Goal: Navigation & Orientation: Find specific page/section

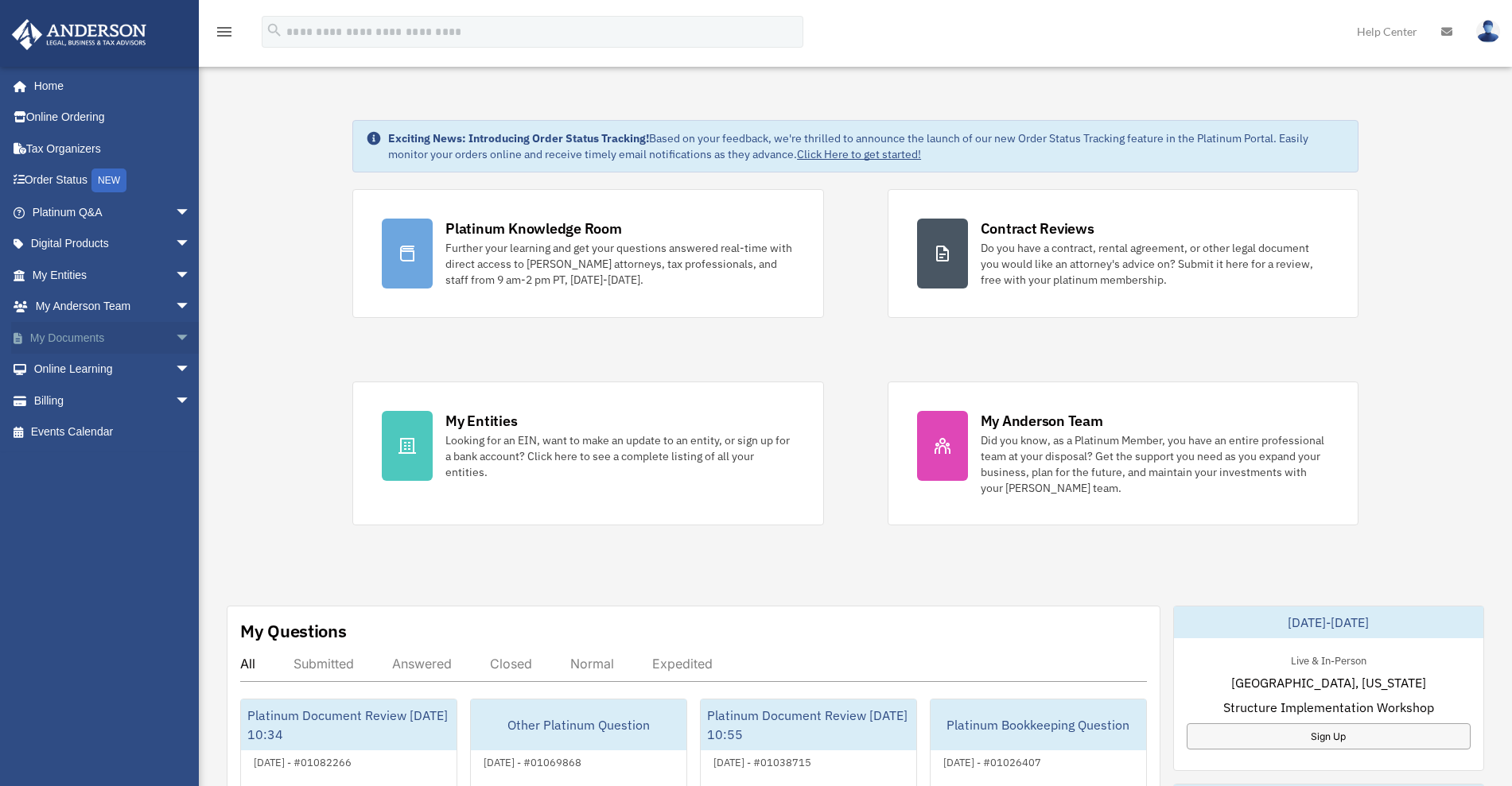
drag, startPoint x: 162, startPoint y: 329, endPoint x: 177, endPoint y: 344, distance: 21.2
click at [175, 329] on span "arrow_drop_down" at bounding box center [191, 338] width 32 height 33
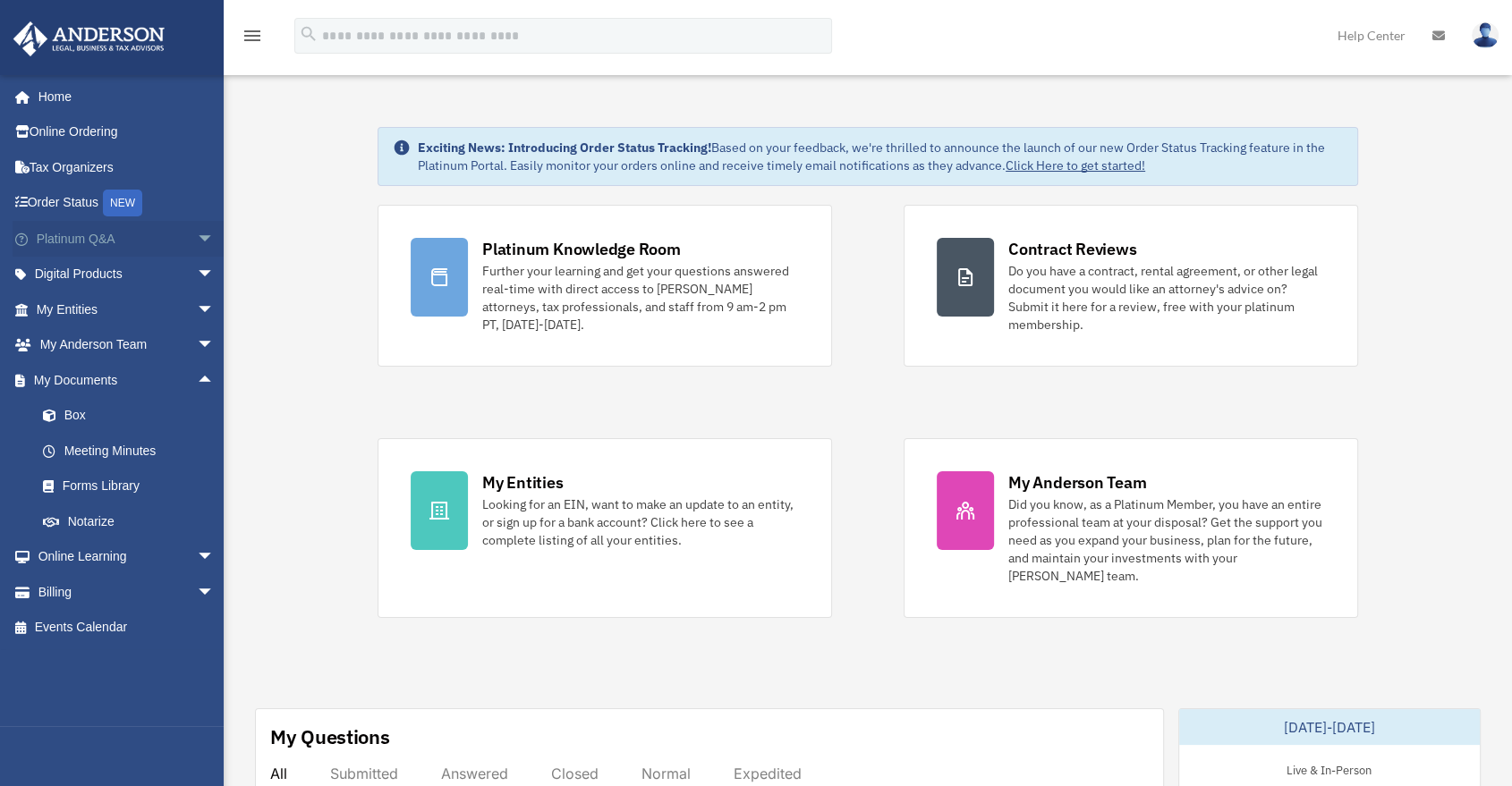
click at [197, 232] on span "arrow_drop_down" at bounding box center [214, 239] width 36 height 37
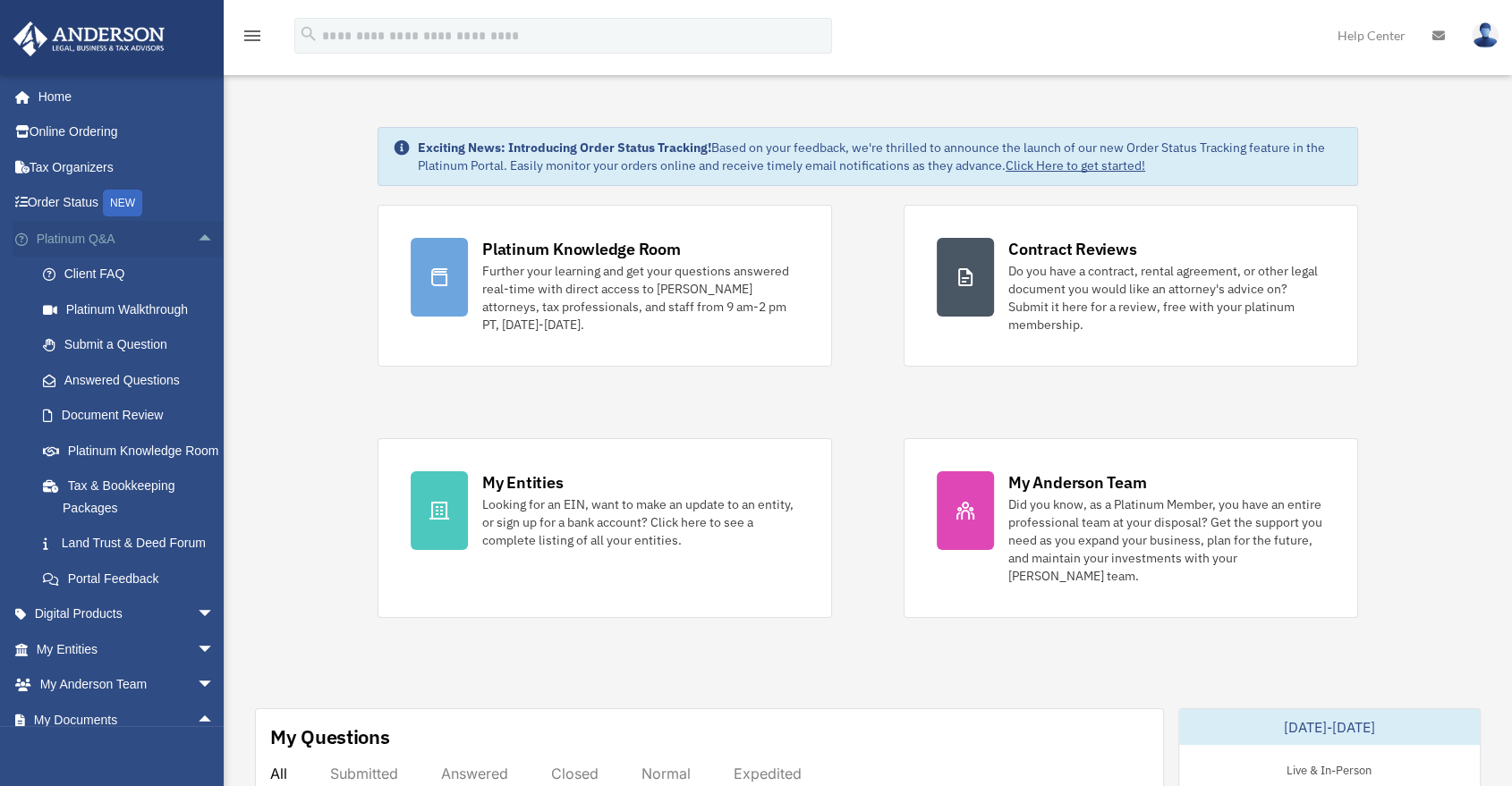
click at [197, 242] on span "arrow_drop_up" at bounding box center [214, 239] width 36 height 37
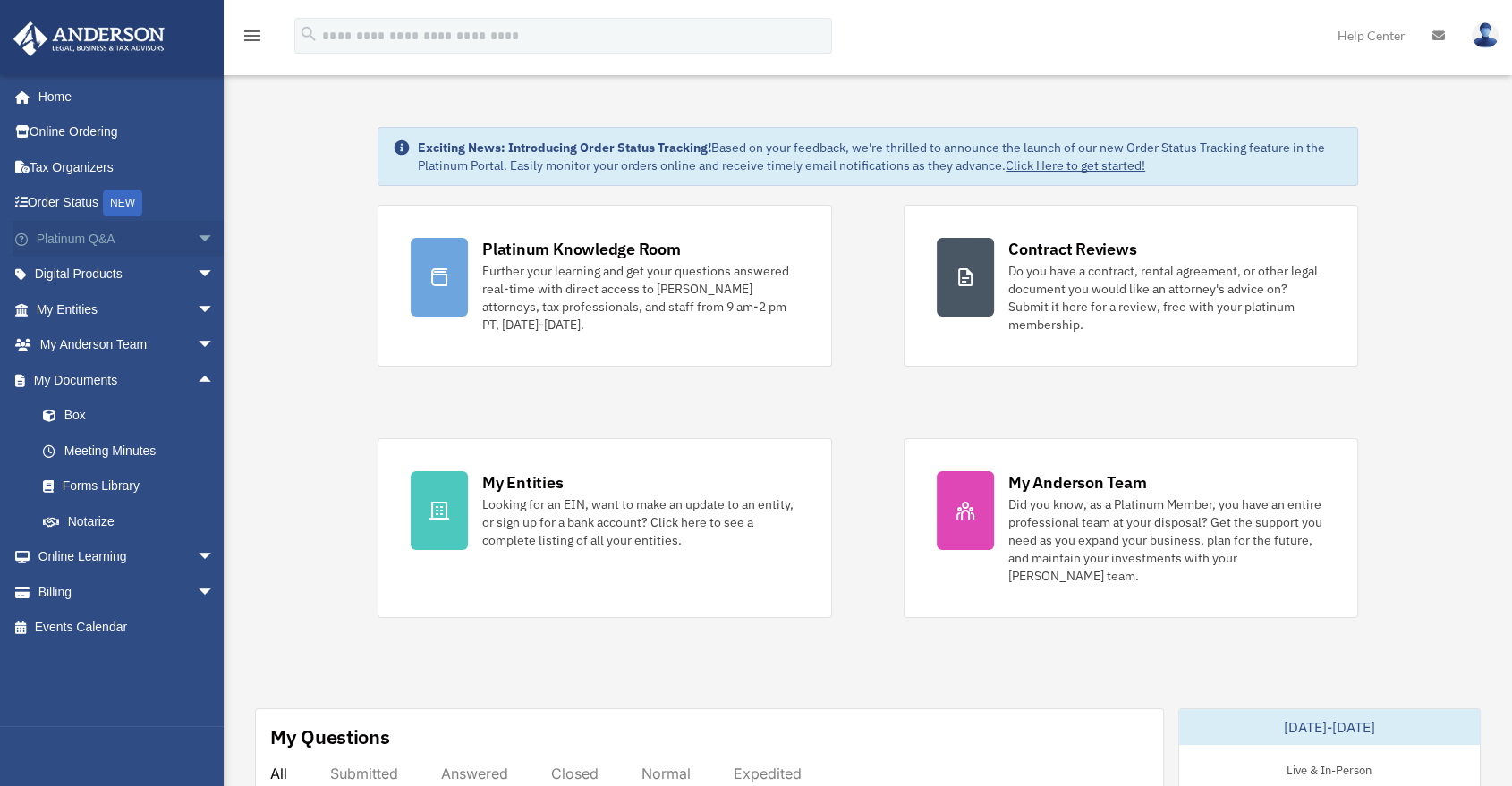
click at [197, 241] on span "arrow_drop_down" at bounding box center [214, 239] width 36 height 37
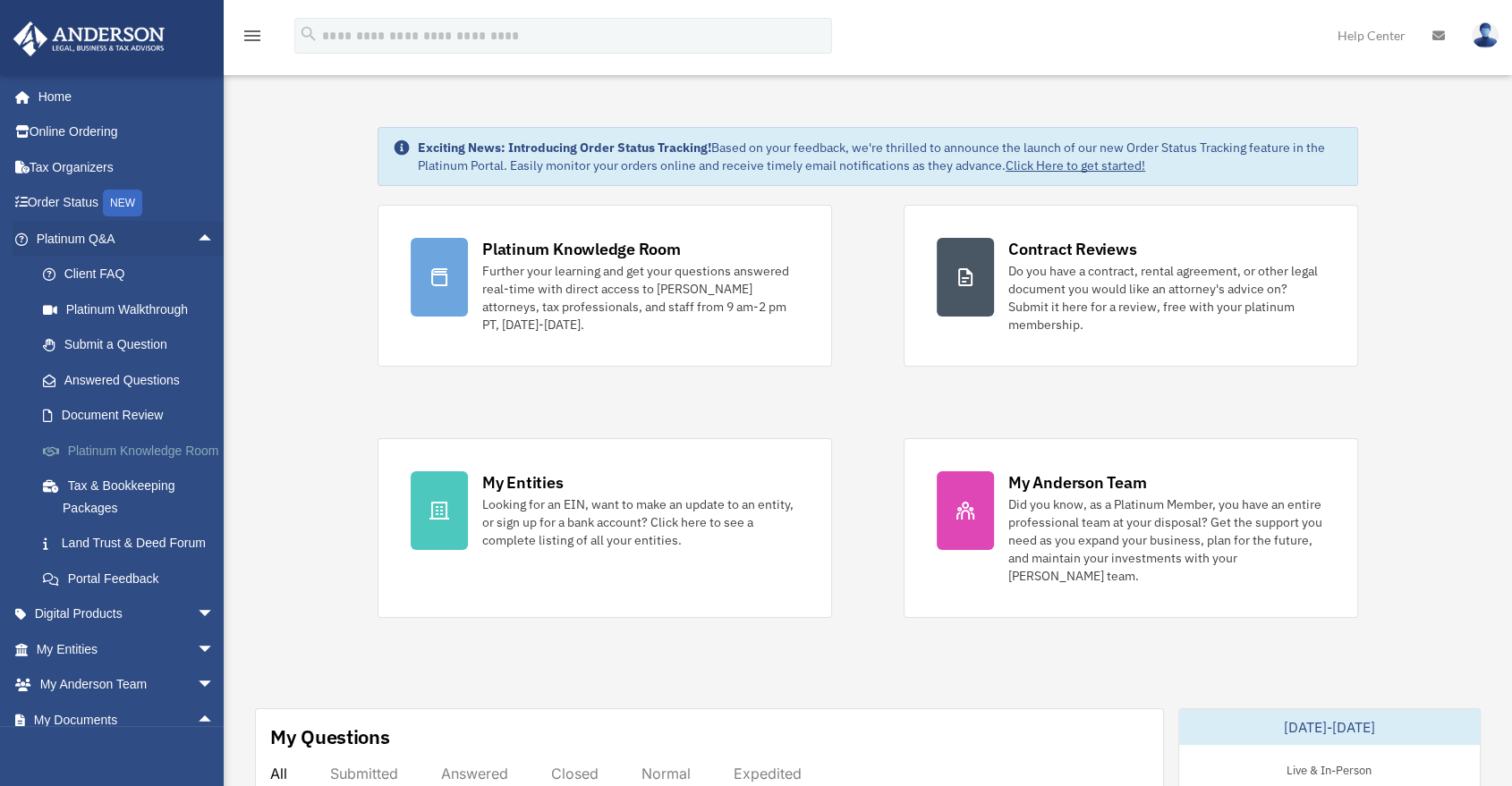
click at [92, 463] on link "Platinum Knowledge Room" at bounding box center [133, 450] width 216 height 36
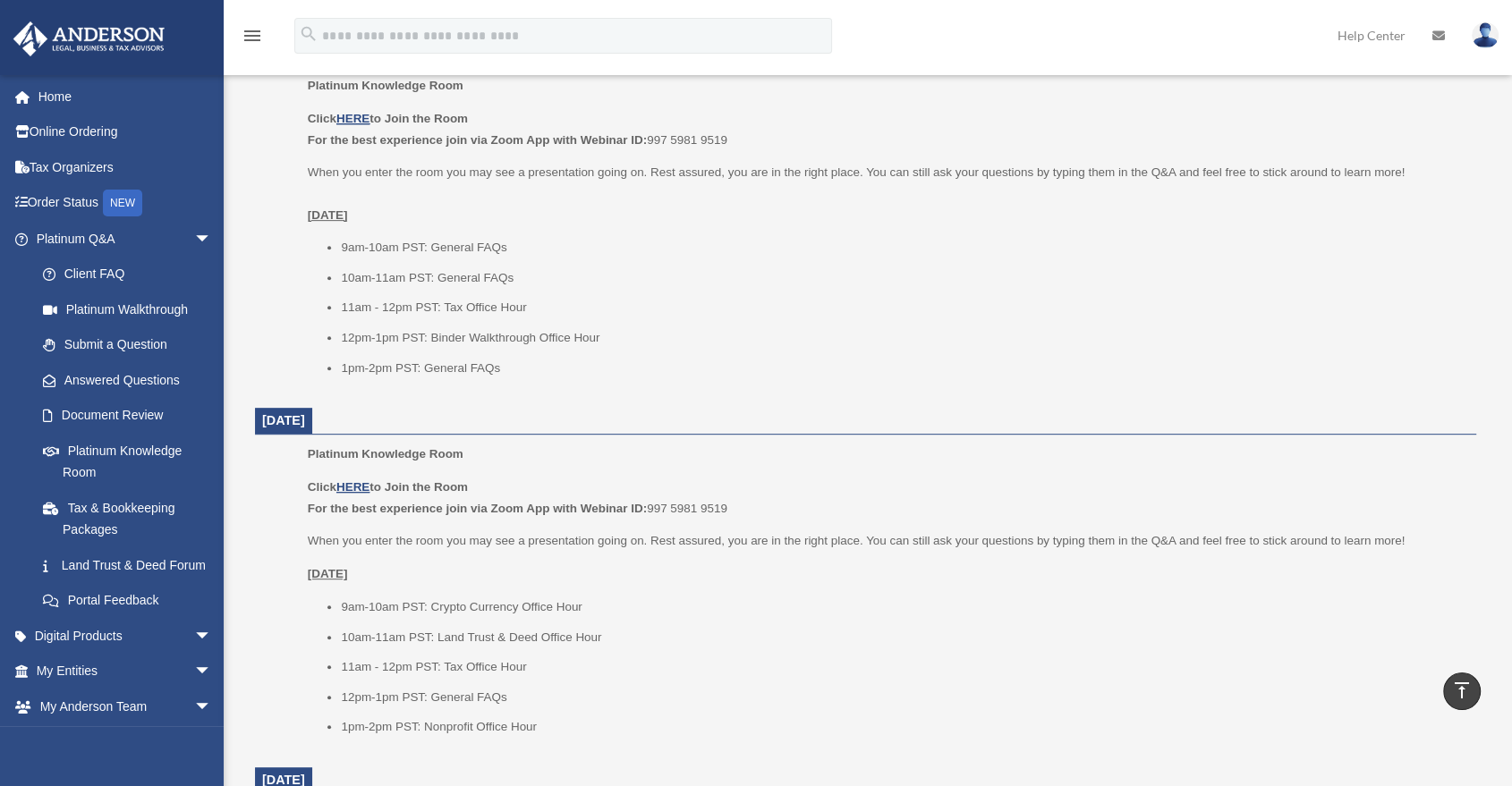
scroll to position [795, 0]
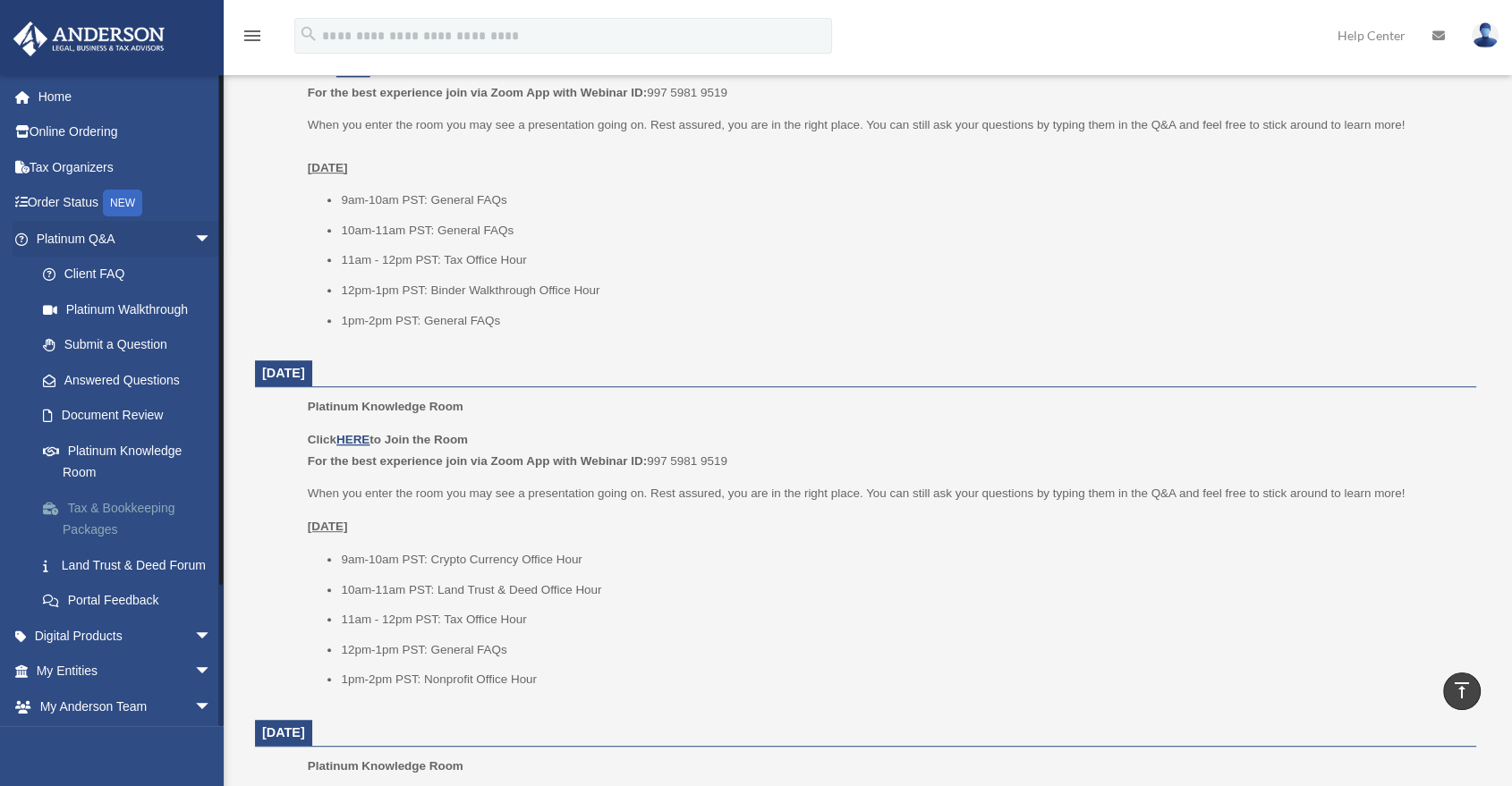
click at [135, 517] on link "Tax & Bookkeeping Packages" at bounding box center [131, 519] width 213 height 57
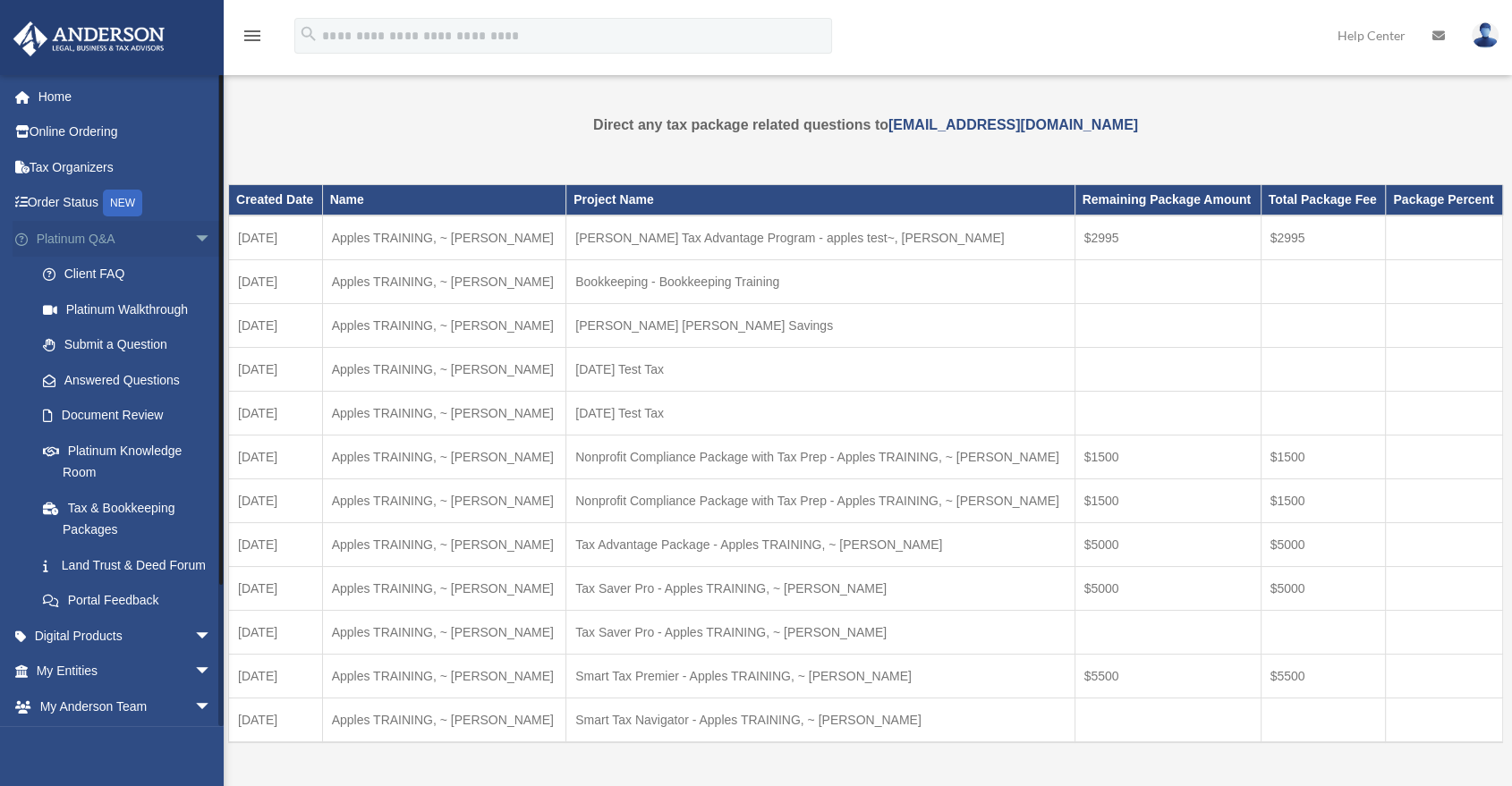
click at [194, 239] on span "arrow_drop_down" at bounding box center [211, 239] width 36 height 37
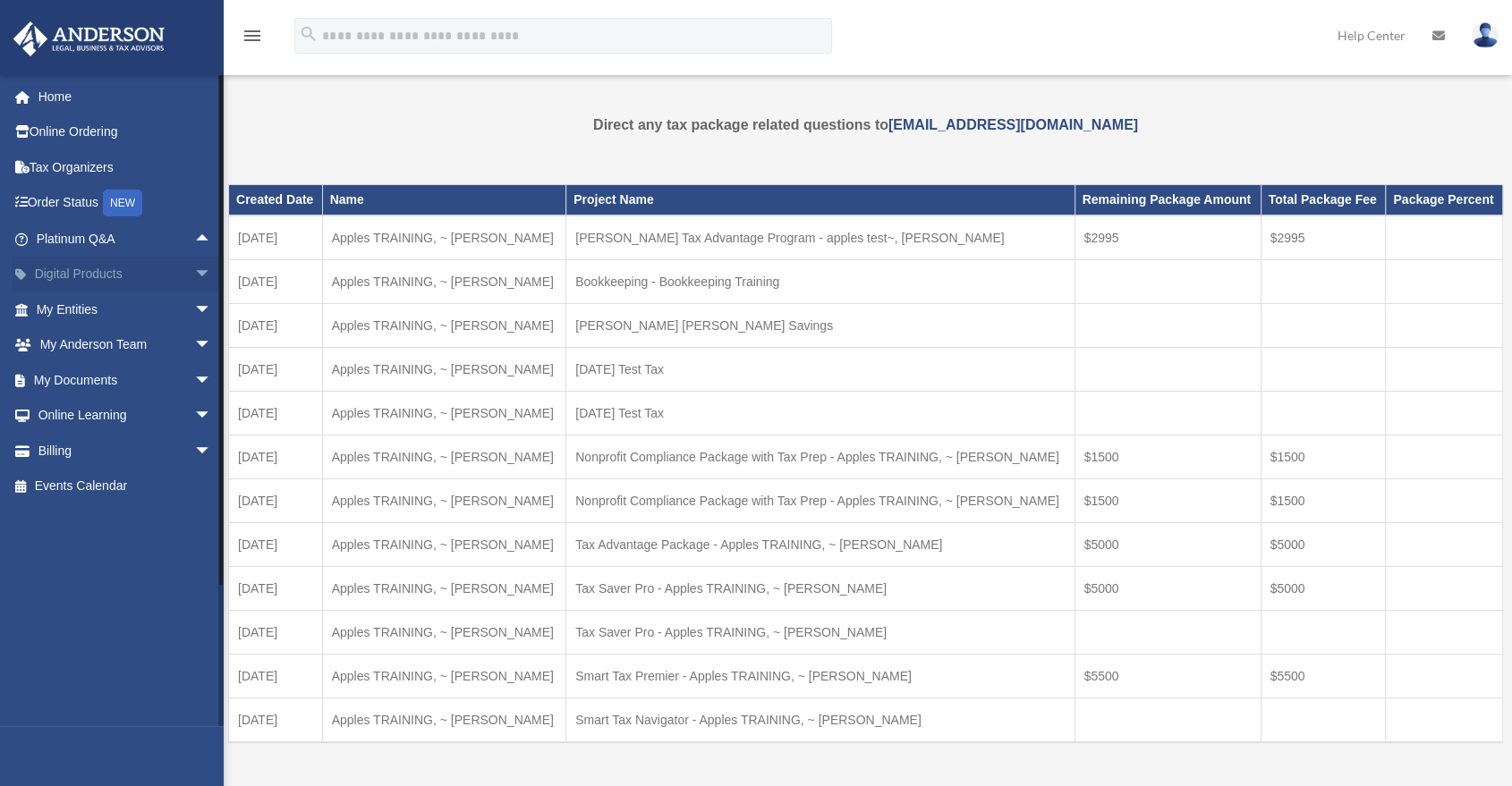
click at [194, 287] on span "arrow_drop_down" at bounding box center [211, 275] width 36 height 37
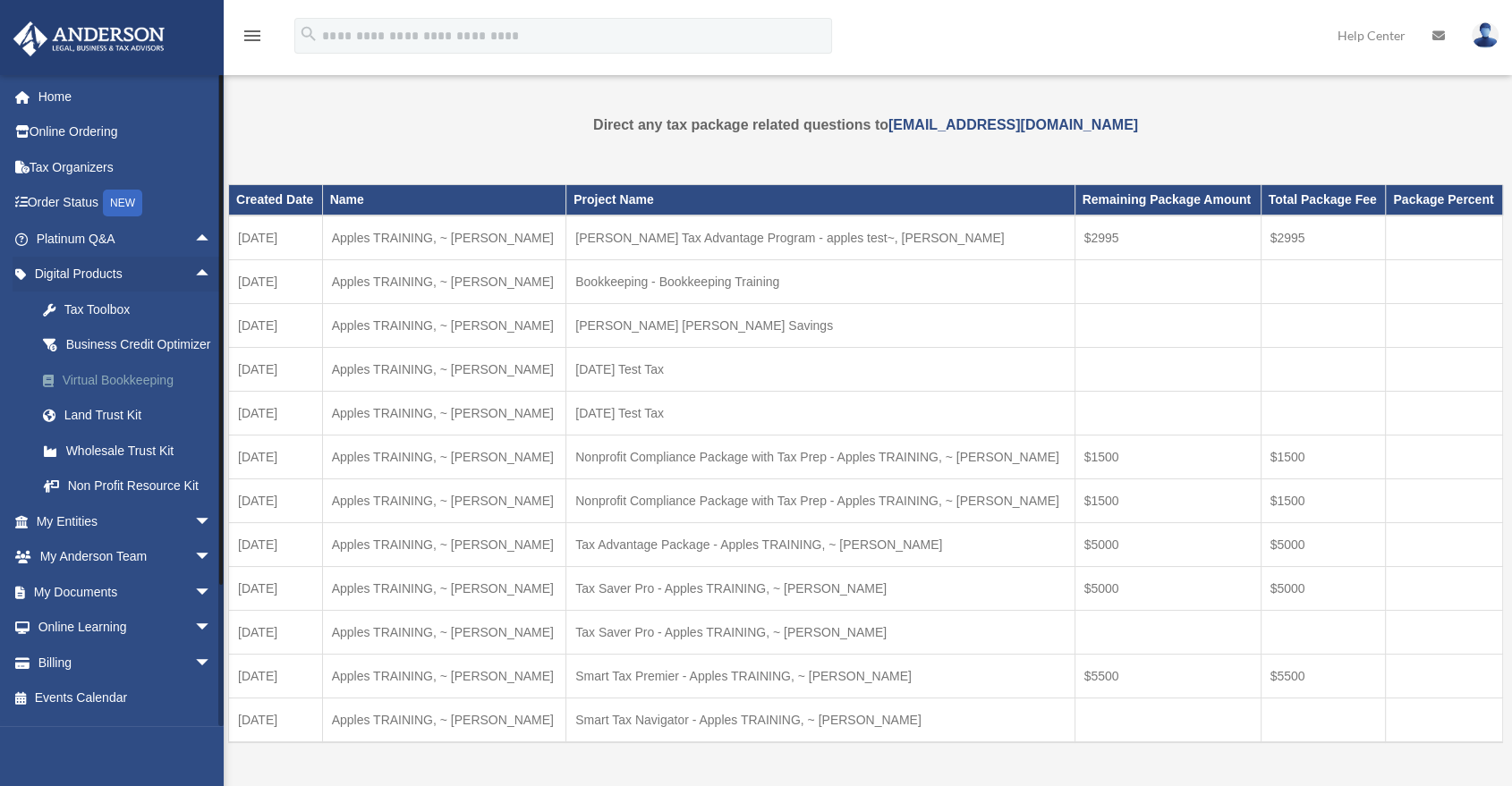
click at [138, 392] on div "Virtual Bookkeeping" at bounding box center [139, 380] width 154 height 22
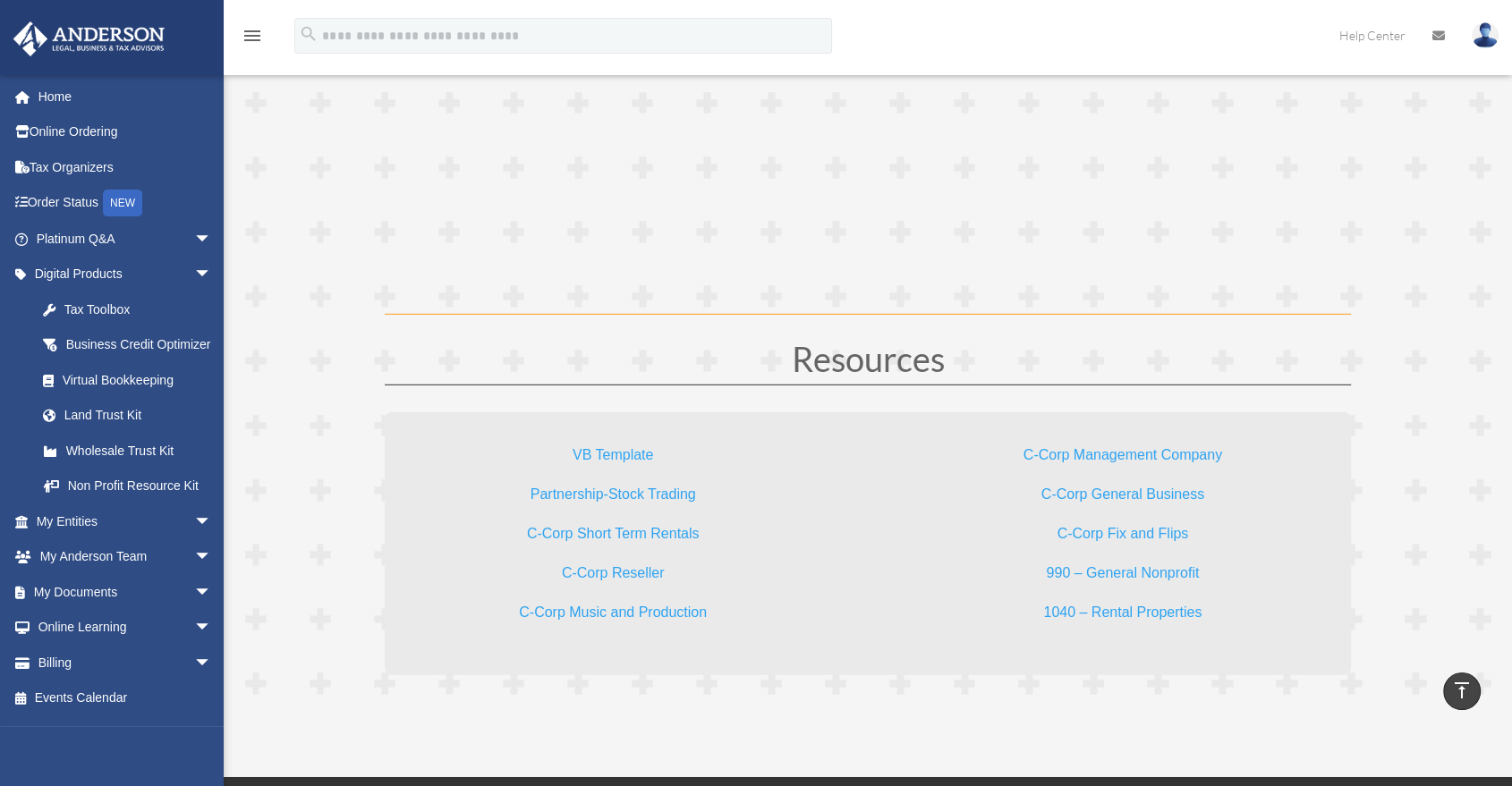
scroll to position [5168, 0]
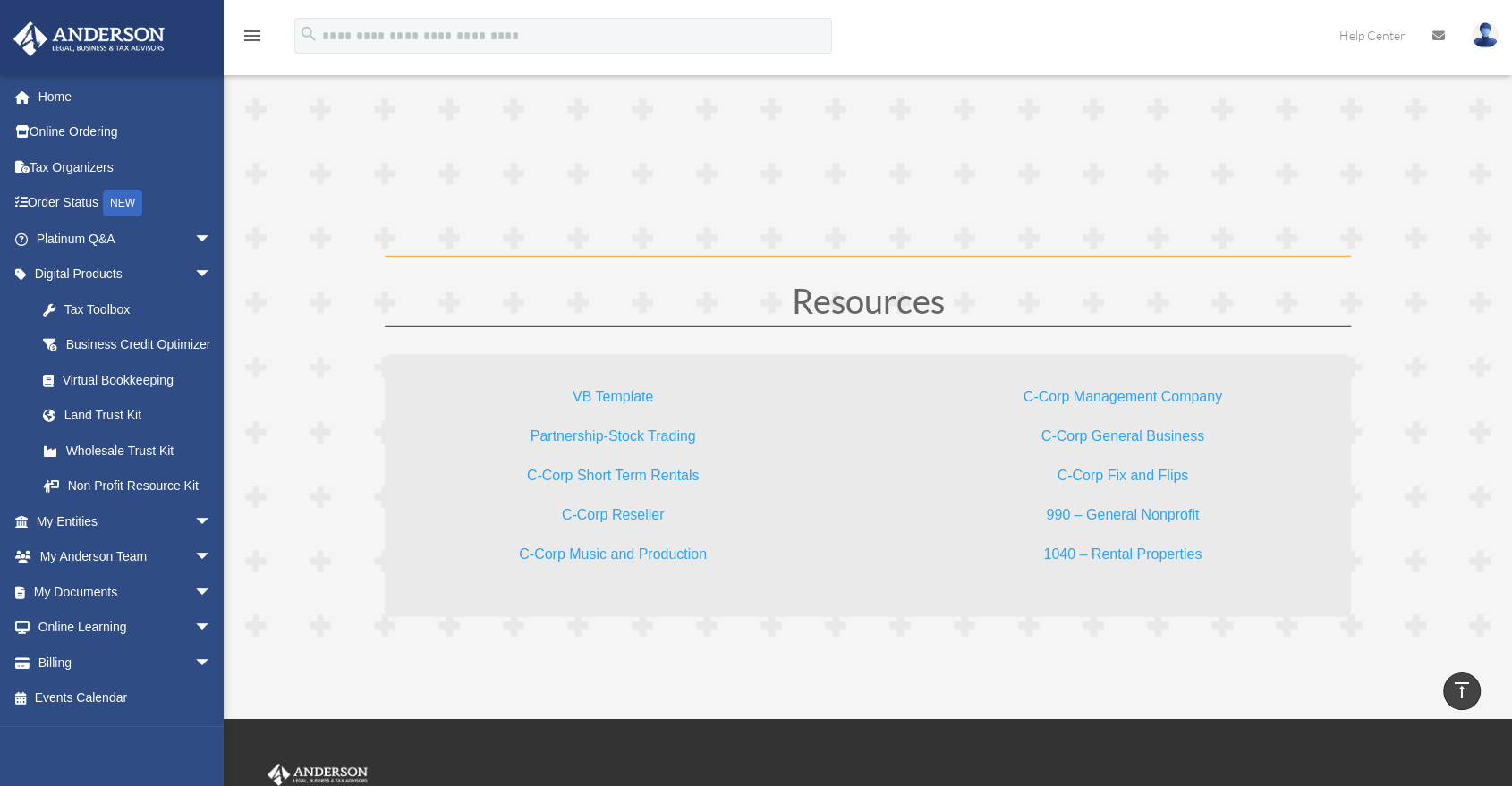
drag, startPoint x: 436, startPoint y: 311, endPoint x: 435, endPoint y: 328, distance: 17.0
click at [436, 323] on h1 "Resources" at bounding box center [867, 305] width 966 height 42
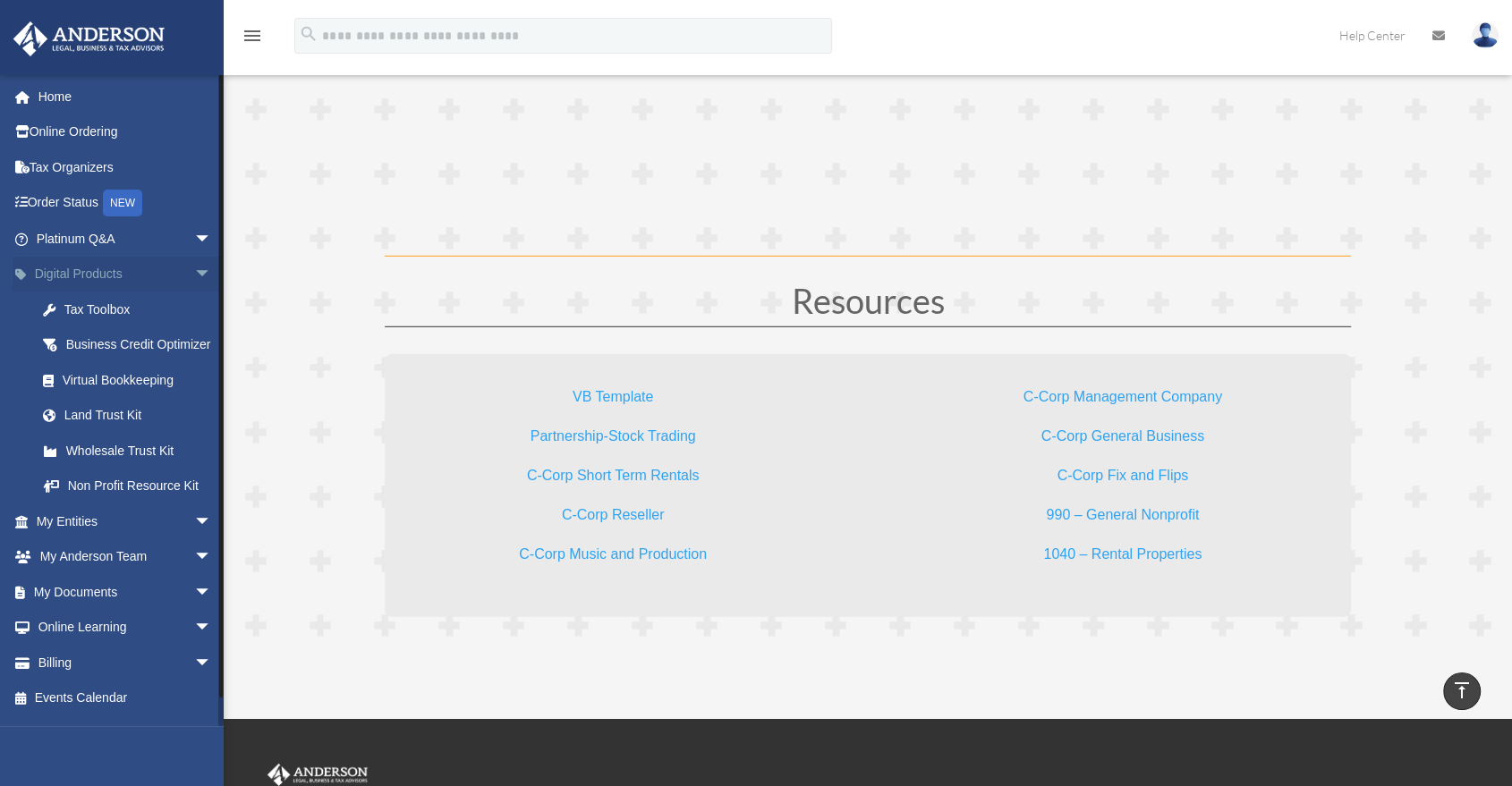
click at [194, 274] on span "arrow_drop_down" at bounding box center [211, 275] width 36 height 37
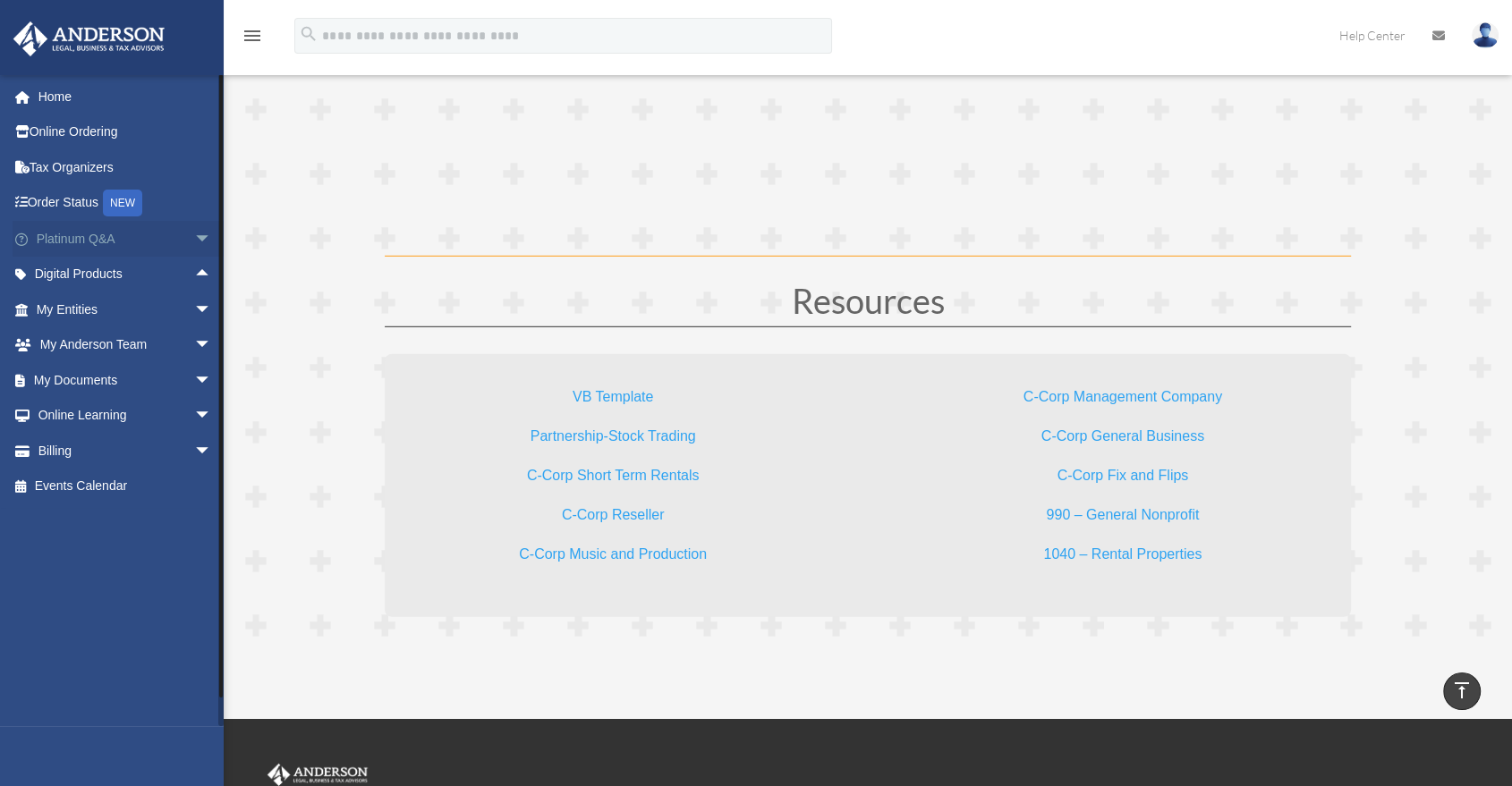
click at [194, 245] on span "arrow_drop_down" at bounding box center [211, 239] width 36 height 37
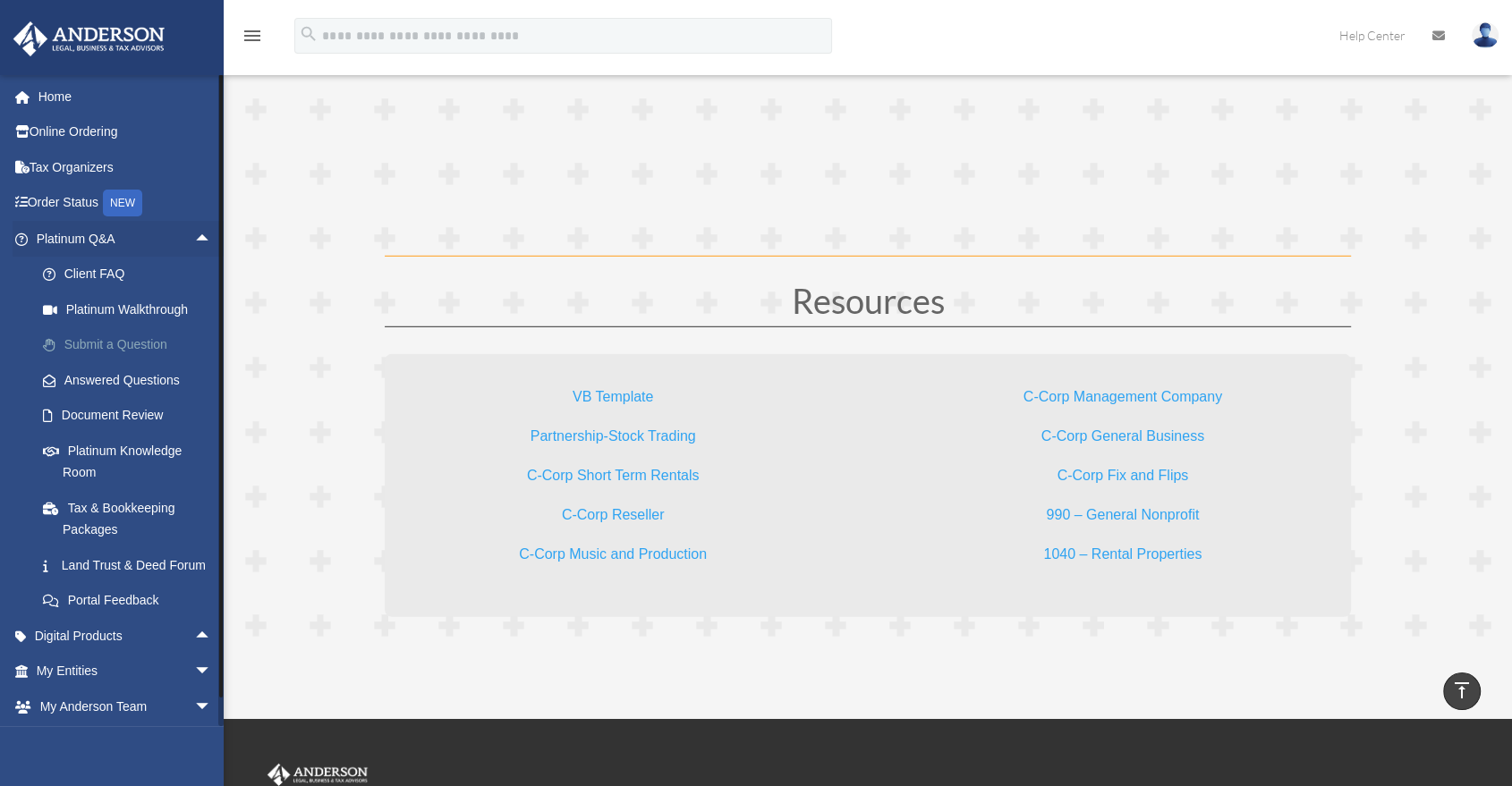
click at [122, 358] on link "Submit a Question" at bounding box center [131, 345] width 213 height 36
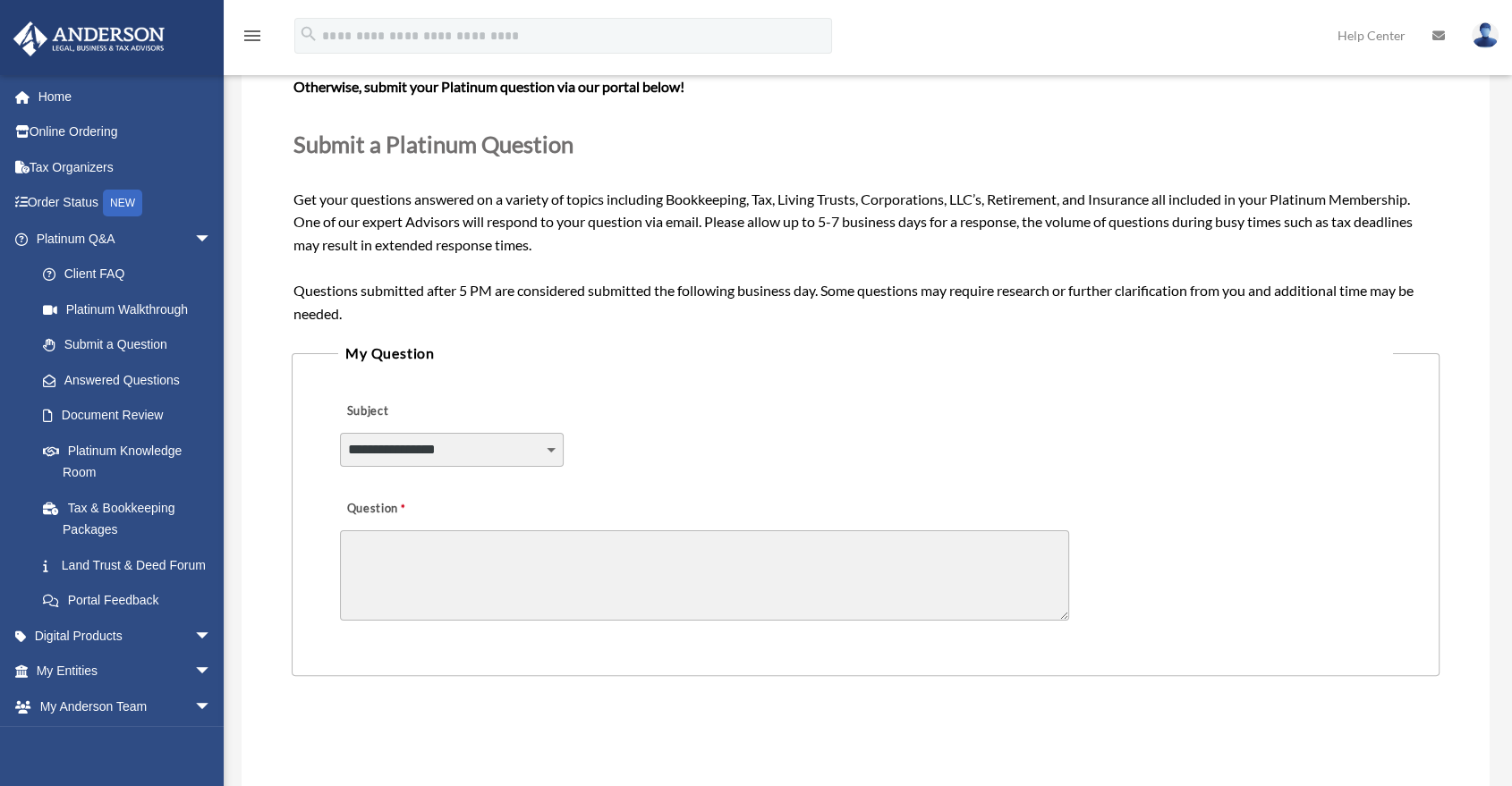
scroll to position [199, 0]
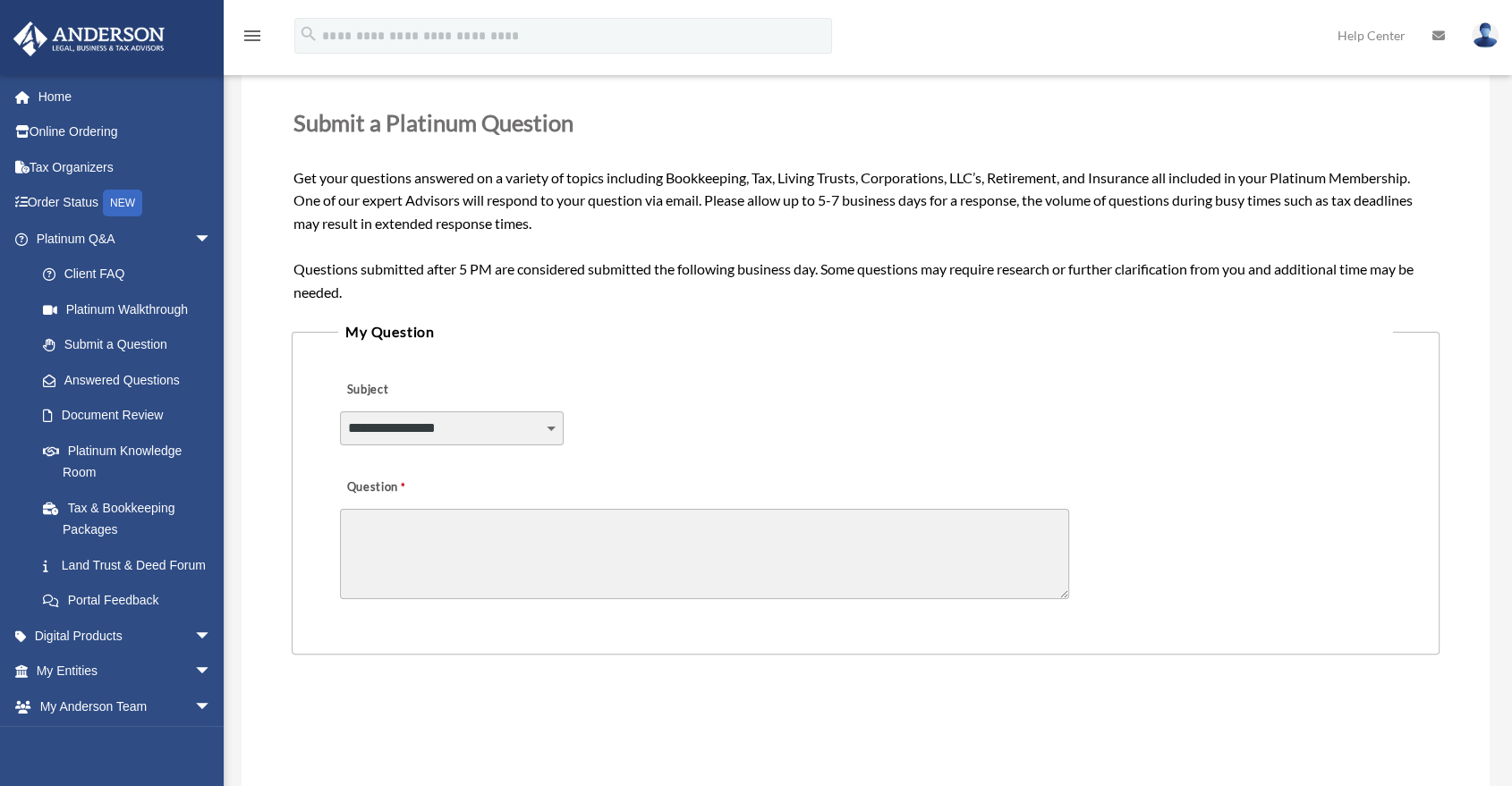
click at [598, 519] on textarea "Question" at bounding box center [704, 554] width 729 height 91
click at [598, 521] on textarea "Question" at bounding box center [704, 554] width 729 height 91
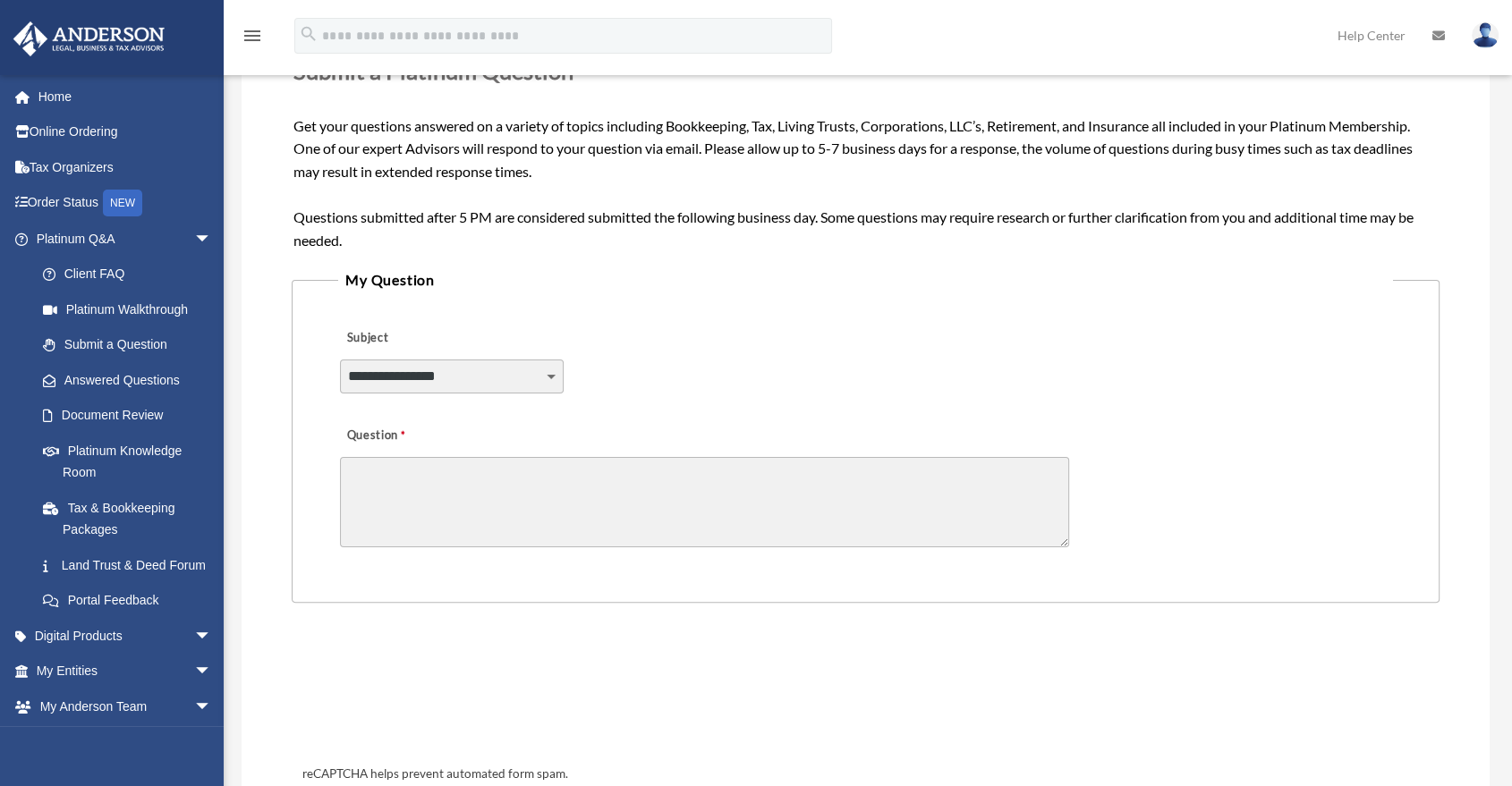
scroll to position [298, 0]
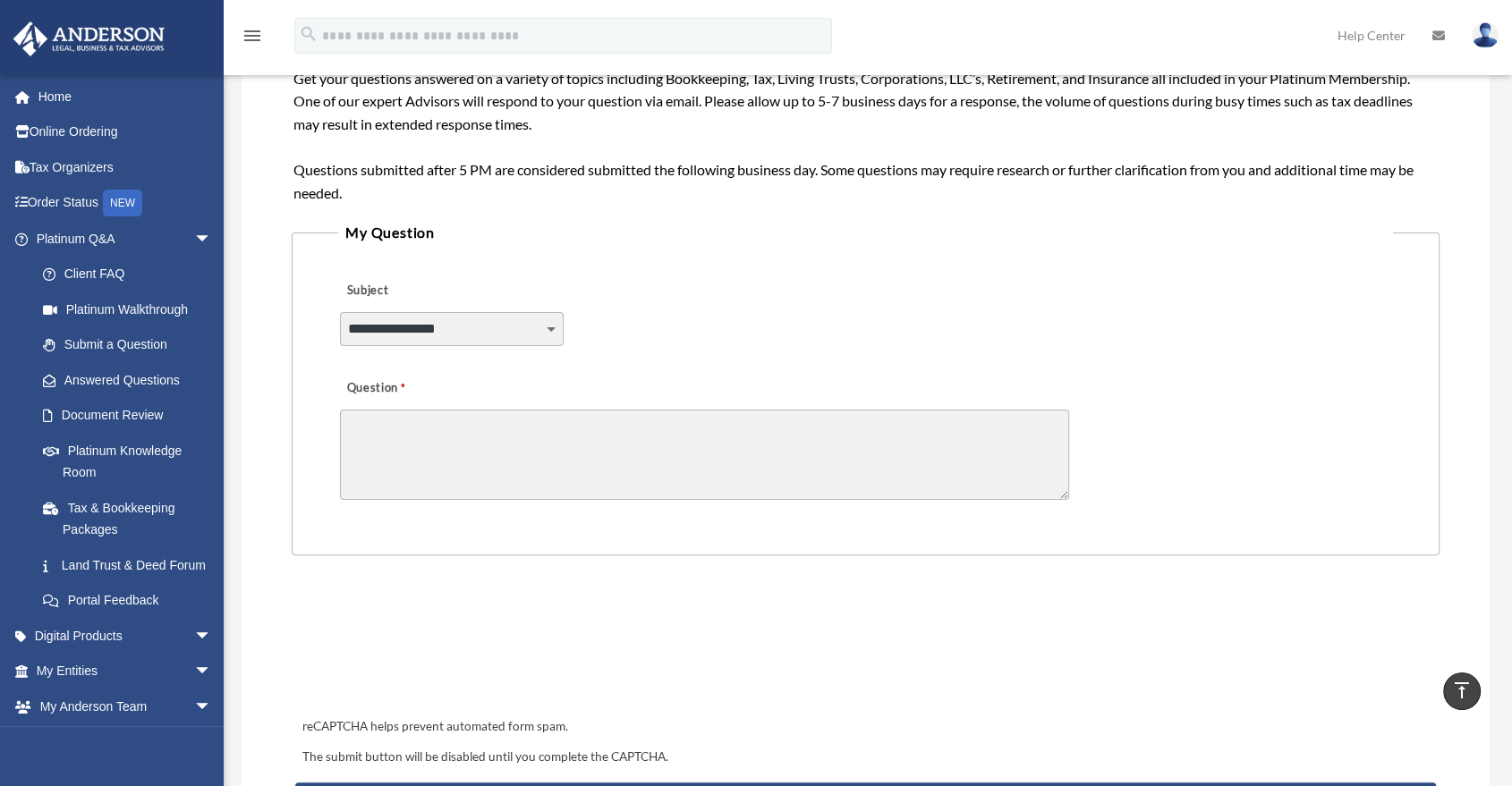
click at [609, 391] on div "Question" at bounding box center [865, 437] width 1054 height 143
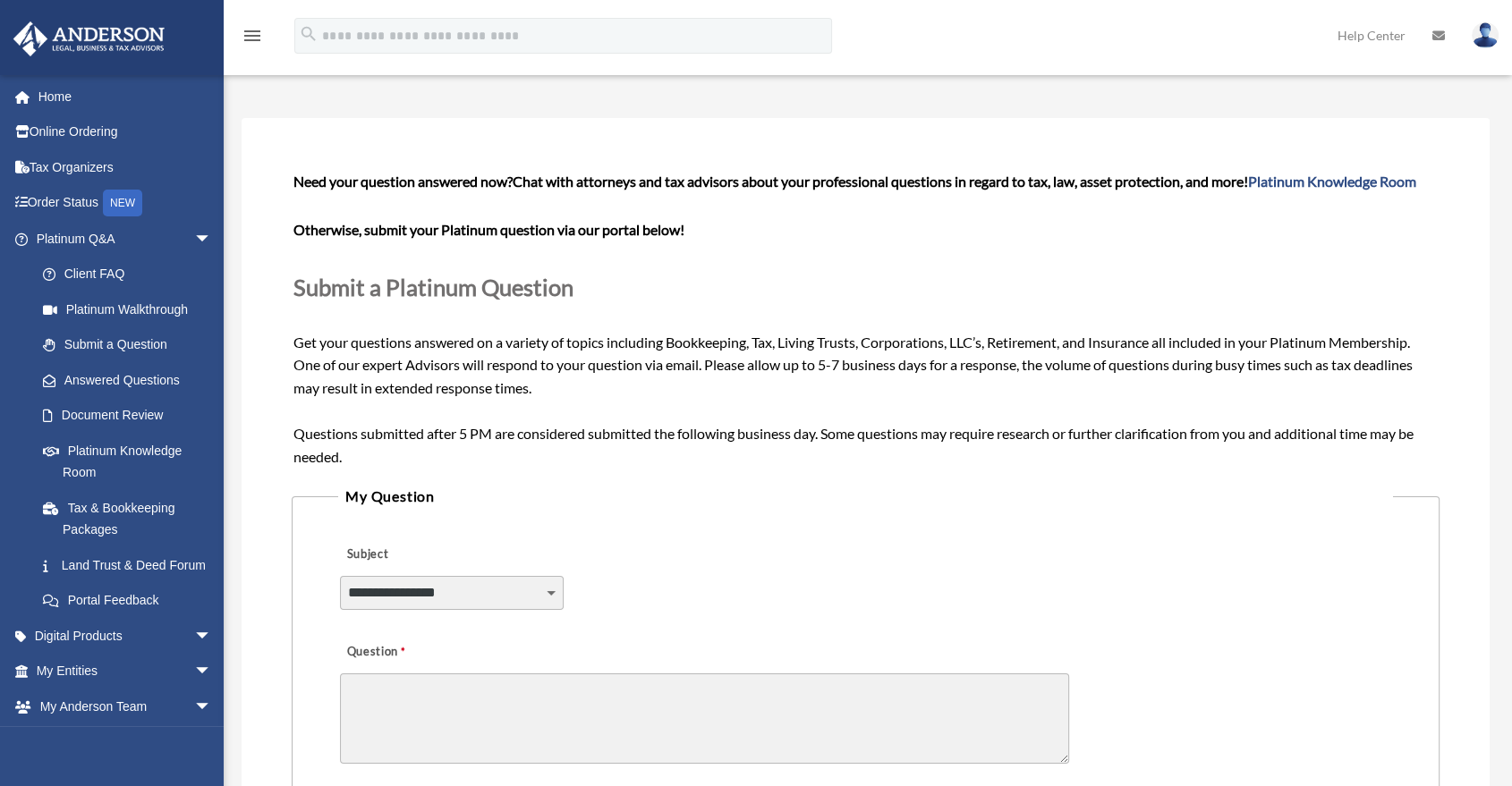
scroll to position [0, 0]
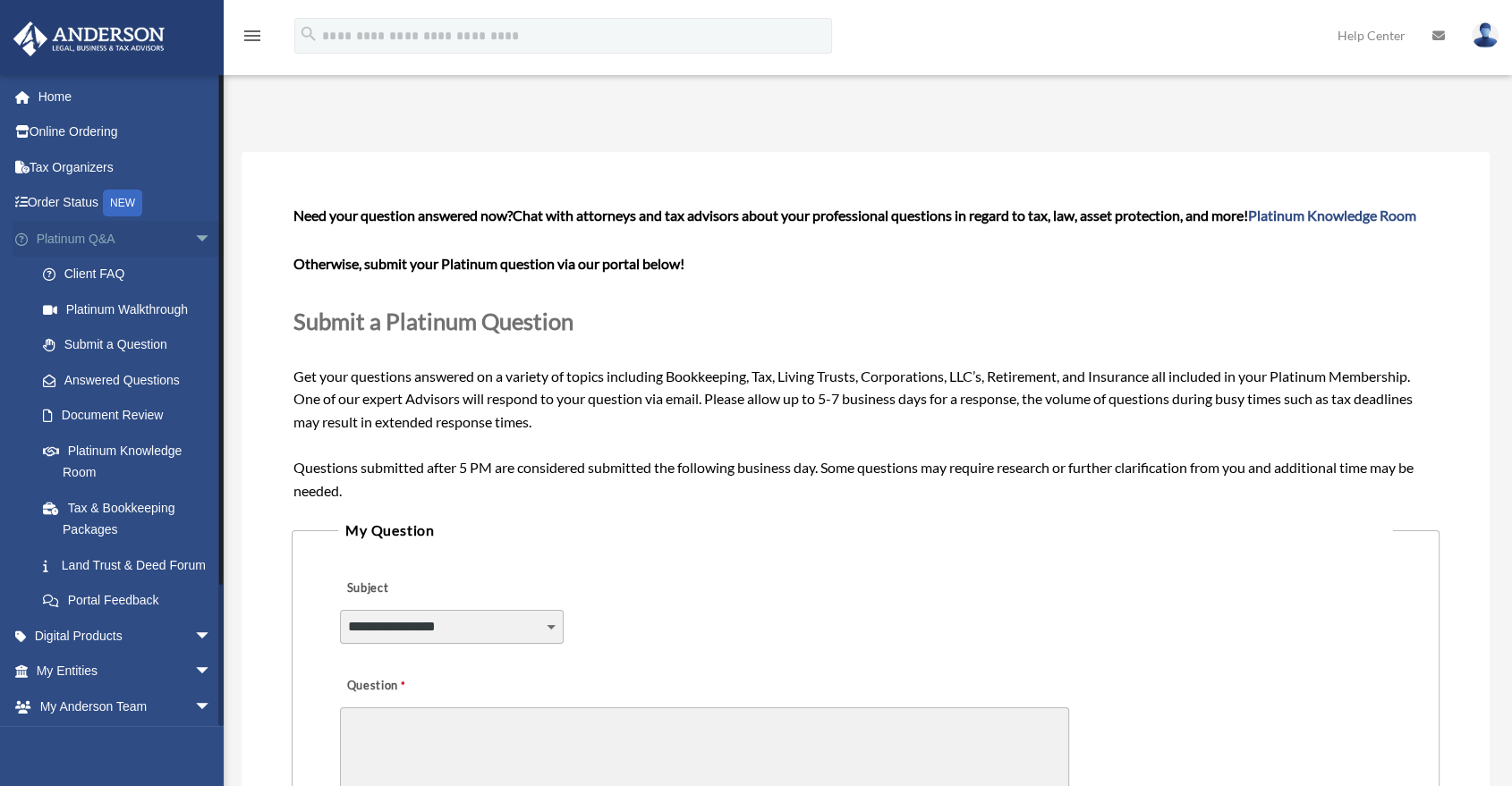
click at [194, 250] on span "arrow_drop_down" at bounding box center [211, 239] width 36 height 37
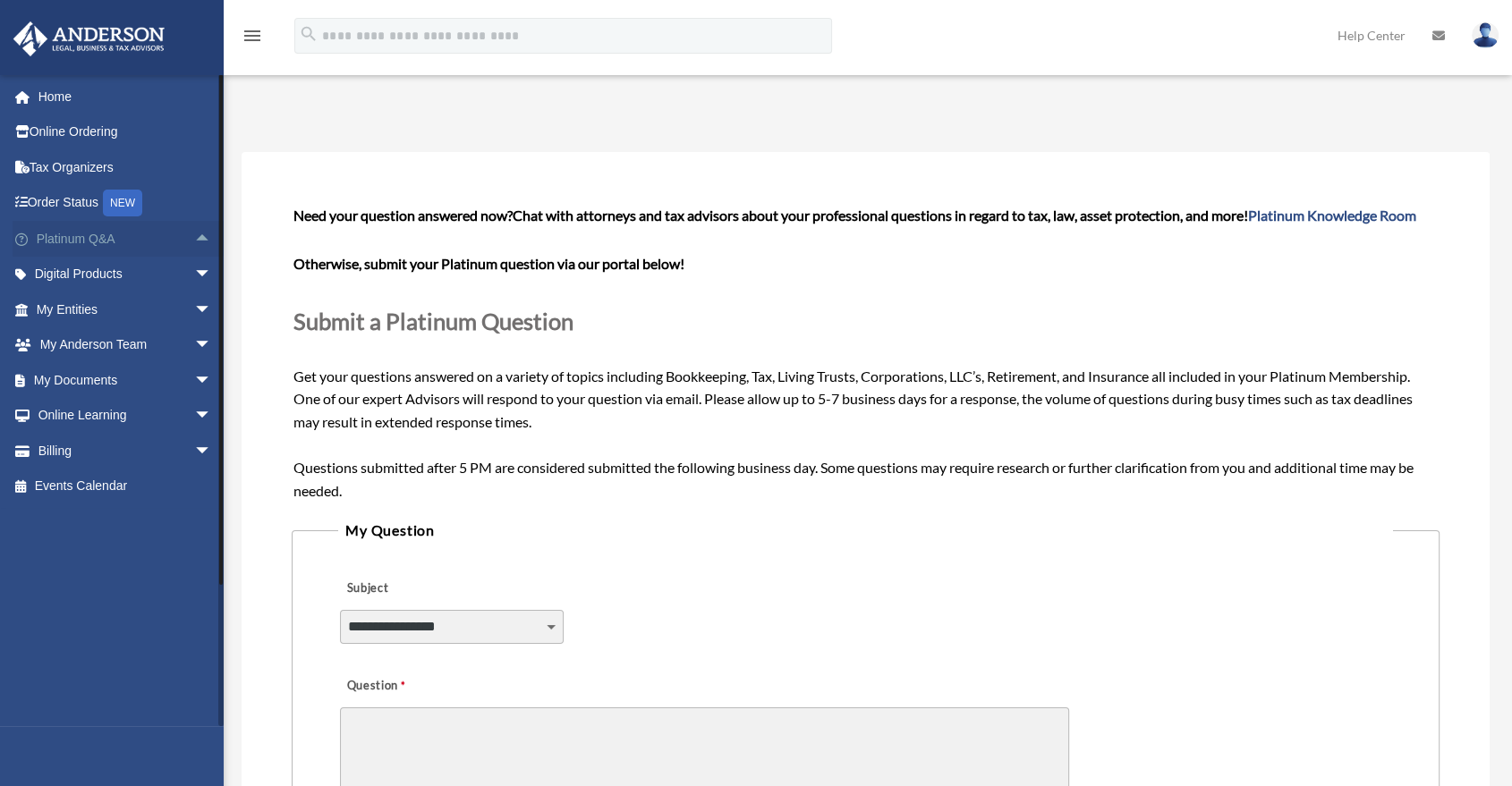
click at [194, 250] on span "arrow_drop_up" at bounding box center [211, 239] width 36 height 37
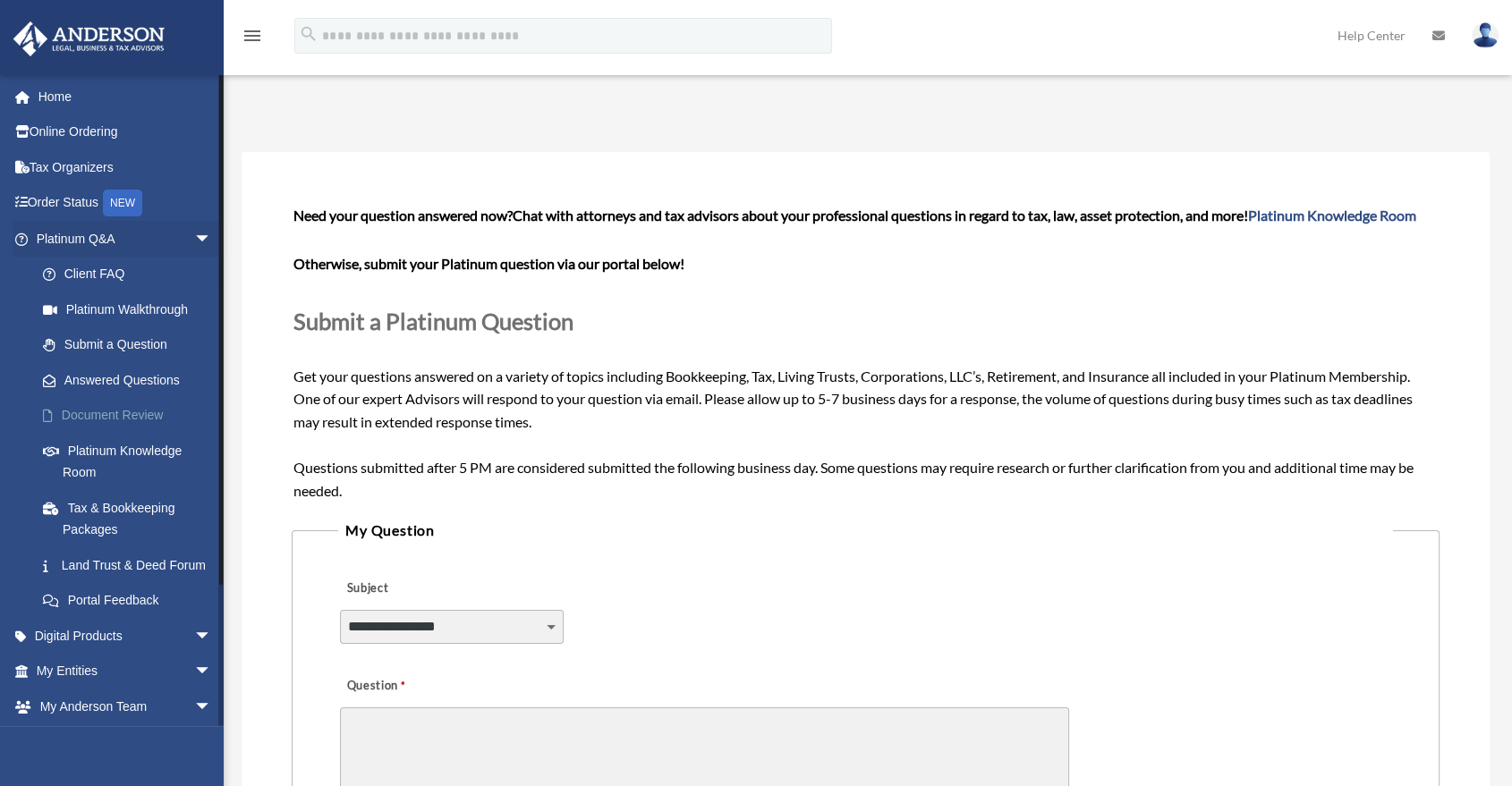
click at [130, 418] on link "Document Review" at bounding box center [131, 415] width 213 height 36
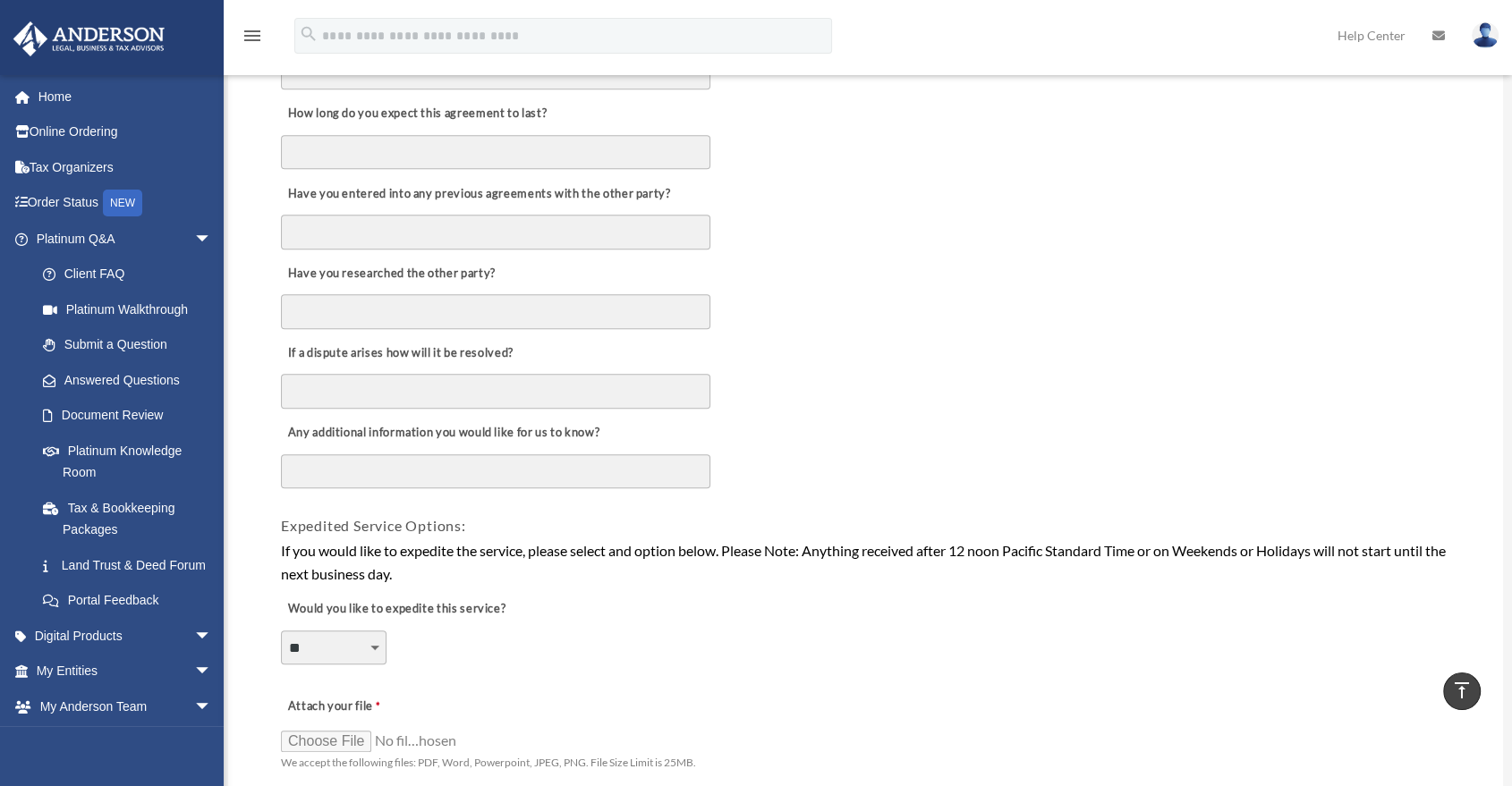
scroll to position [895, 0]
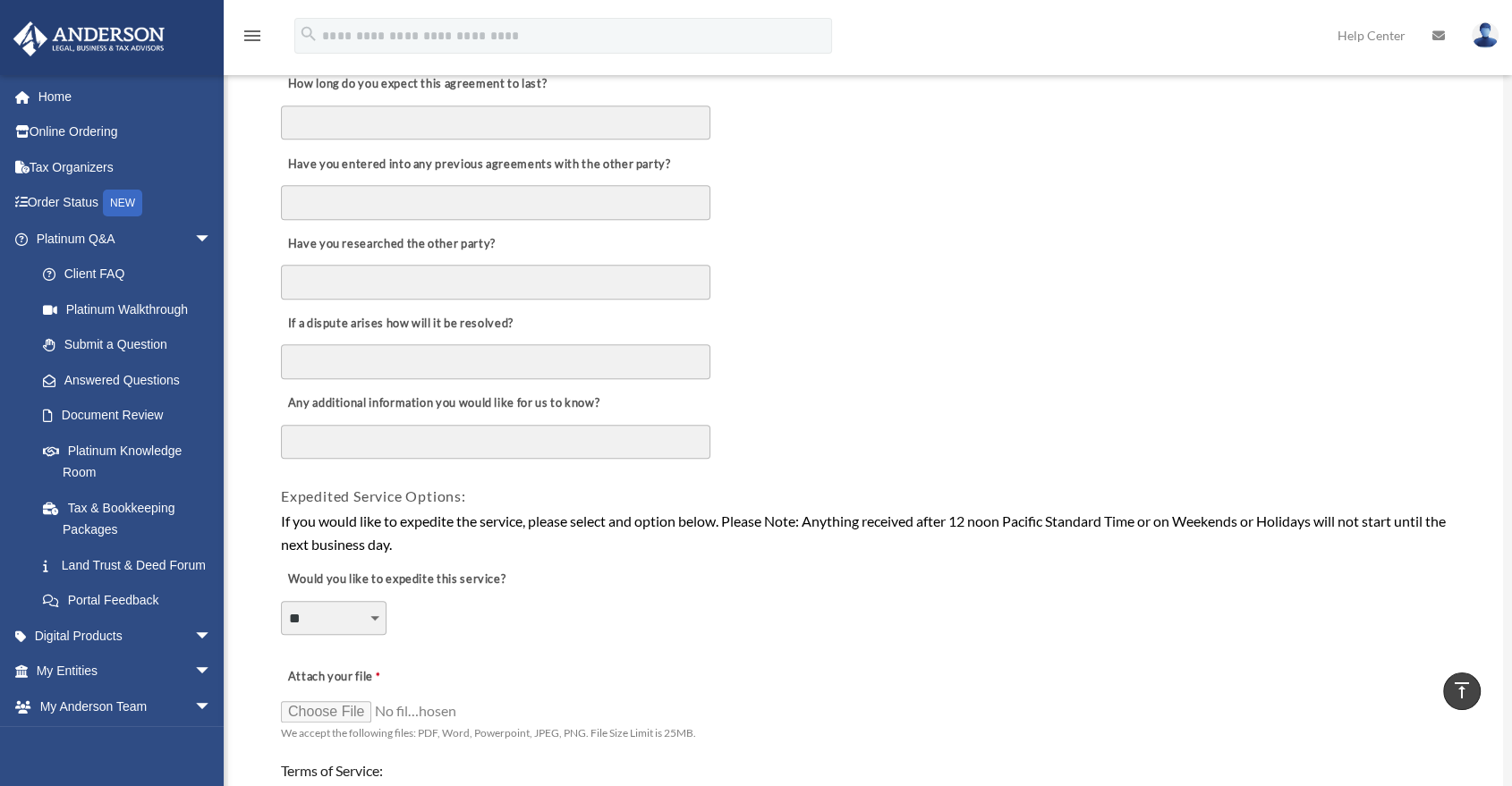
click at [766, 431] on div "Any additional information you would like for us to know?" at bounding box center [865, 425] width 1173 height 87
click at [633, 425] on textarea "Any additional information you would like for us to know?" at bounding box center [495, 441] width 430 height 34
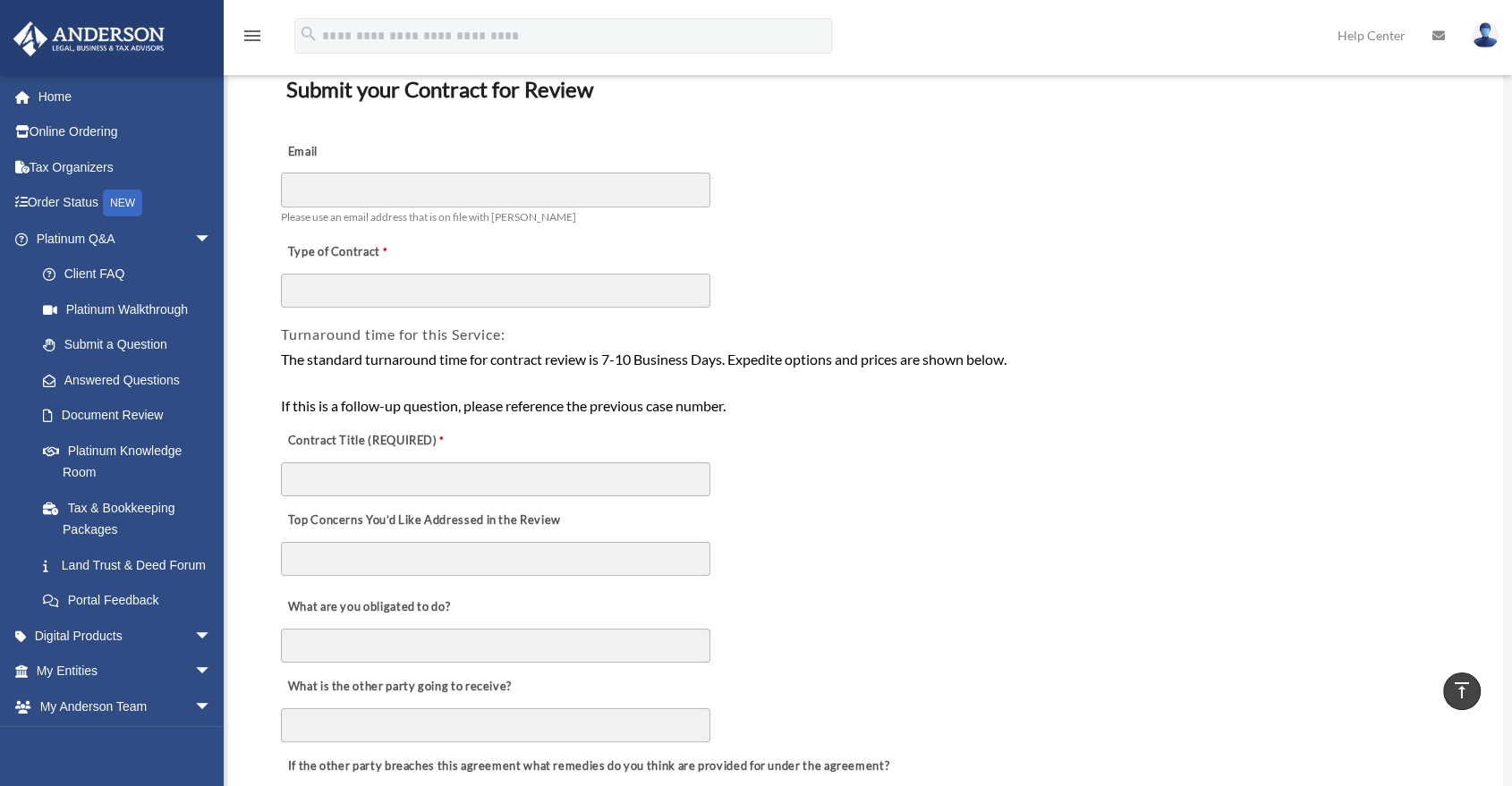
scroll to position [99, 0]
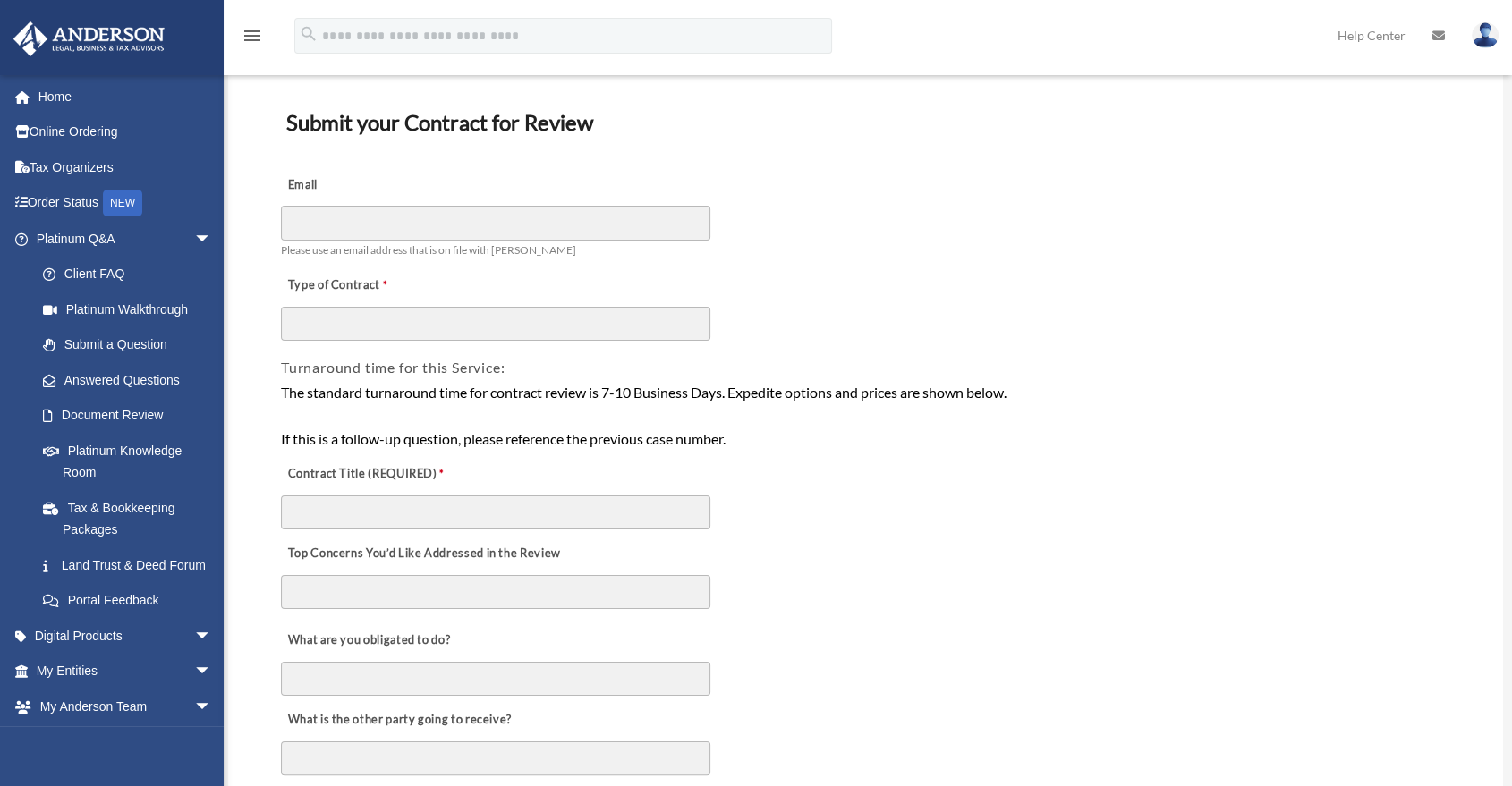
click at [1034, 495] on div "Contract Title (REQUIRED)" at bounding box center [865, 491] width 1173 height 79
click at [1104, 447] on div "The standard turnaround time for contract review is 7-10 Business Days. Expedit…" at bounding box center [865, 415] width 1169 height 69
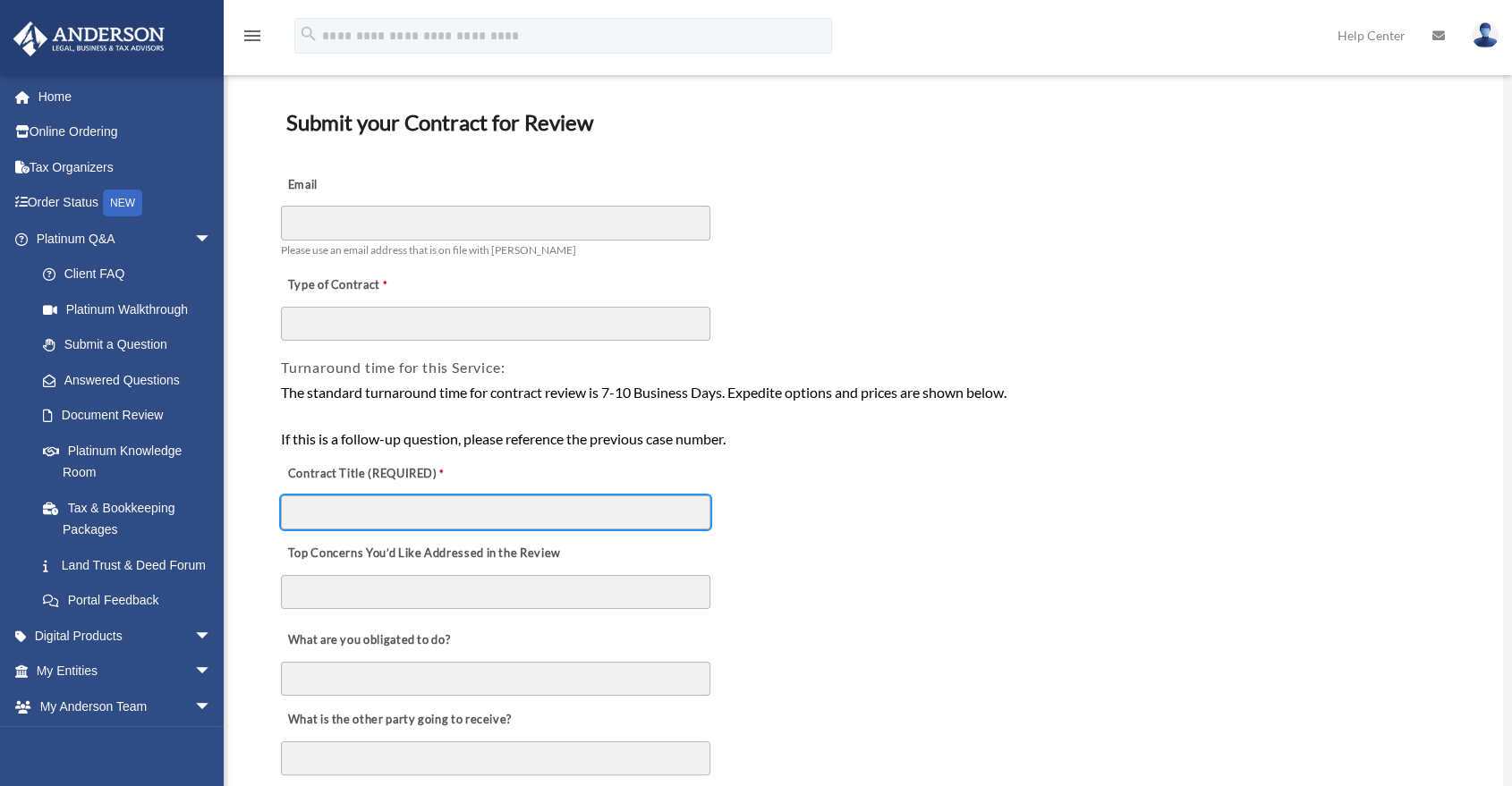
click at [692, 495] on input "Contract Title (REQUIRED)" at bounding box center [495, 512] width 430 height 34
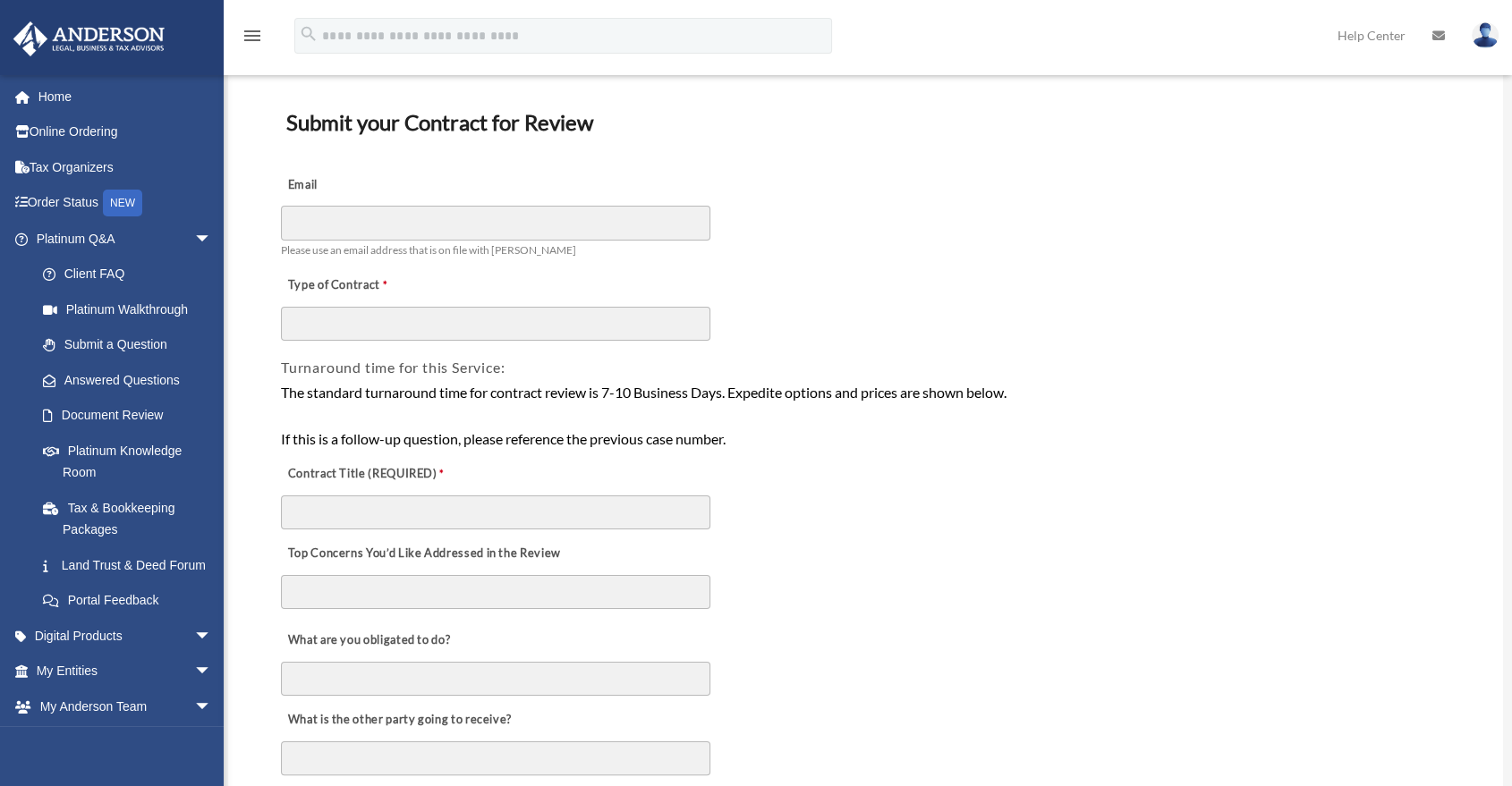
click at [733, 494] on div "Contract Title (REQUIRED)" at bounding box center [865, 491] width 1173 height 79
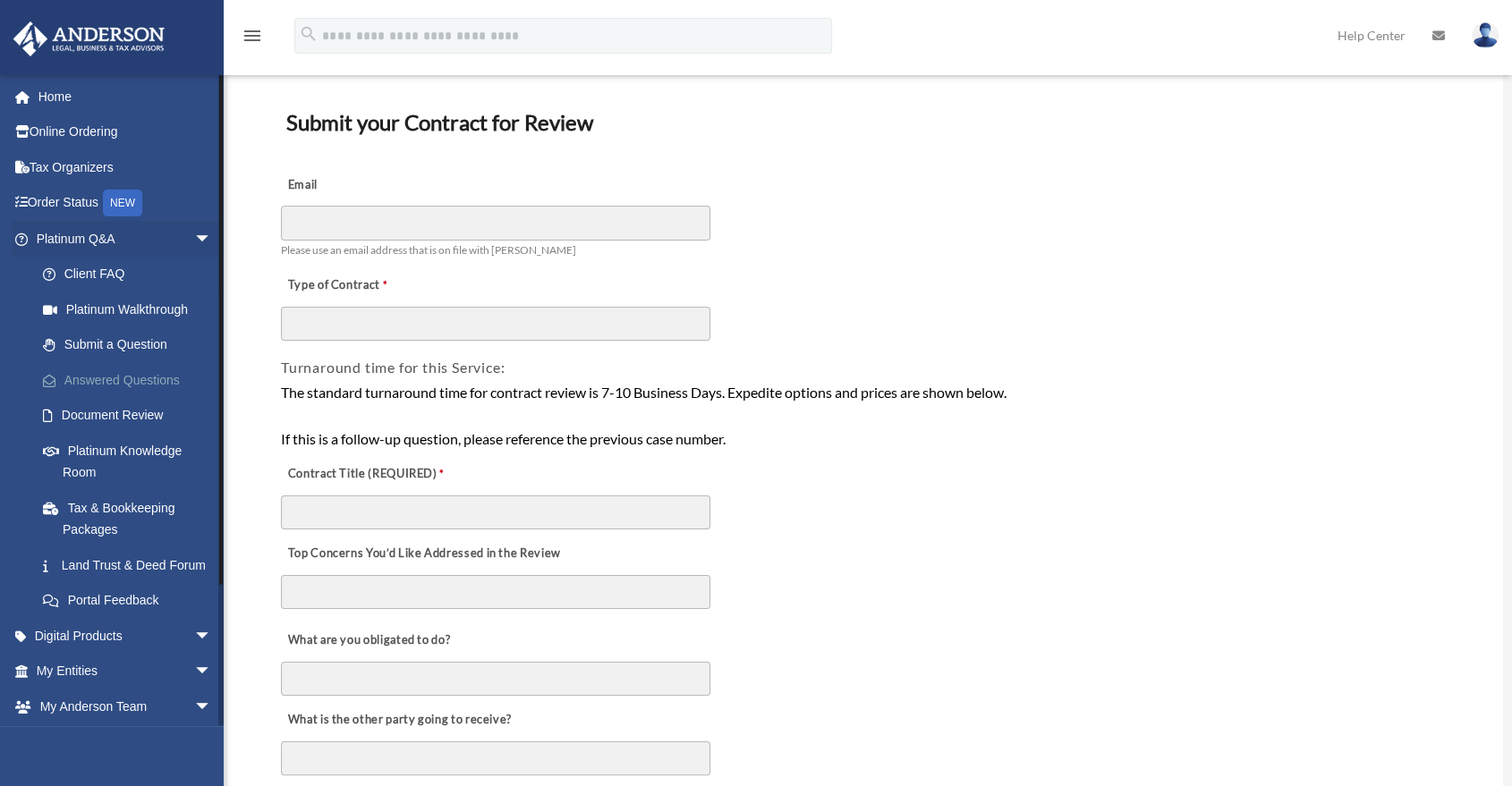
click at [151, 378] on link "Answered Questions" at bounding box center [131, 379] width 213 height 36
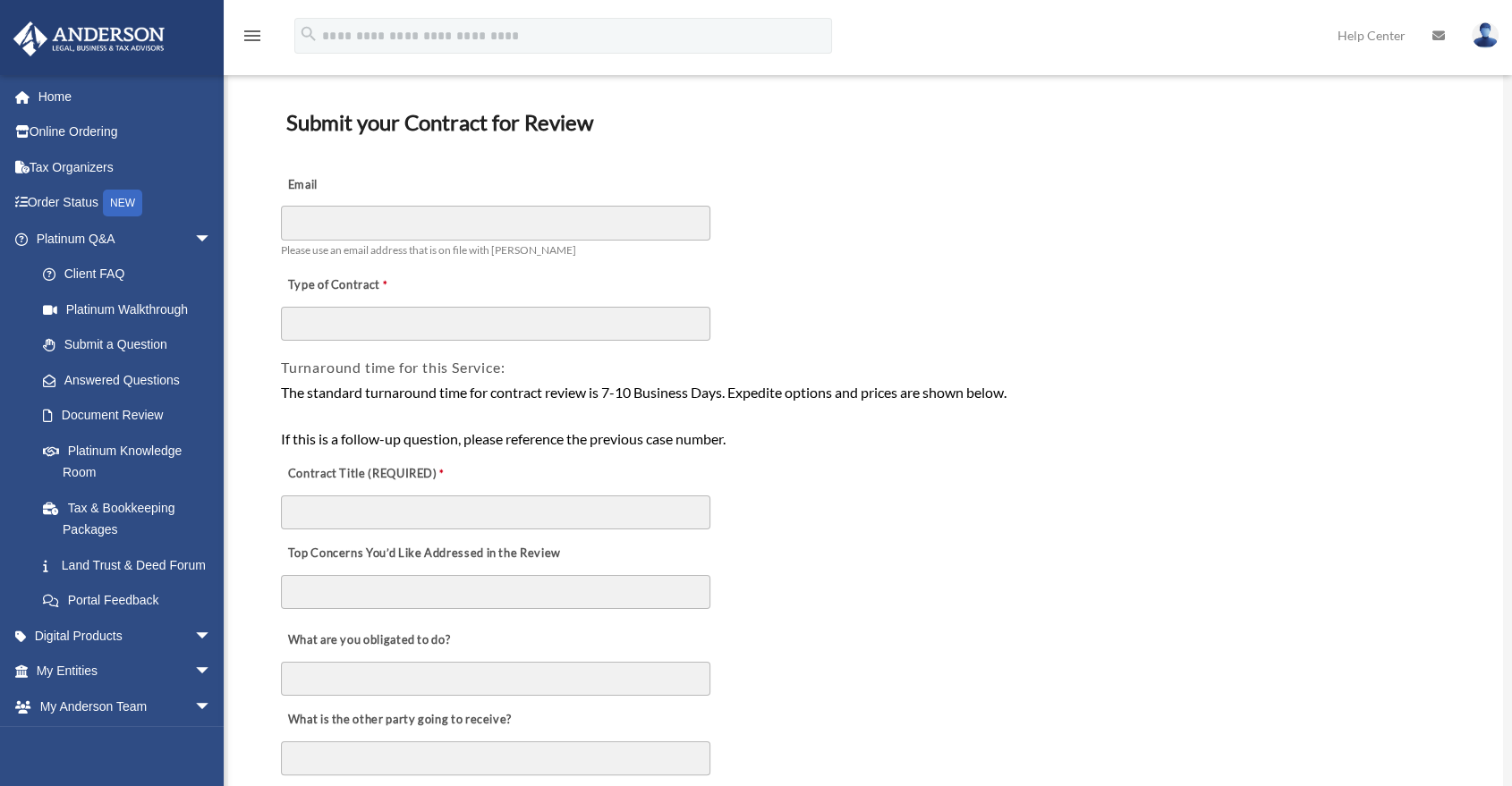
scroll to position [199, 0]
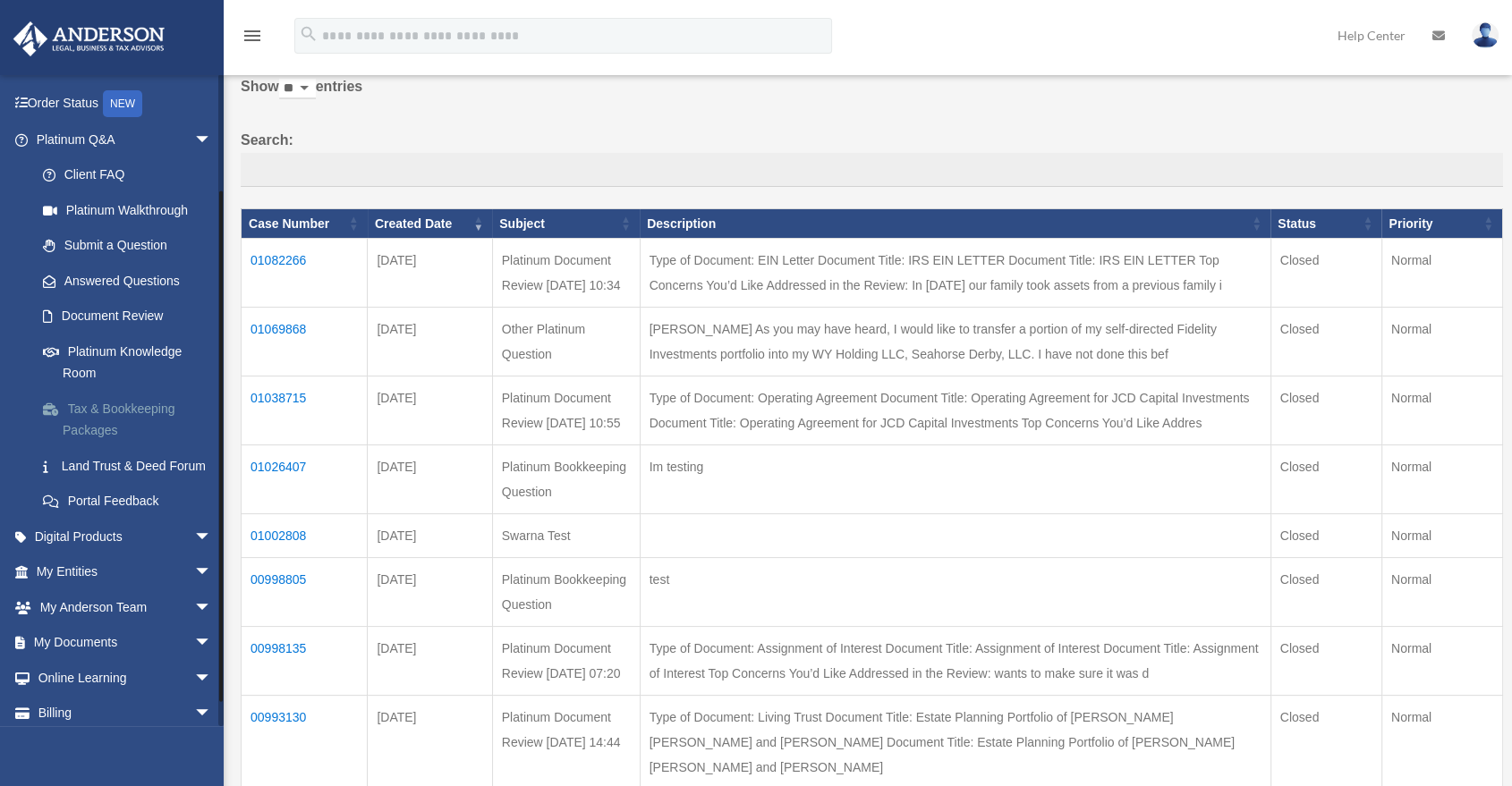
scroll to position [164, 0]
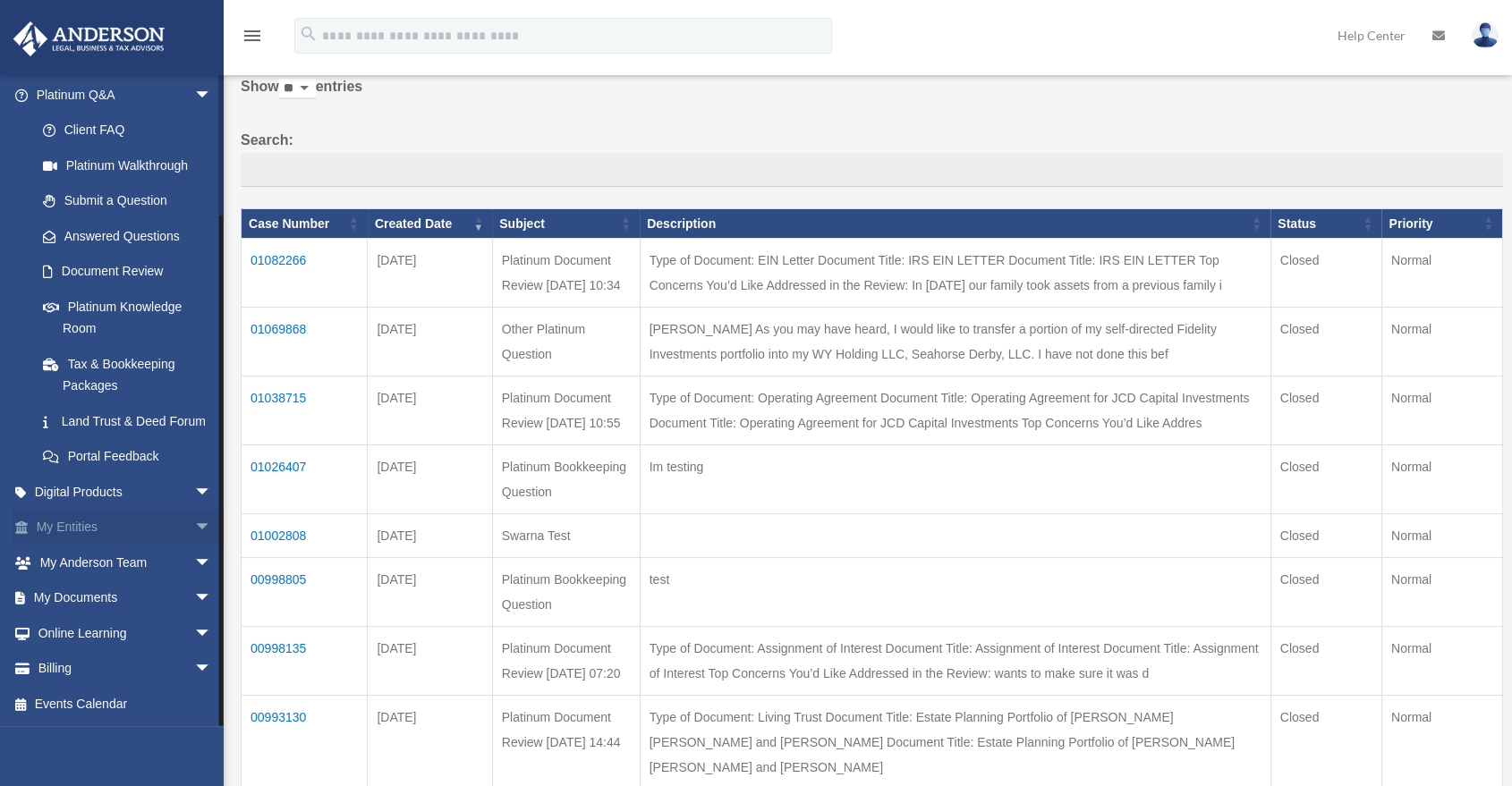
click at [194, 523] on span "arrow_drop_down" at bounding box center [211, 528] width 36 height 37
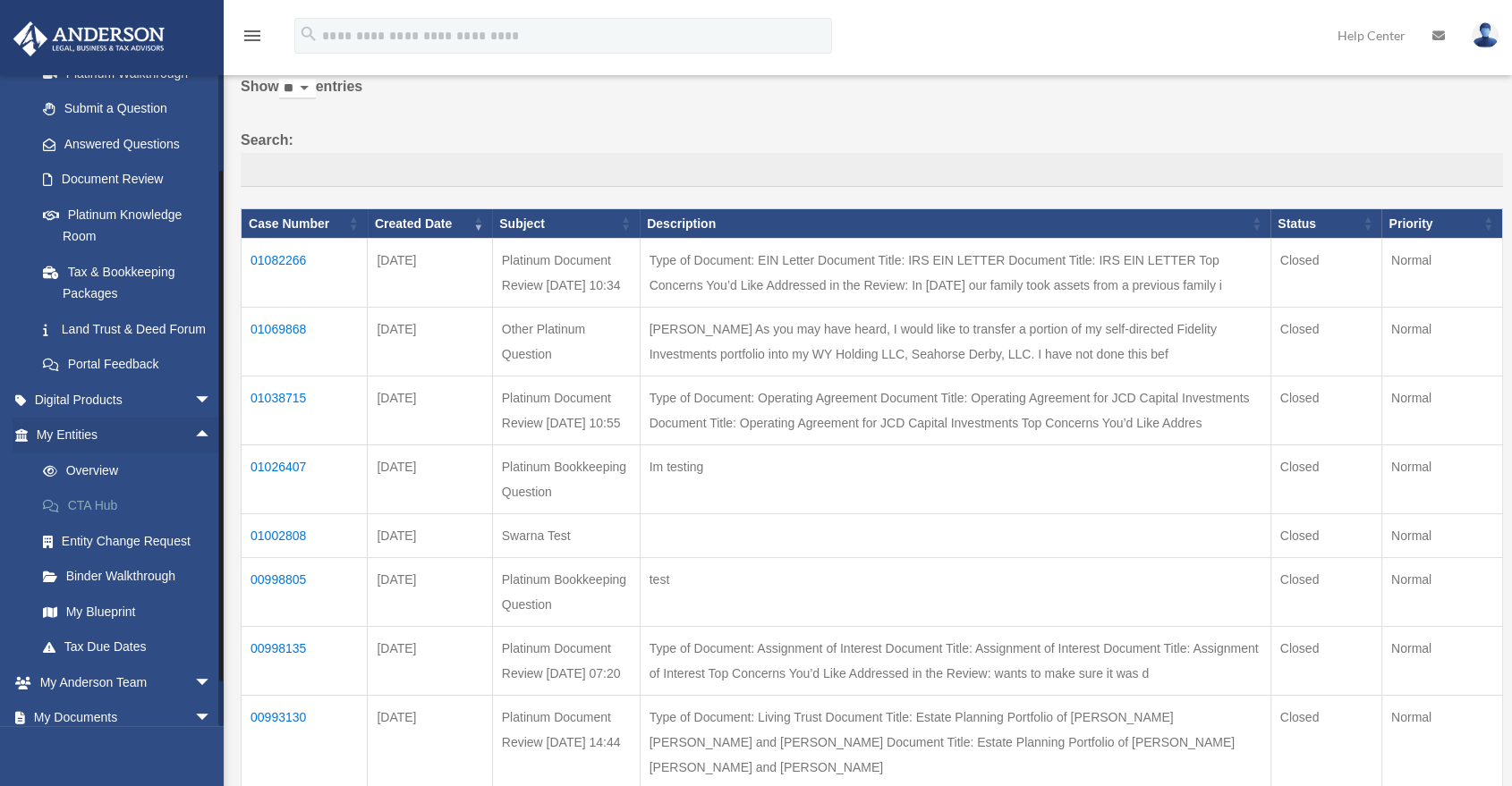
scroll to position [265, 0]
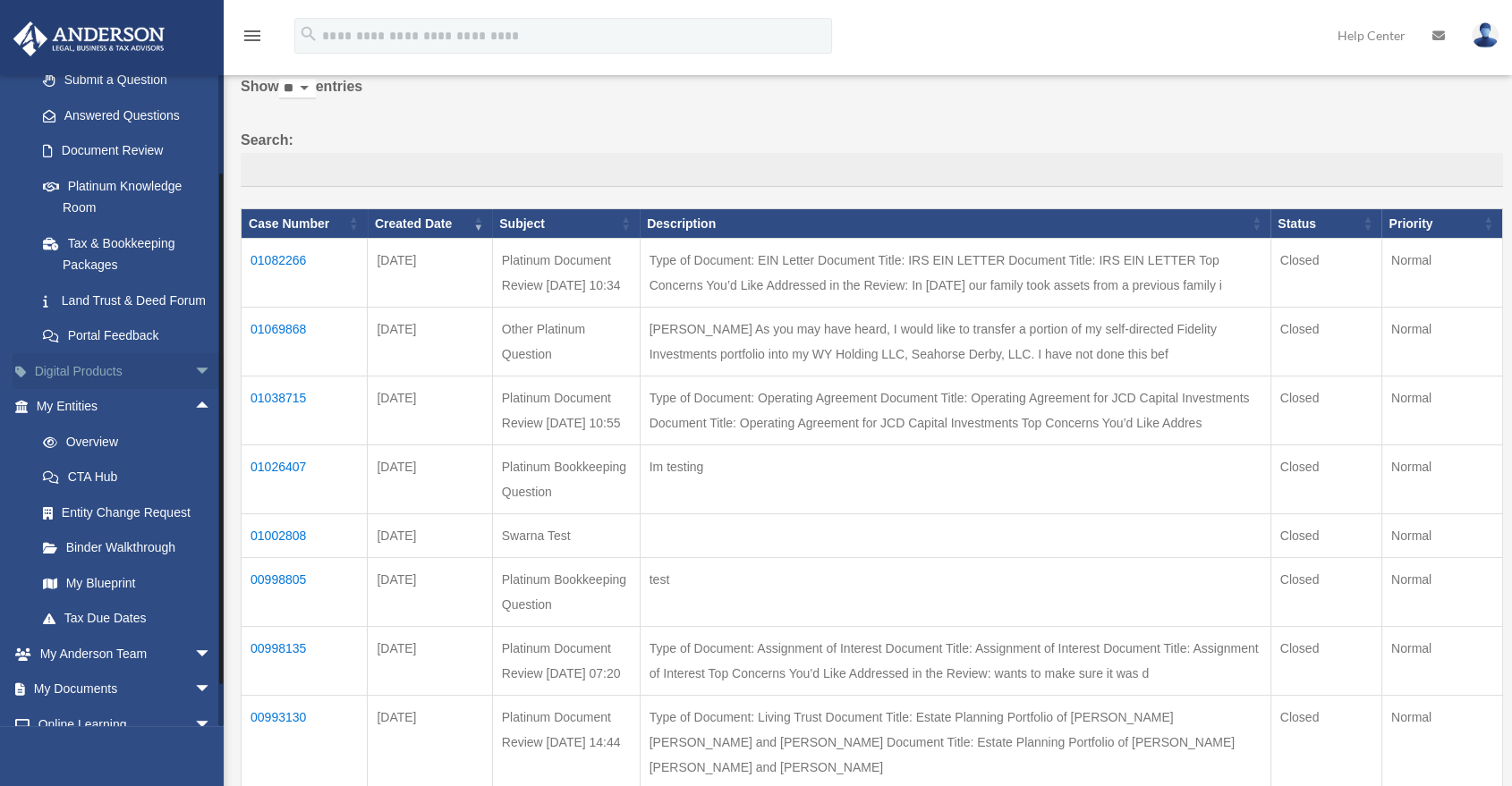
click at [194, 390] on span "arrow_drop_down" at bounding box center [211, 372] width 36 height 37
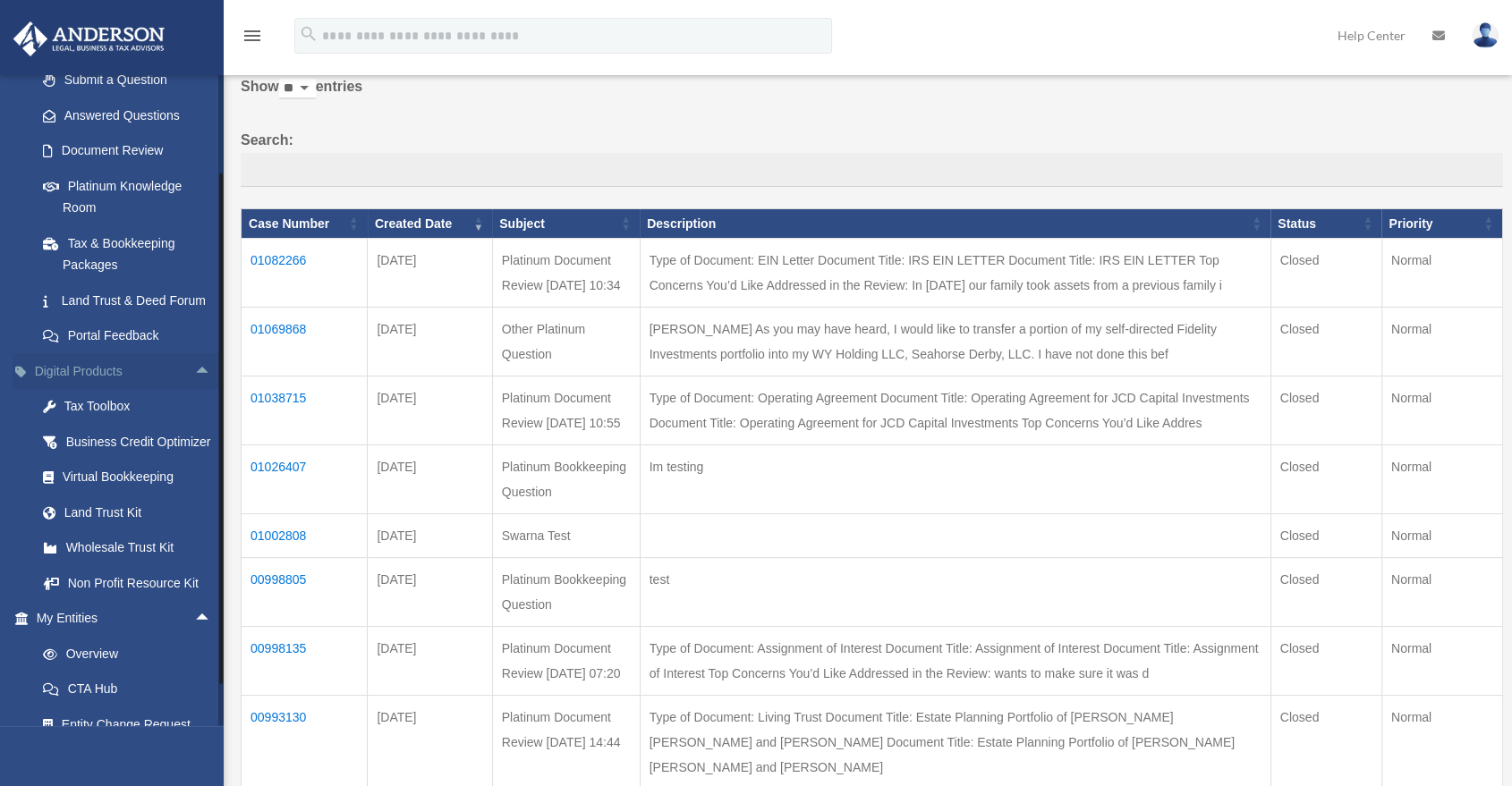
click at [194, 390] on span "arrow_drop_up" at bounding box center [211, 372] width 36 height 37
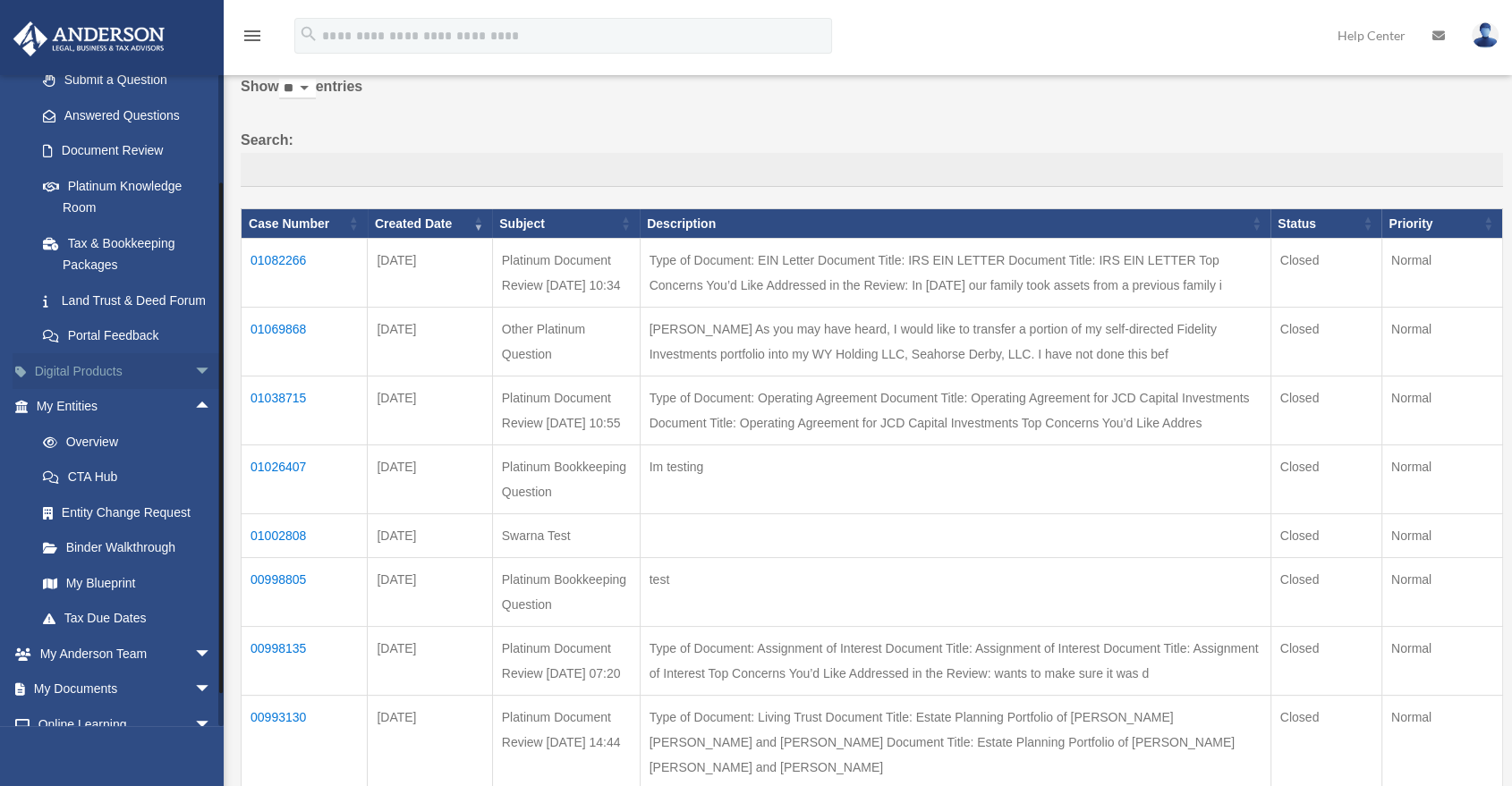
scroll to position [364, 0]
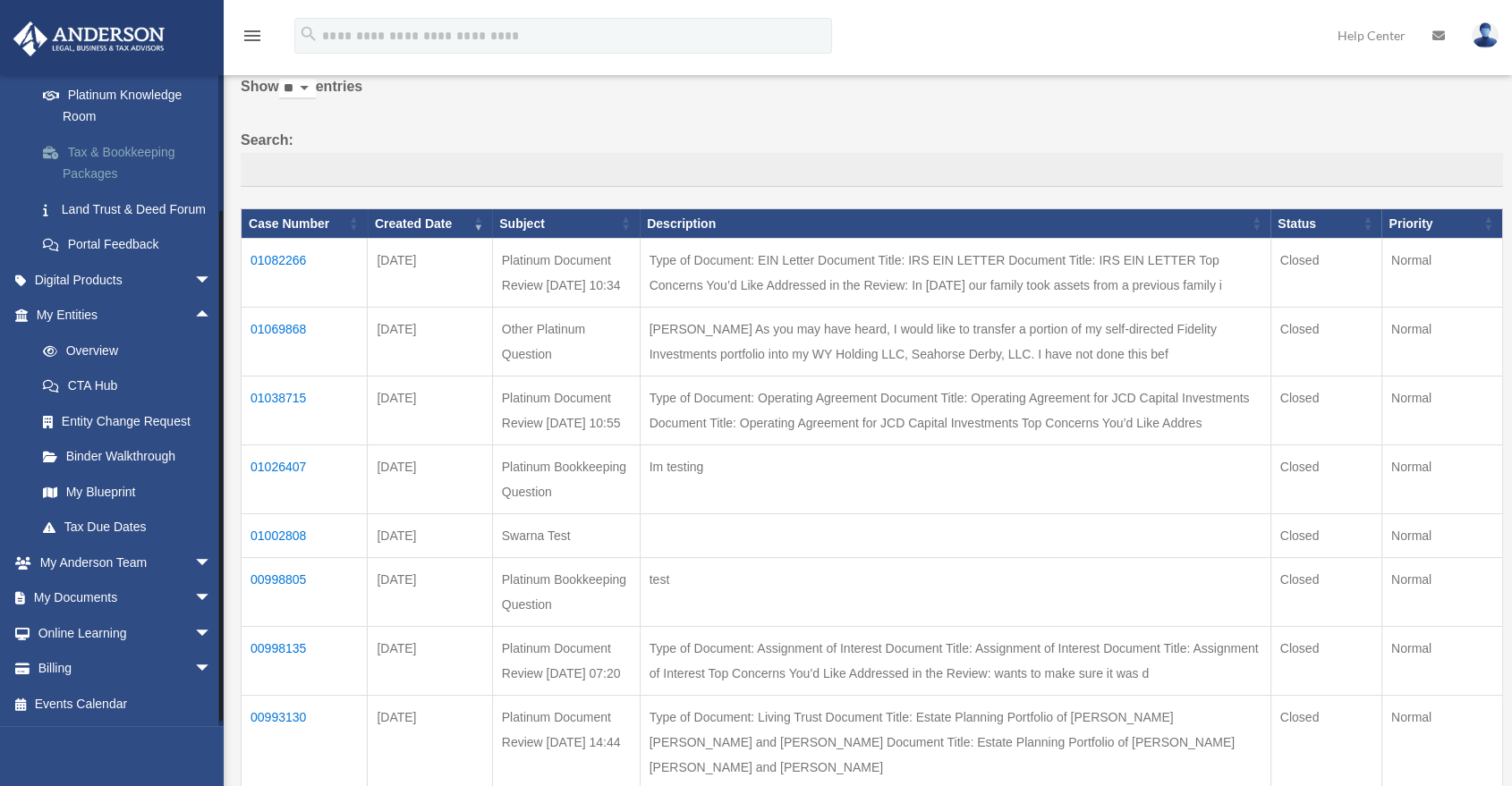
click at [194, 331] on span "arrow_drop_up" at bounding box center [211, 317] width 36 height 37
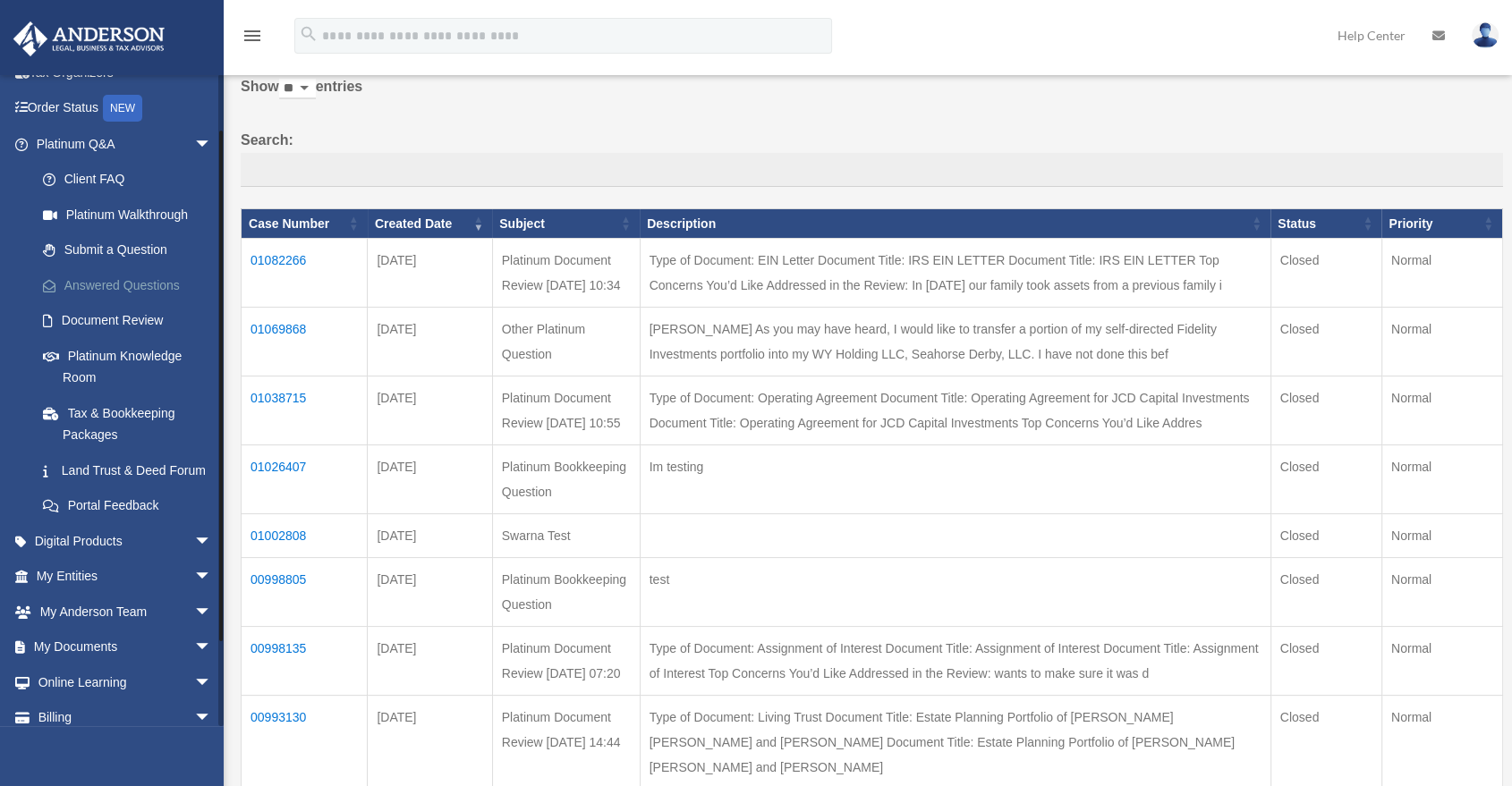
scroll to position [66, 0]
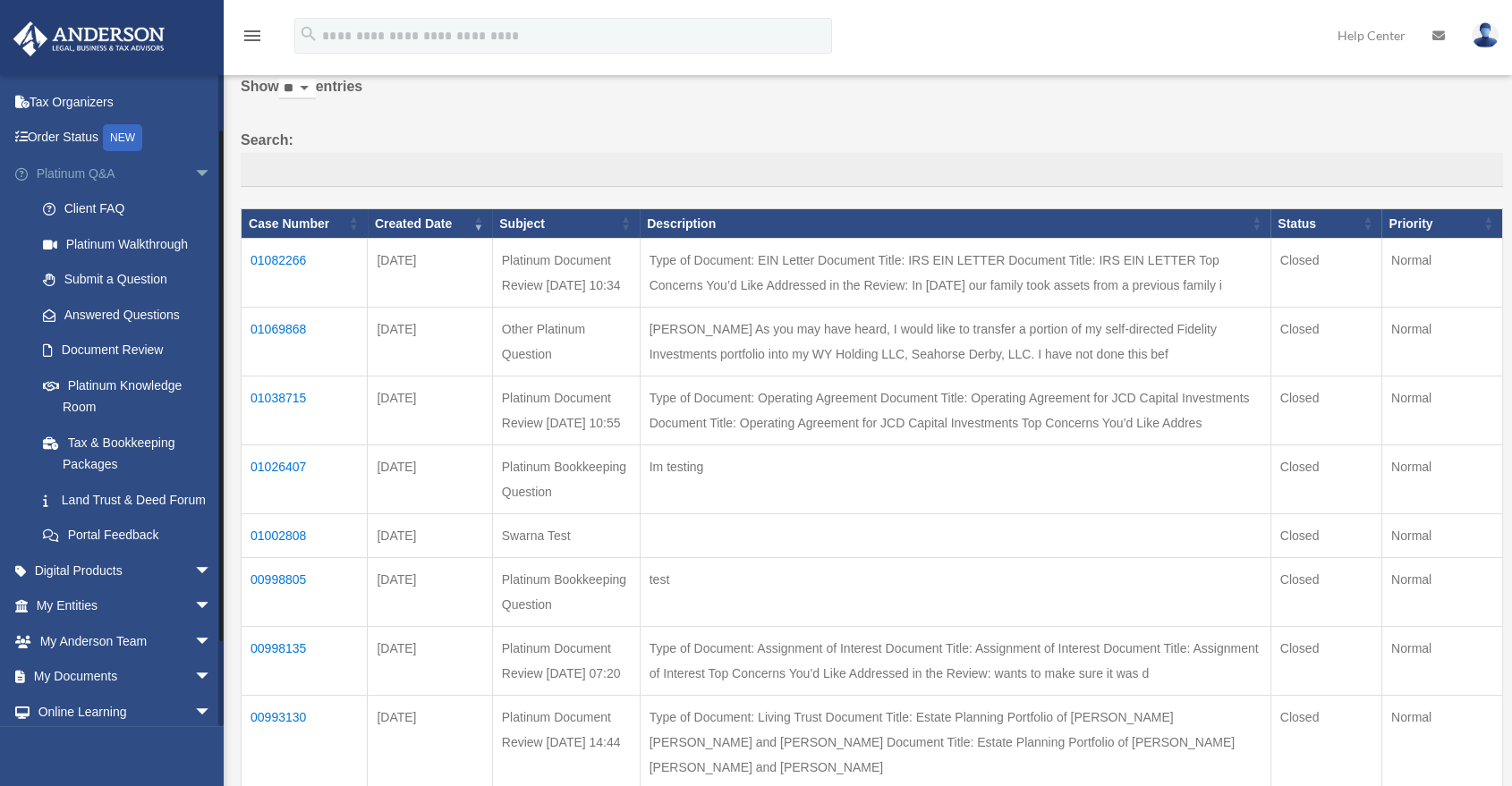
click at [194, 177] on span "arrow_drop_down" at bounding box center [211, 174] width 36 height 37
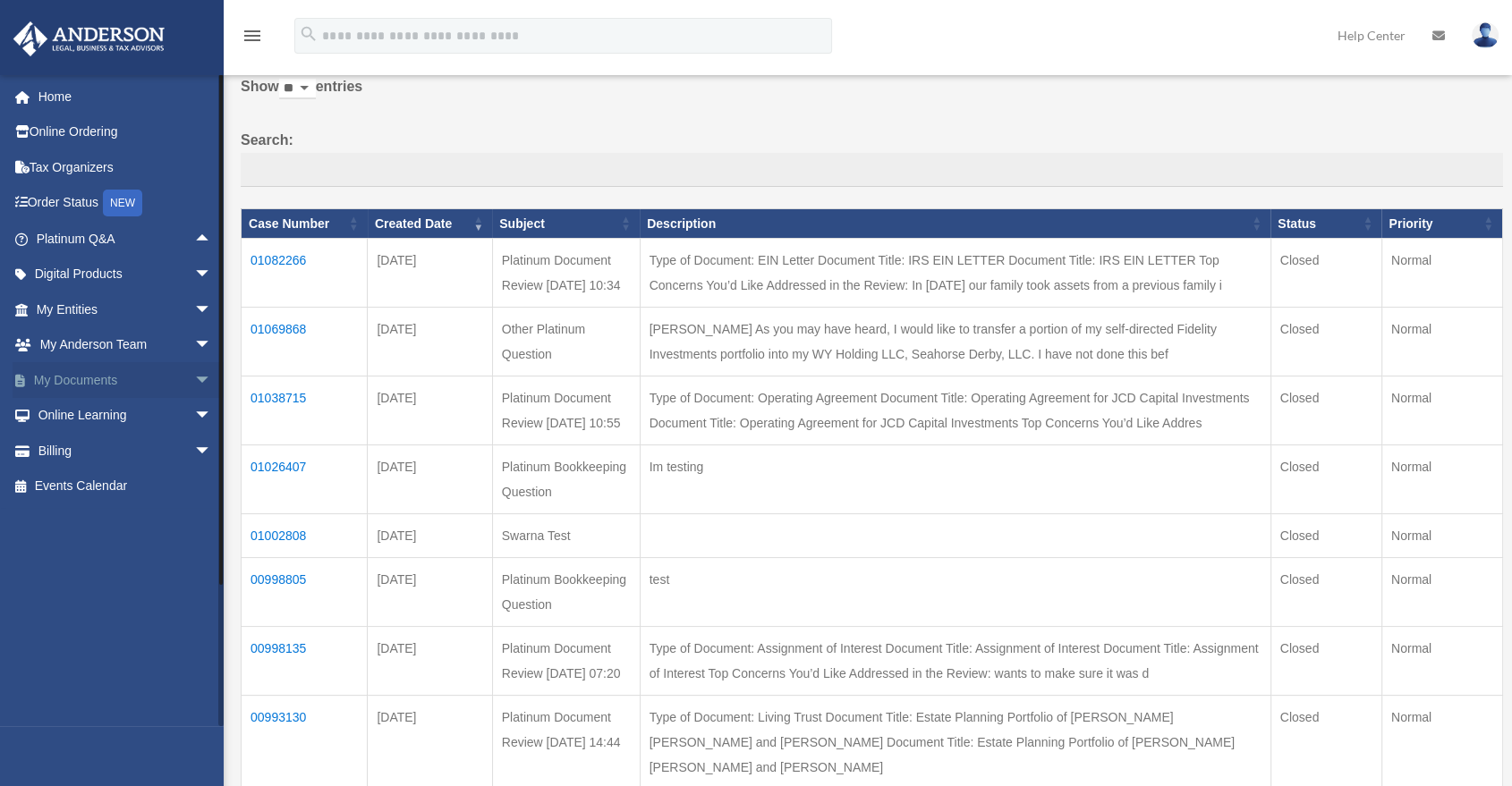
click at [194, 371] on span "arrow_drop_down" at bounding box center [211, 380] width 36 height 37
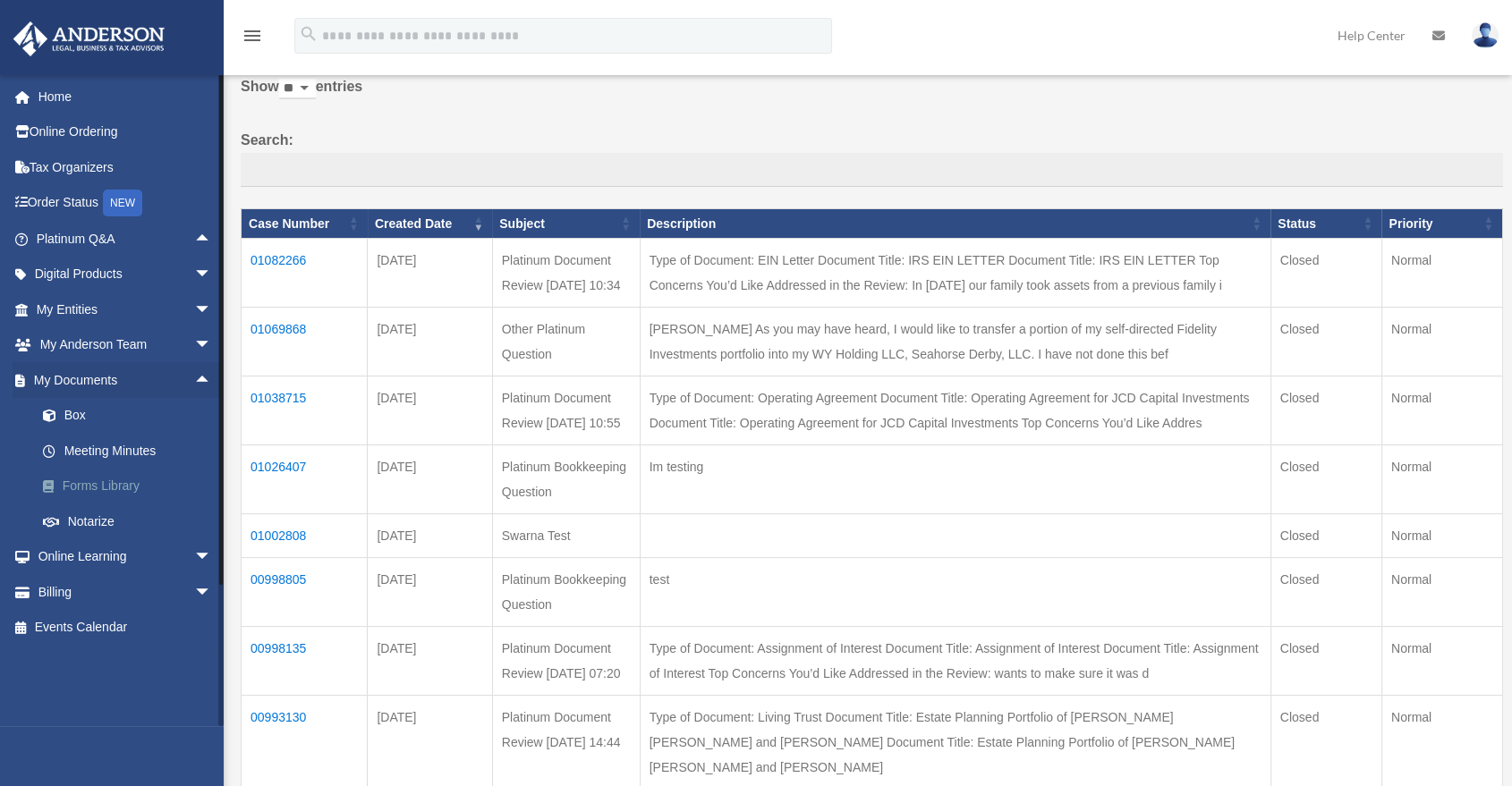
click at [109, 491] on link "Forms Library" at bounding box center [131, 487] width 213 height 36
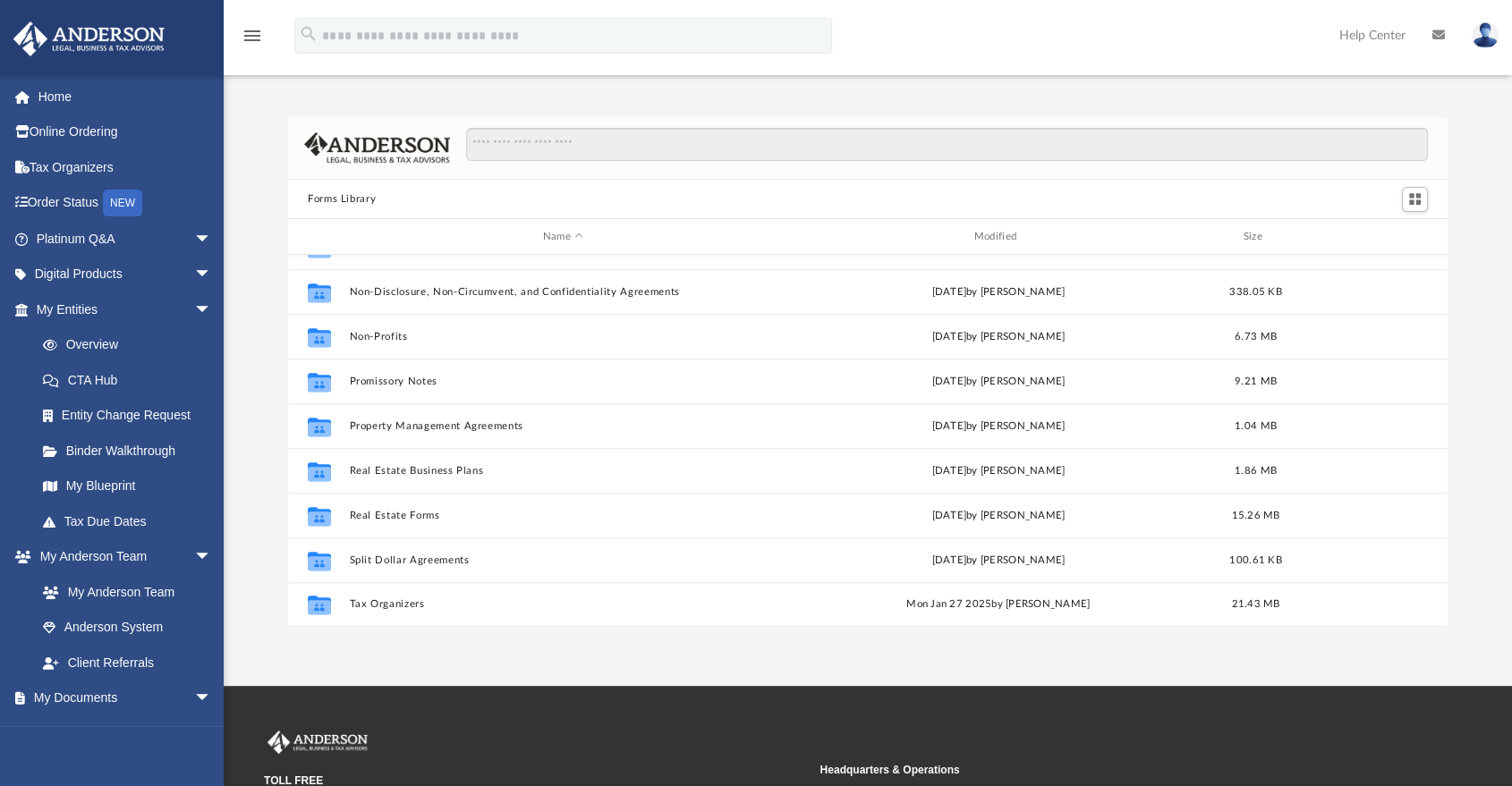
scroll to position [971, 0]
click at [265, 471] on div "Forms Library Name Modified Size Collaborated Folder Loan Forms Wed Oct 5 2022 …" at bounding box center [868, 371] width 1288 height 509
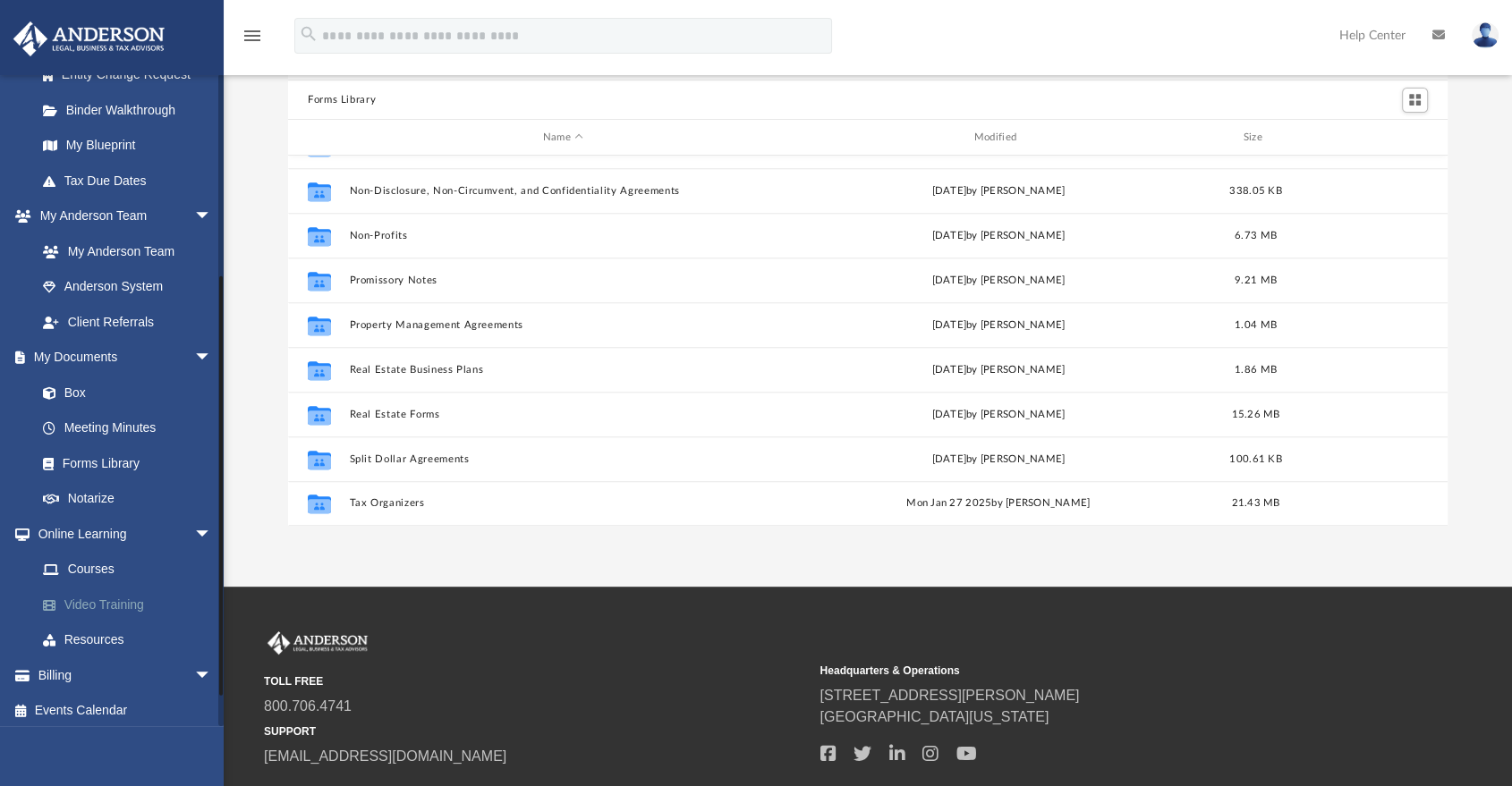
scroll to position [347, 0]
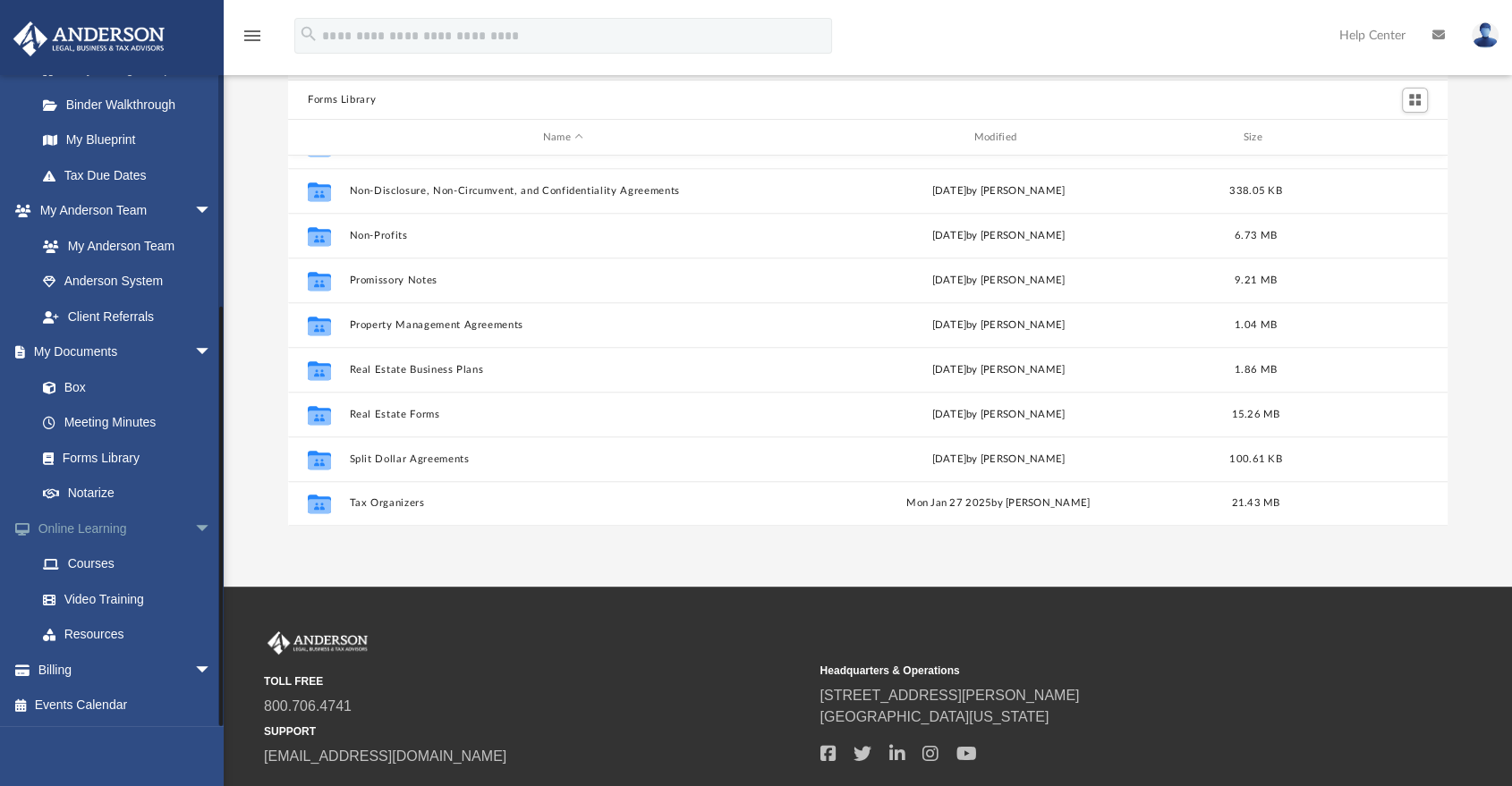
click at [194, 536] on span "arrow_drop_down" at bounding box center [211, 529] width 36 height 37
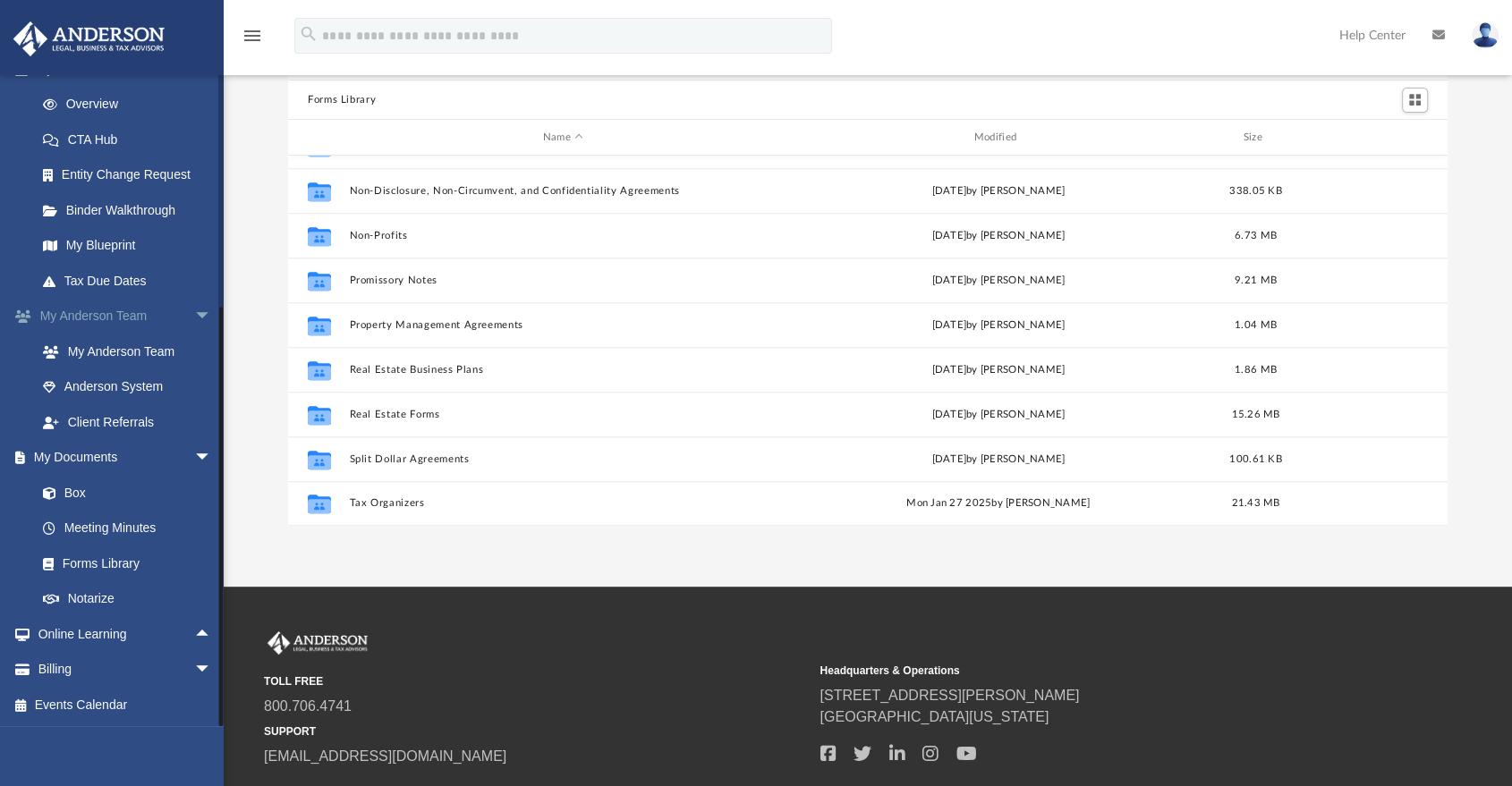
click at [194, 323] on span "arrow_drop_down" at bounding box center [211, 317] width 36 height 37
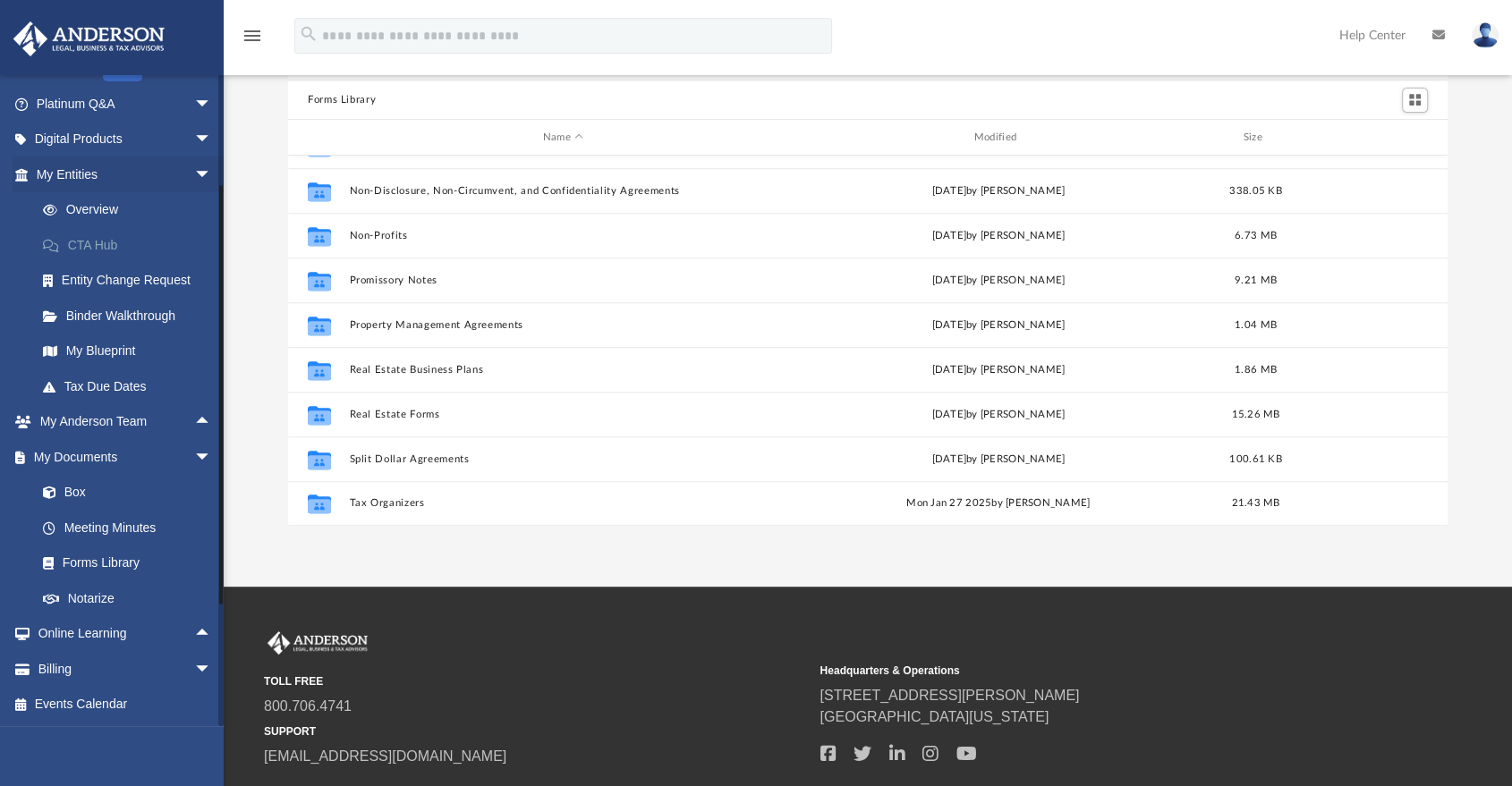
scroll to position [36, 0]
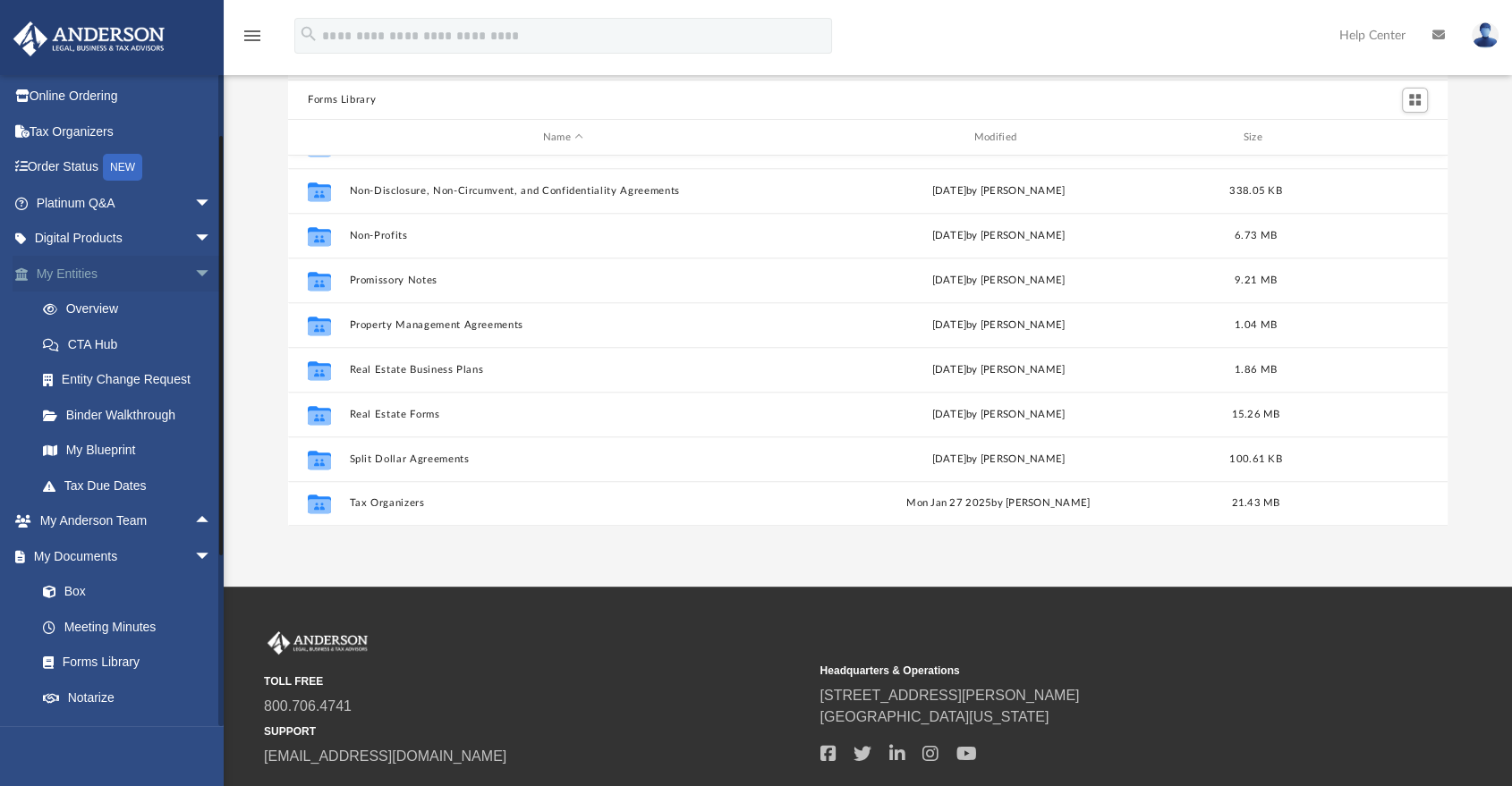
click at [194, 267] on span "arrow_drop_down" at bounding box center [211, 274] width 36 height 37
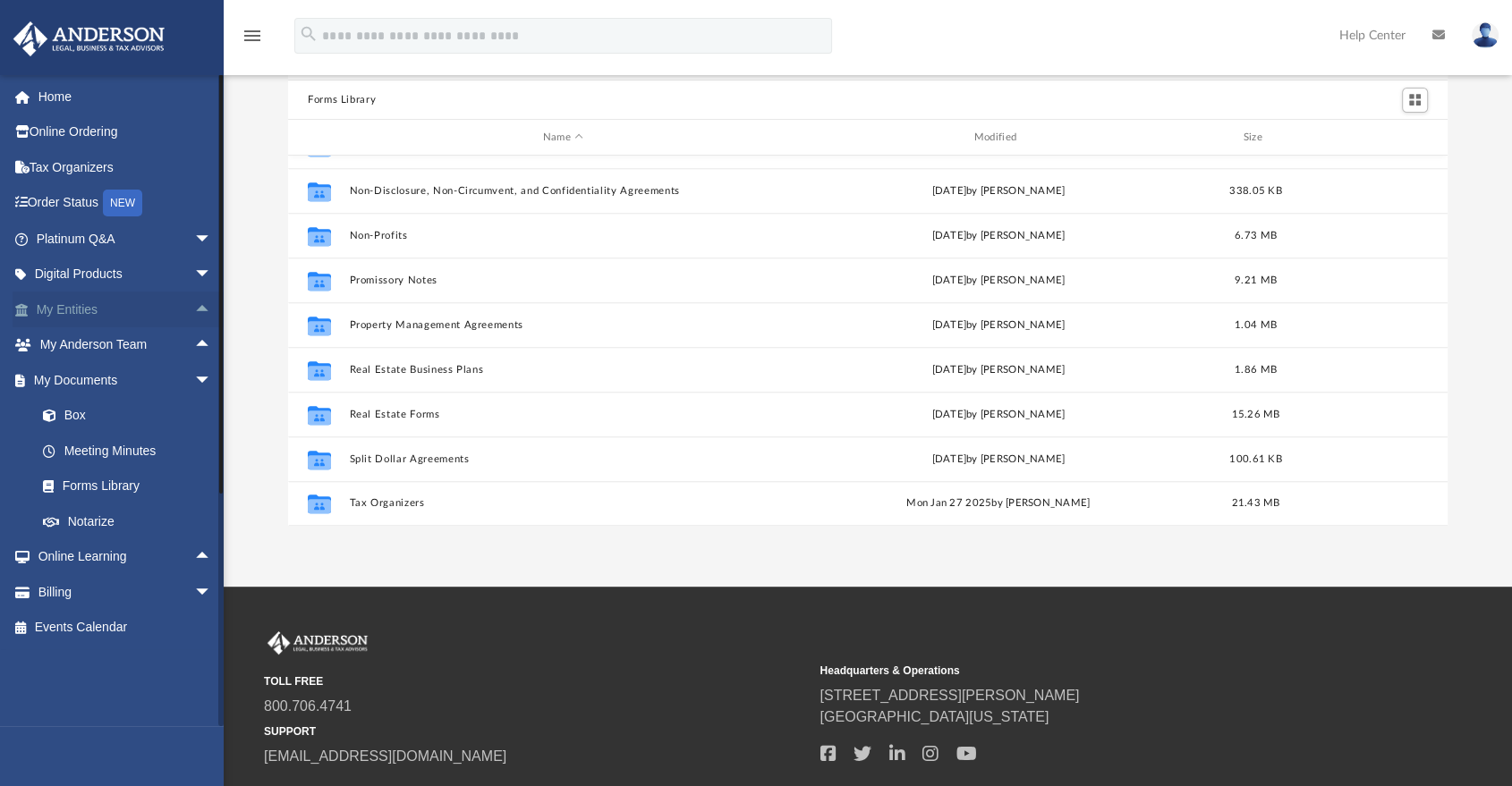
scroll to position [0, 0]
click at [194, 372] on span "arrow_drop_down" at bounding box center [211, 380] width 36 height 37
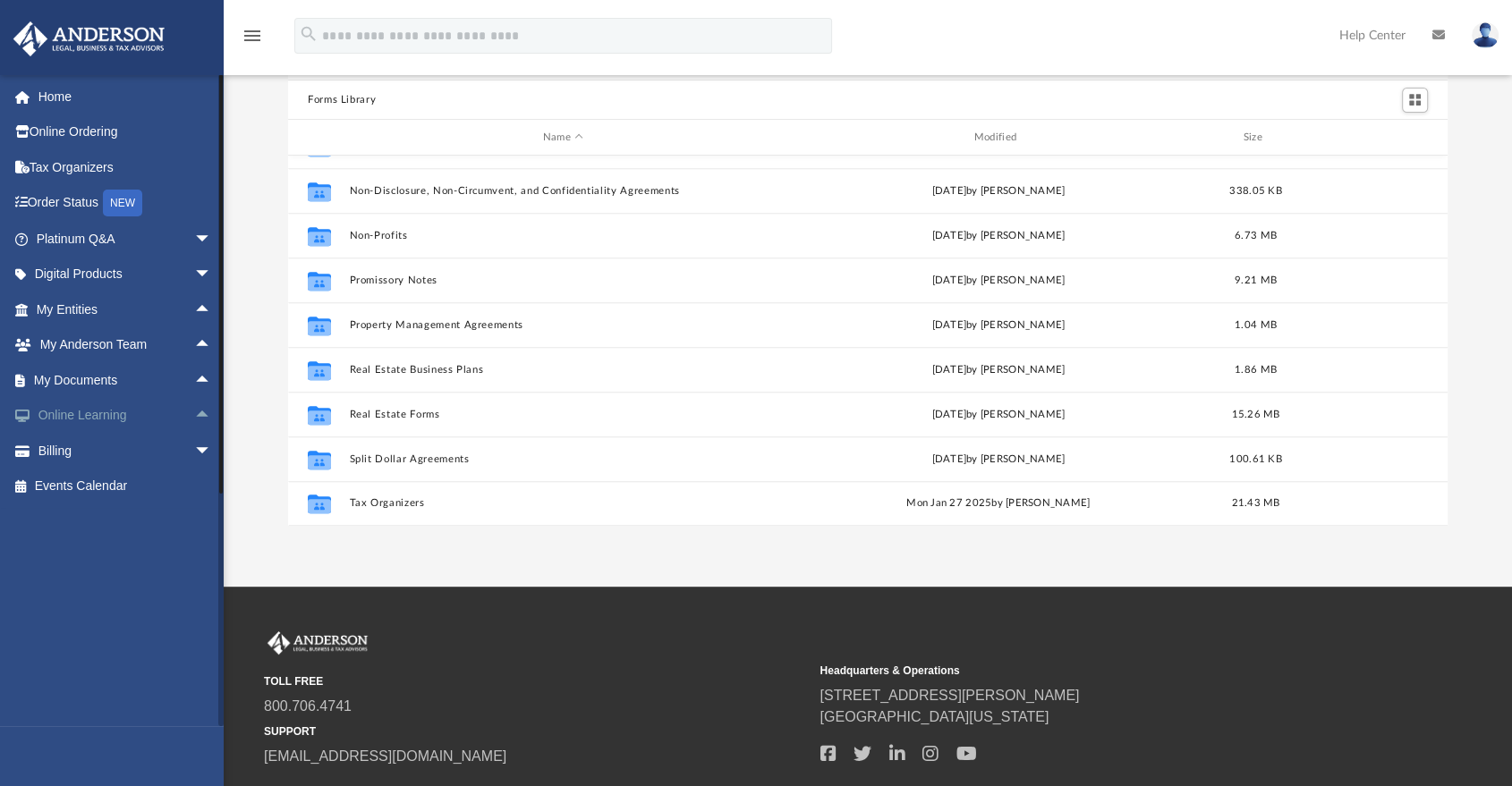
click at [194, 414] on span "arrow_drop_up" at bounding box center [211, 416] width 36 height 37
click at [139, 449] on link "Courses" at bounding box center [131, 450] width 213 height 36
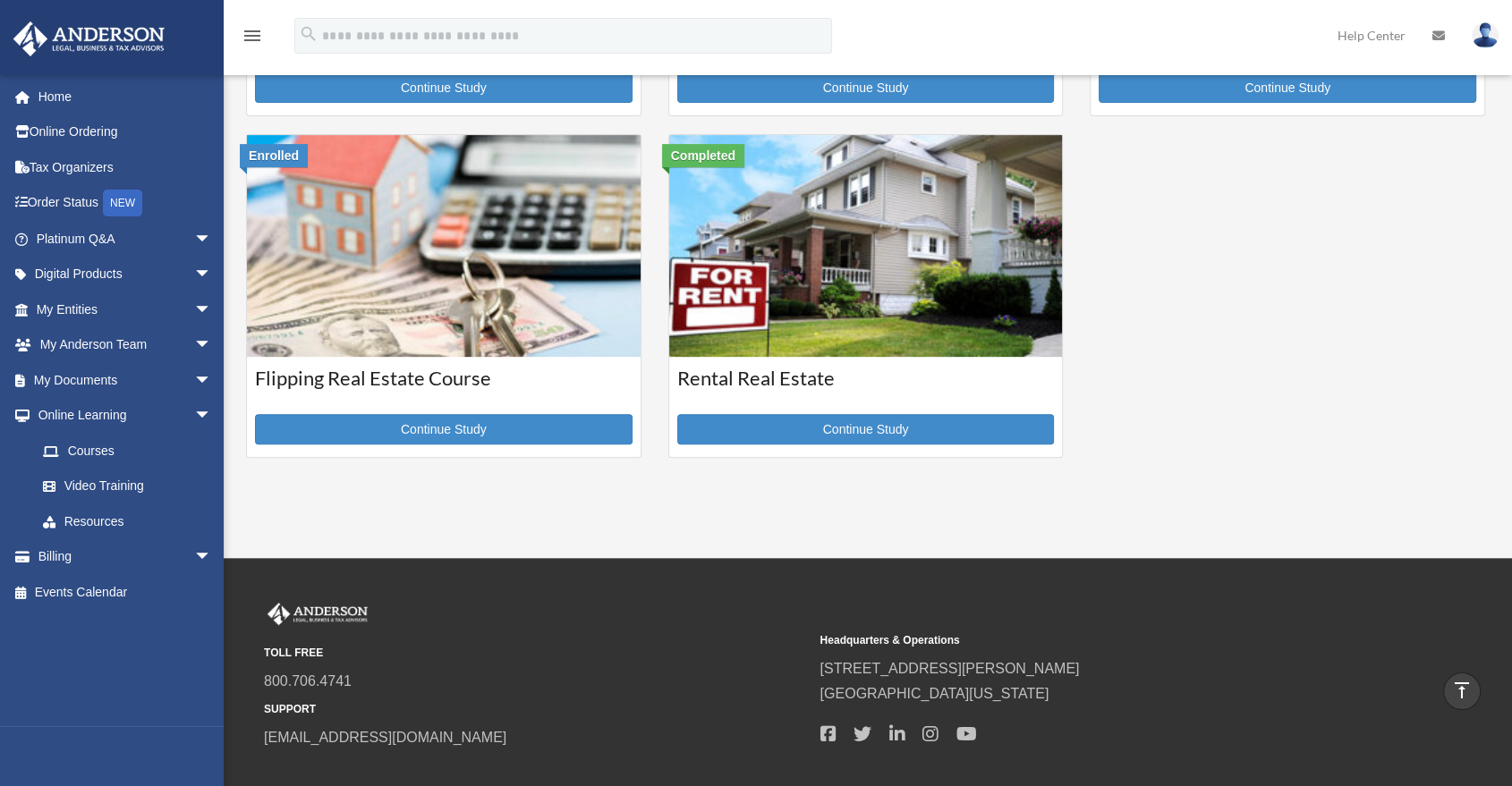
scroll to position [695, 0]
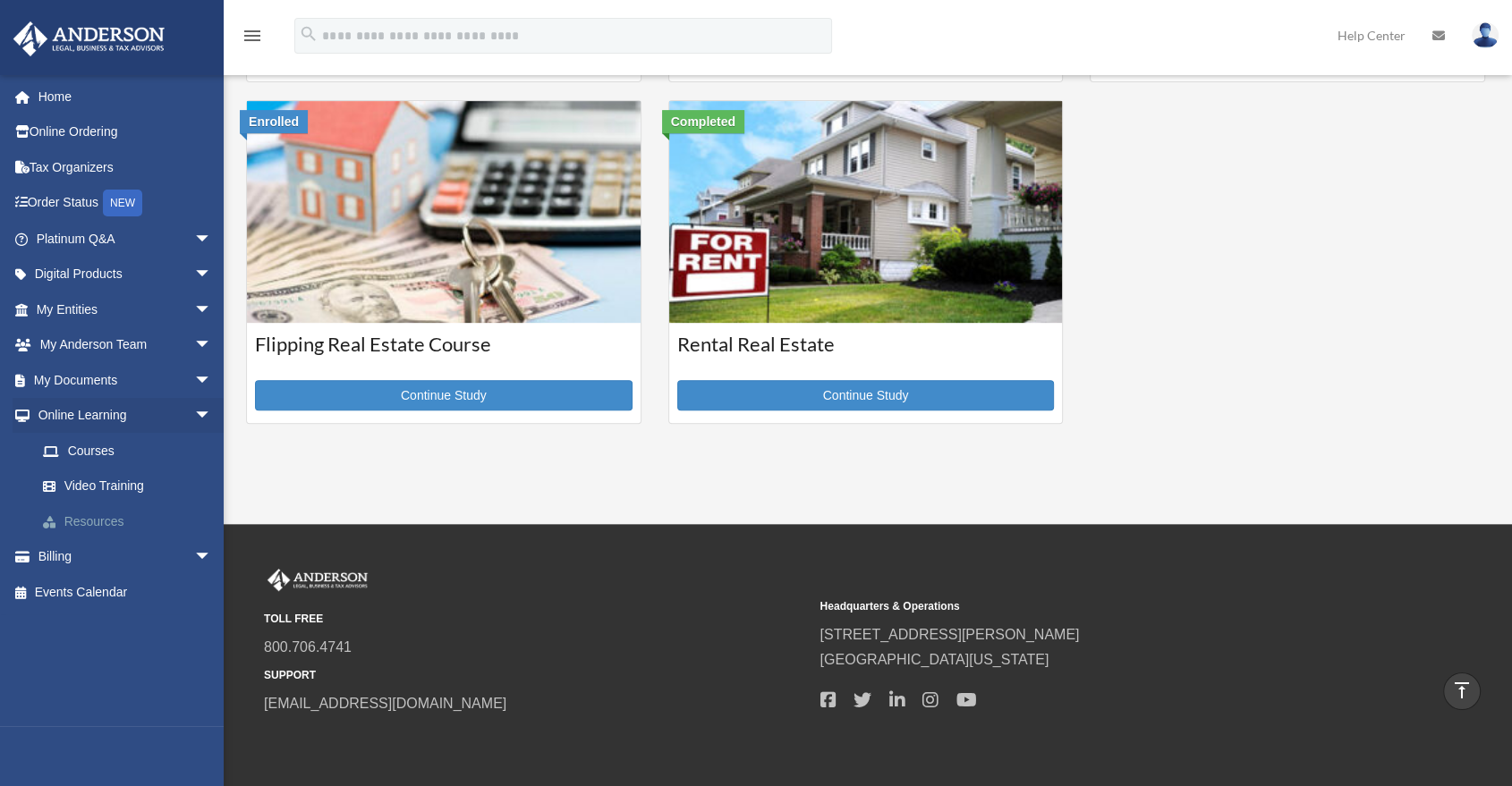
click at [79, 528] on link "Resources" at bounding box center [131, 521] width 213 height 36
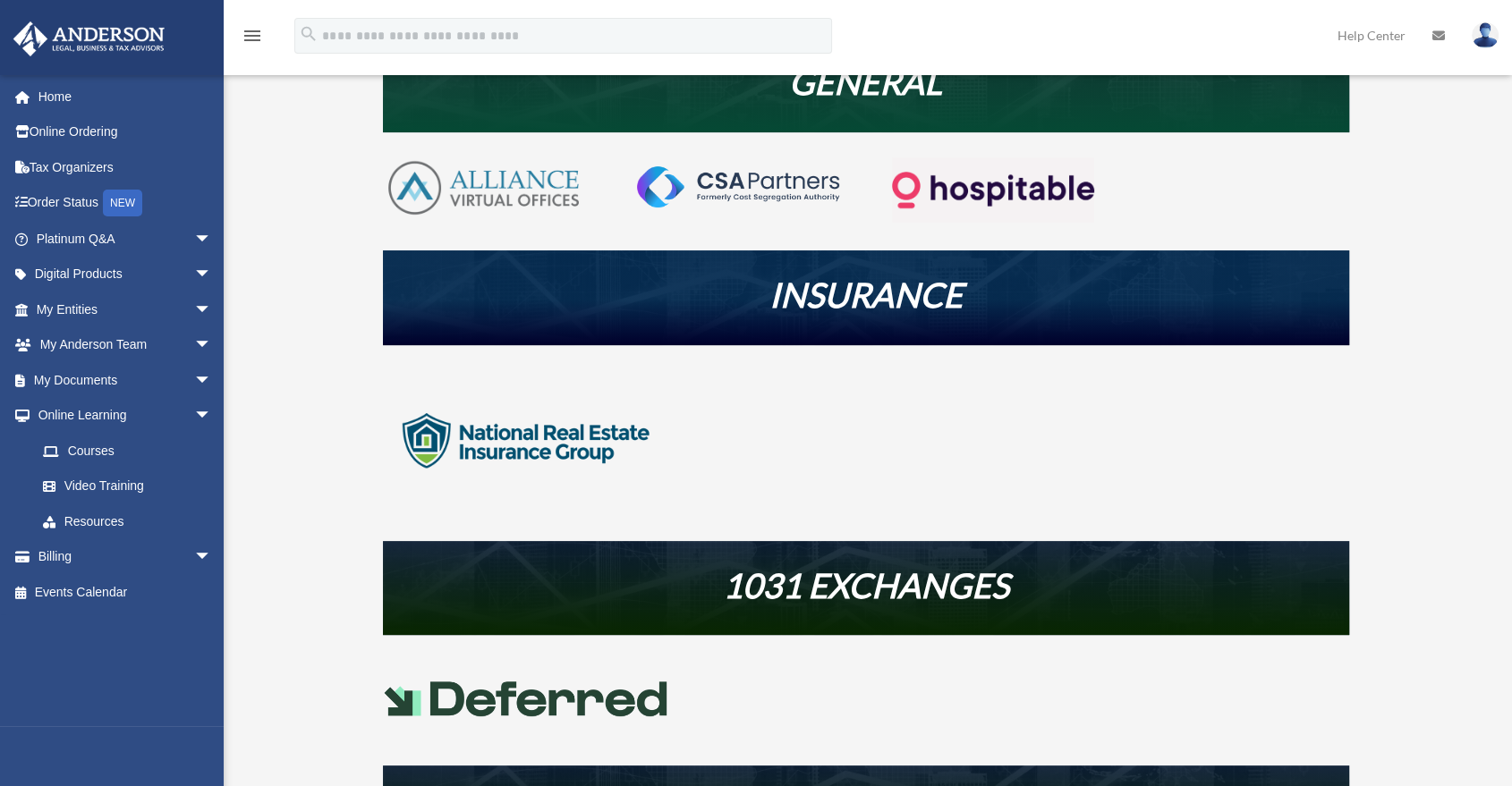
scroll to position [397, 0]
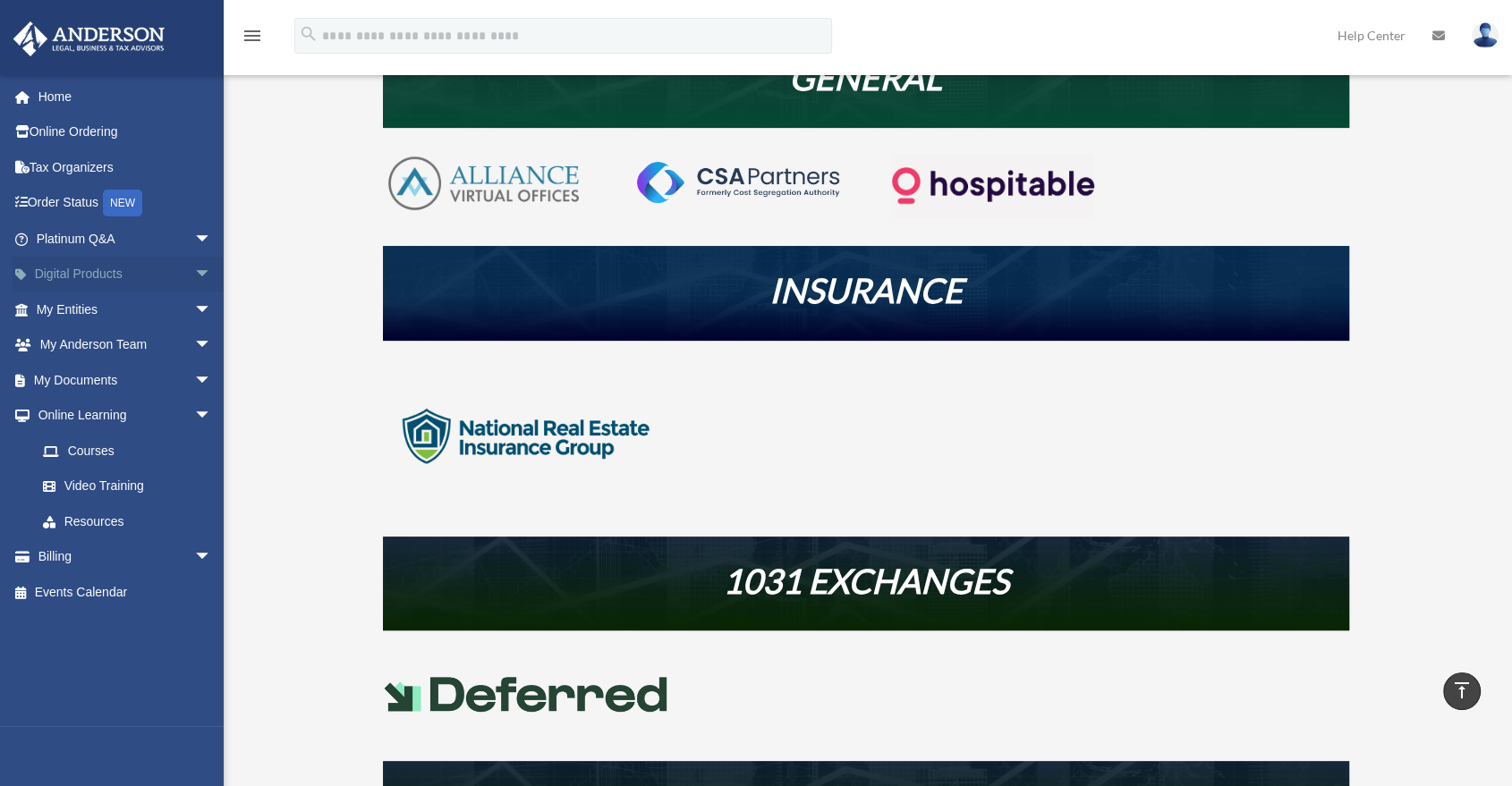
click at [194, 264] on span "arrow_drop_down" at bounding box center [211, 275] width 36 height 37
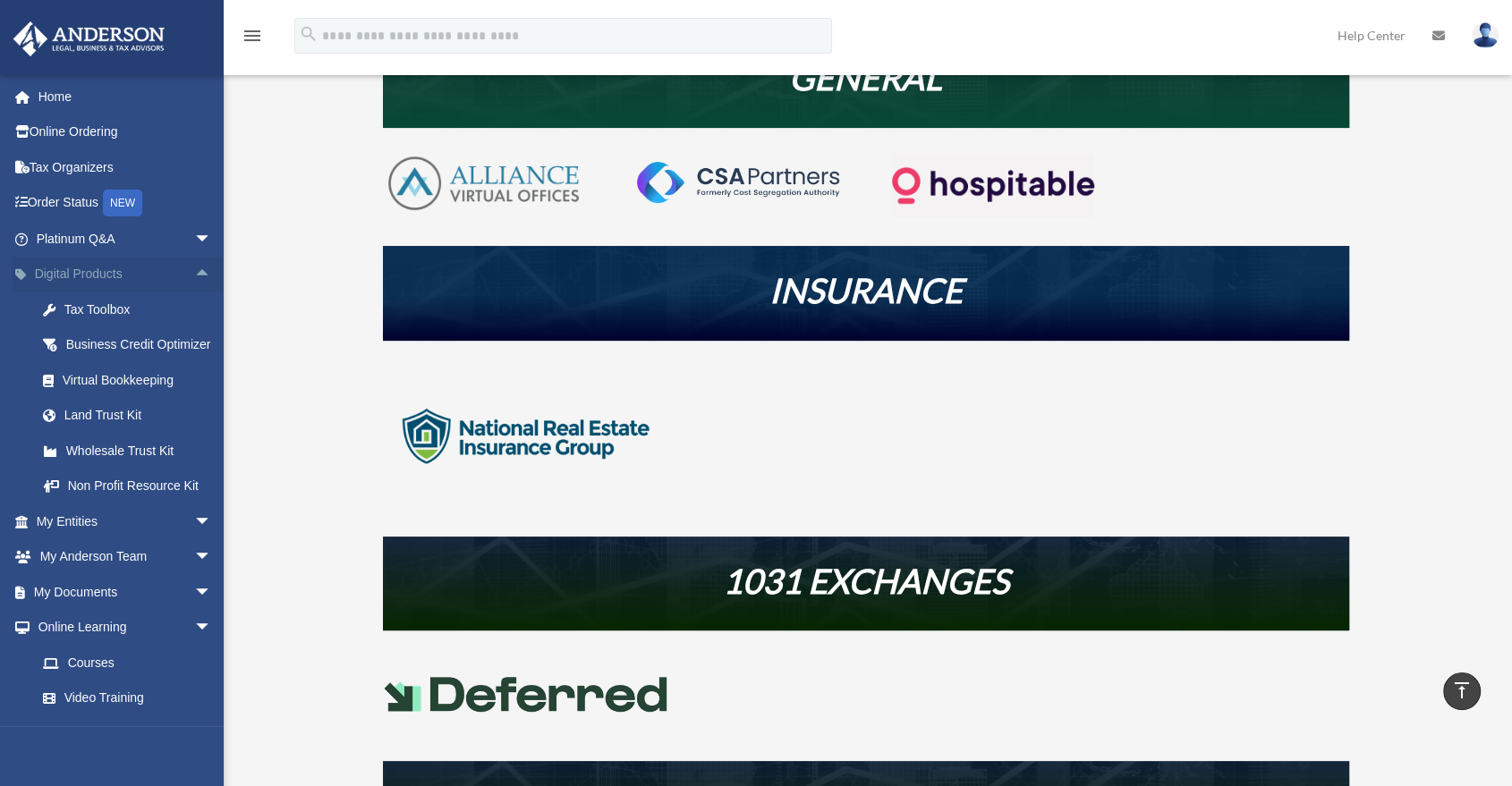
click at [194, 267] on span "arrow_drop_up" at bounding box center [211, 275] width 36 height 37
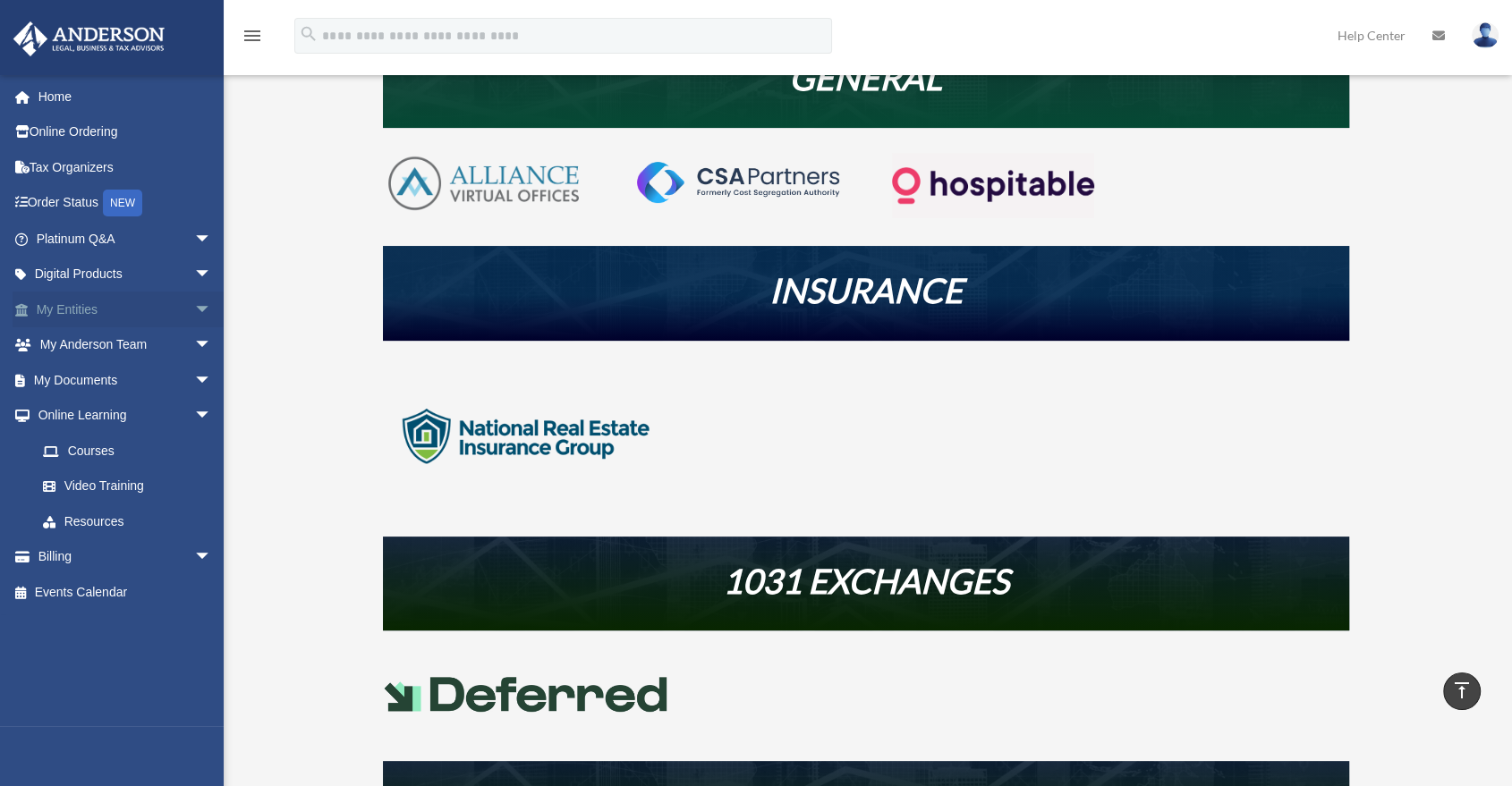
click at [194, 301] on span "arrow_drop_down" at bounding box center [211, 310] width 36 height 37
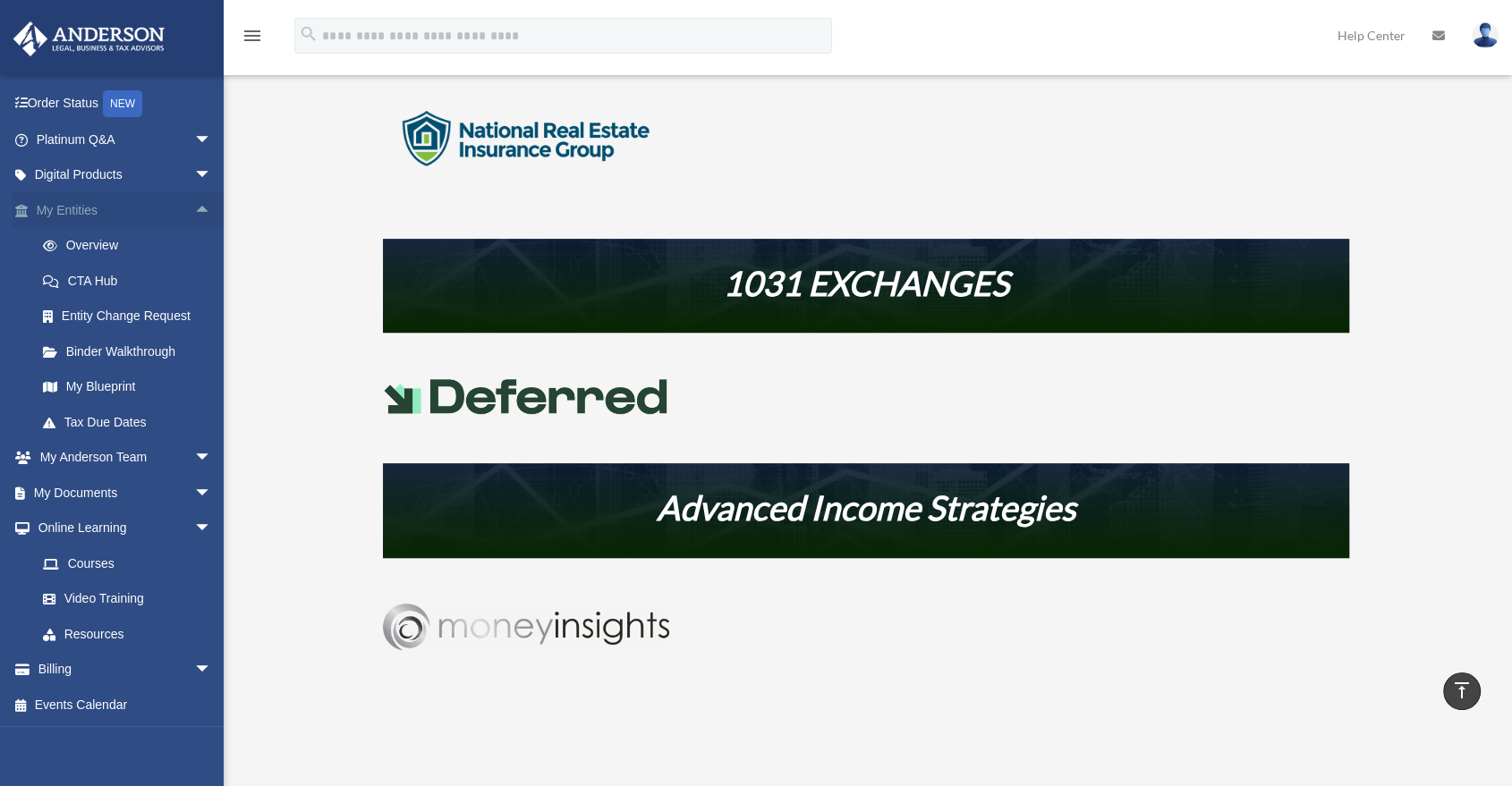
scroll to position [0, 0]
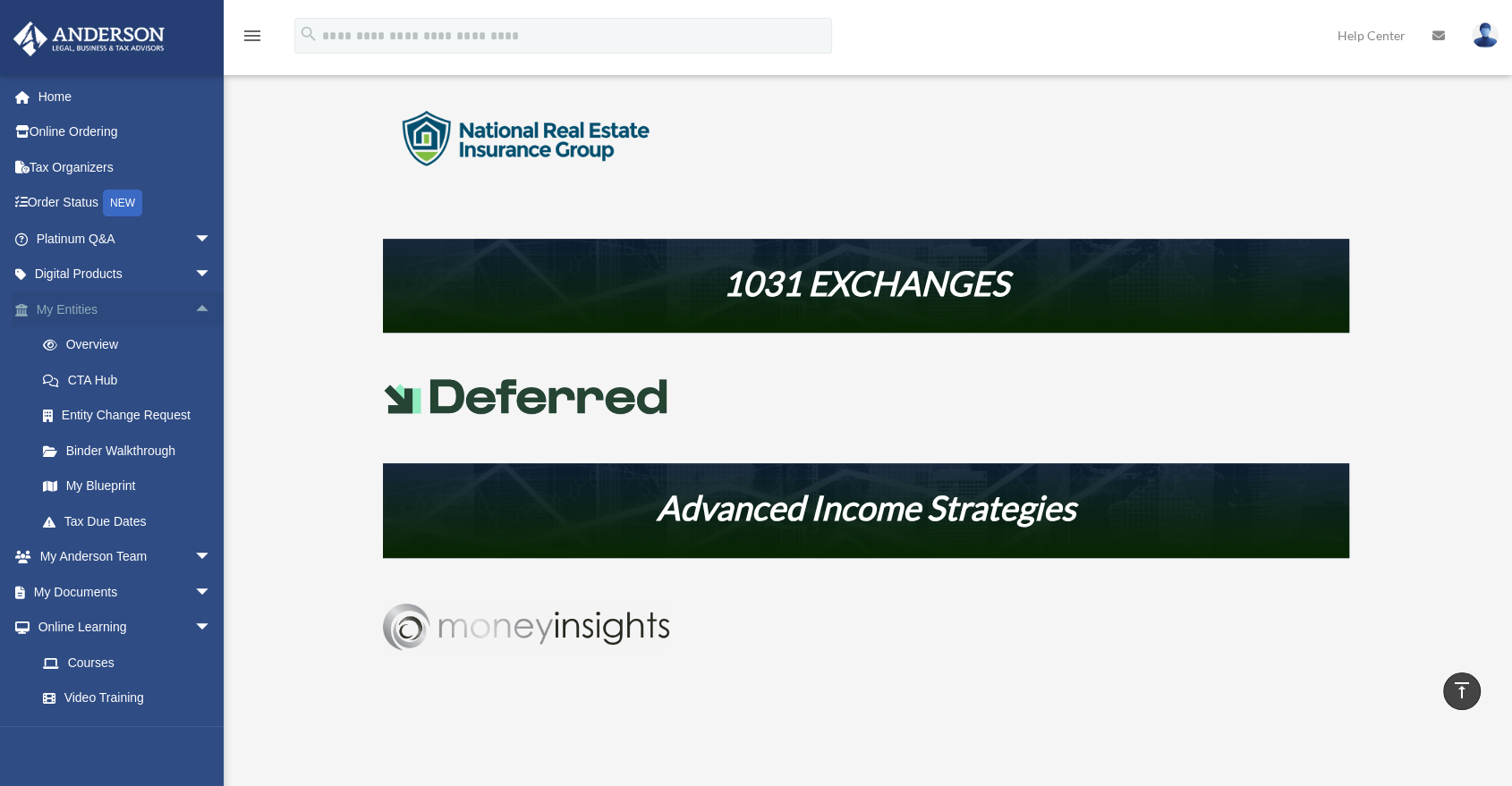
click at [194, 313] on span "arrow_drop_up" at bounding box center [211, 310] width 36 height 37
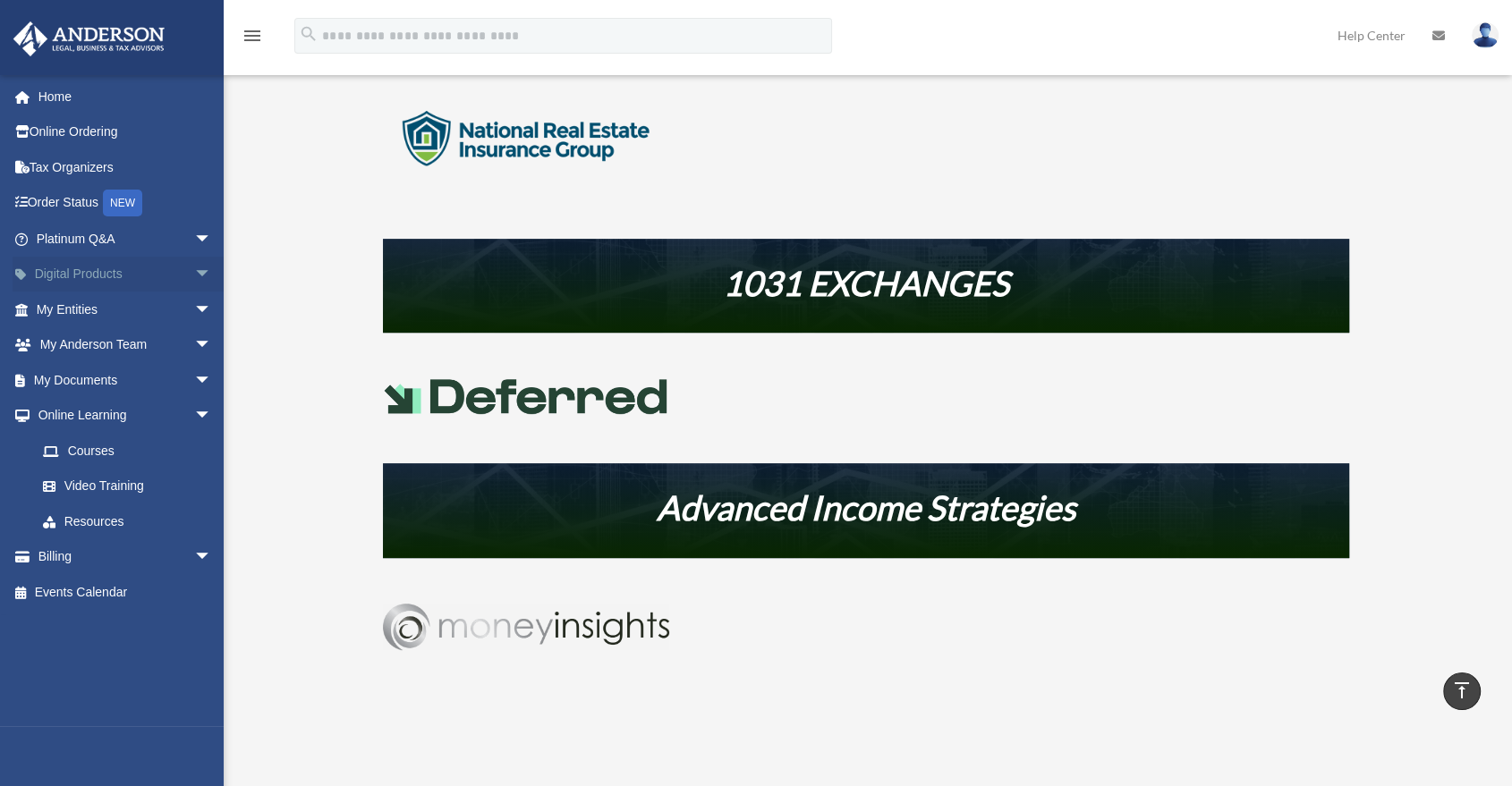
click at [195, 270] on span "arrow_drop_down" at bounding box center [211, 275] width 36 height 37
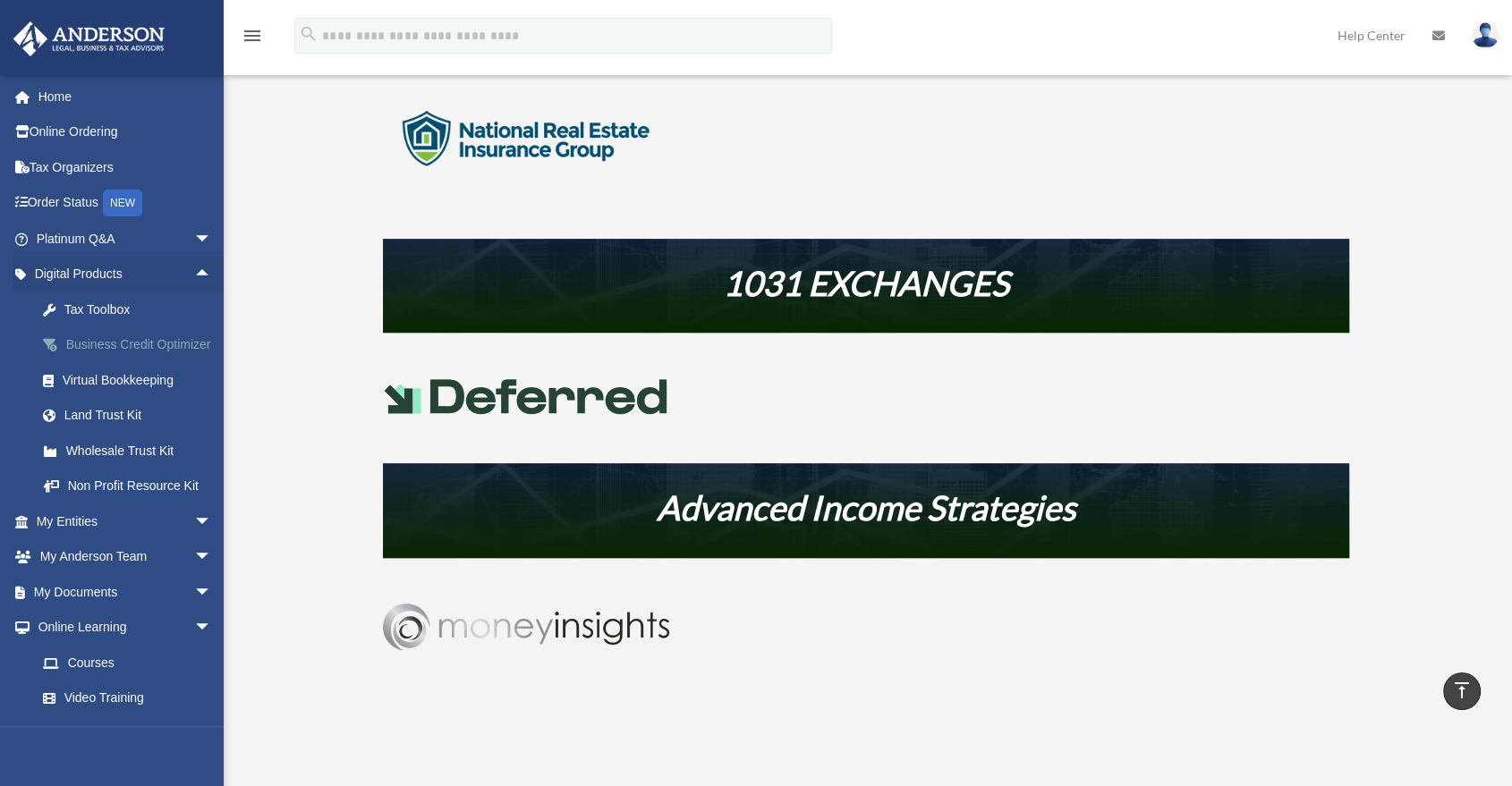
click at [127, 353] on div "Business Credit Optimizer" at bounding box center [139, 345] width 154 height 22
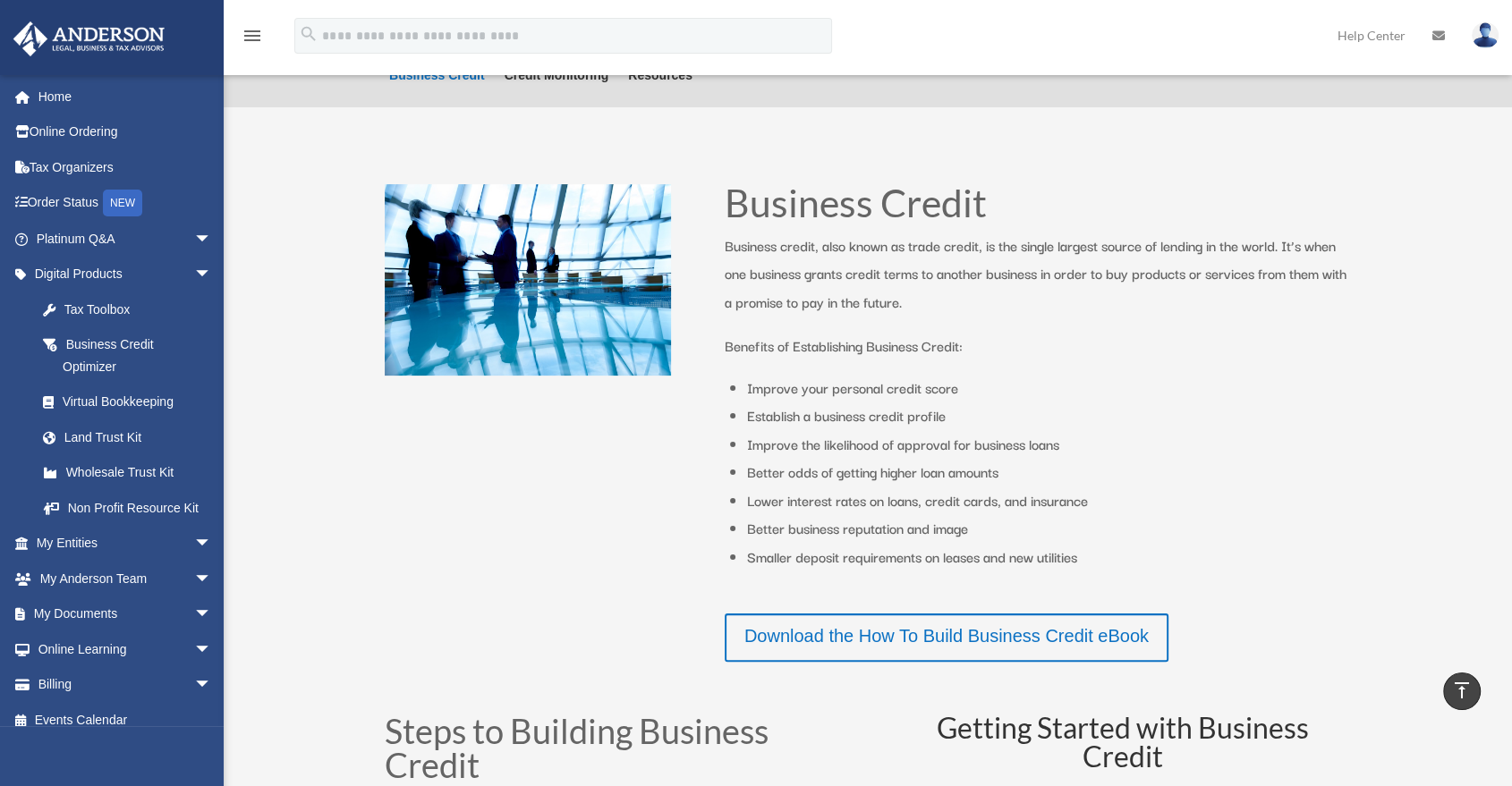
scroll to position [98, 0]
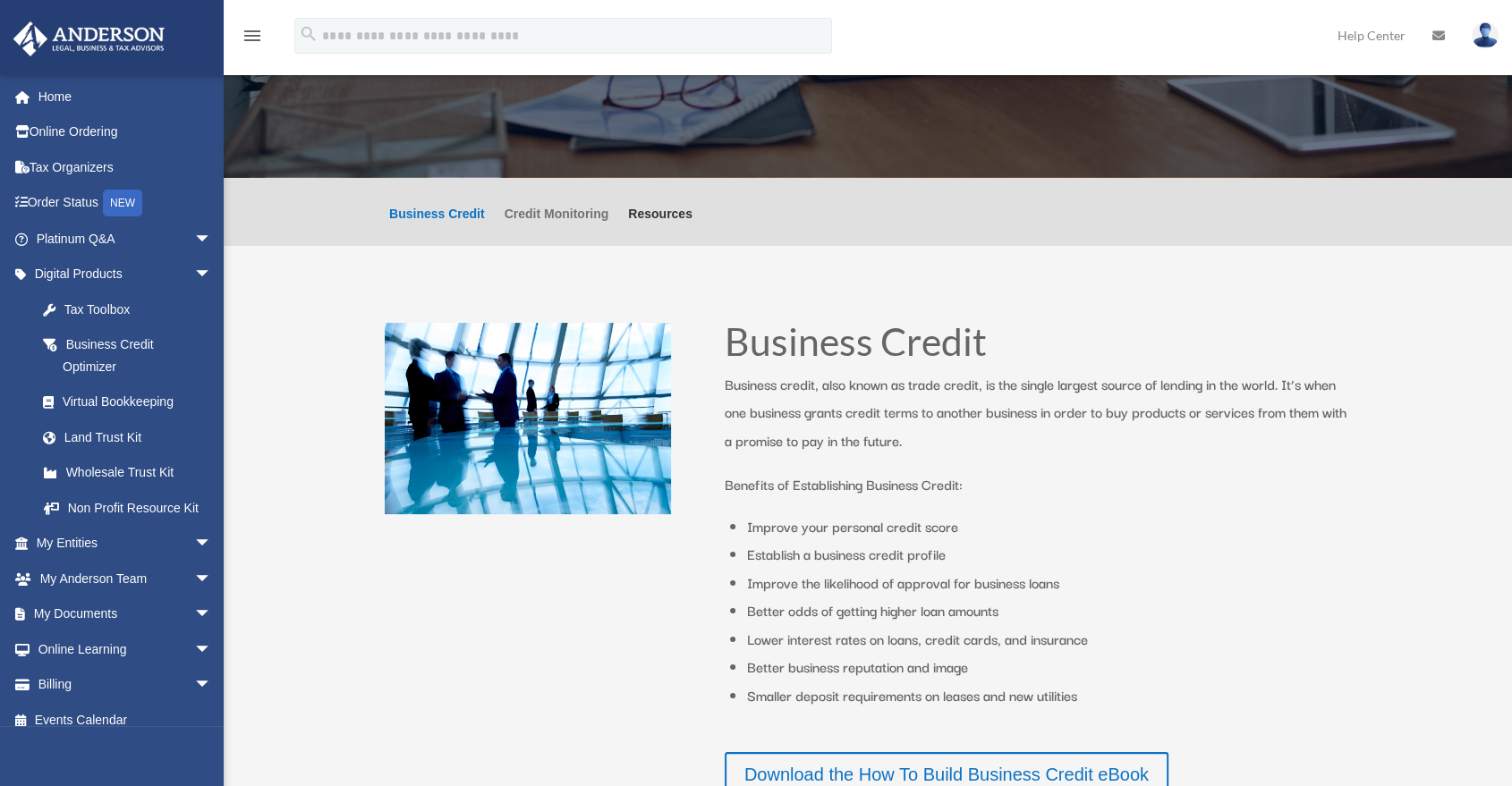
click at [539, 226] on link "Credit Monitoring" at bounding box center [557, 227] width 104 height 39
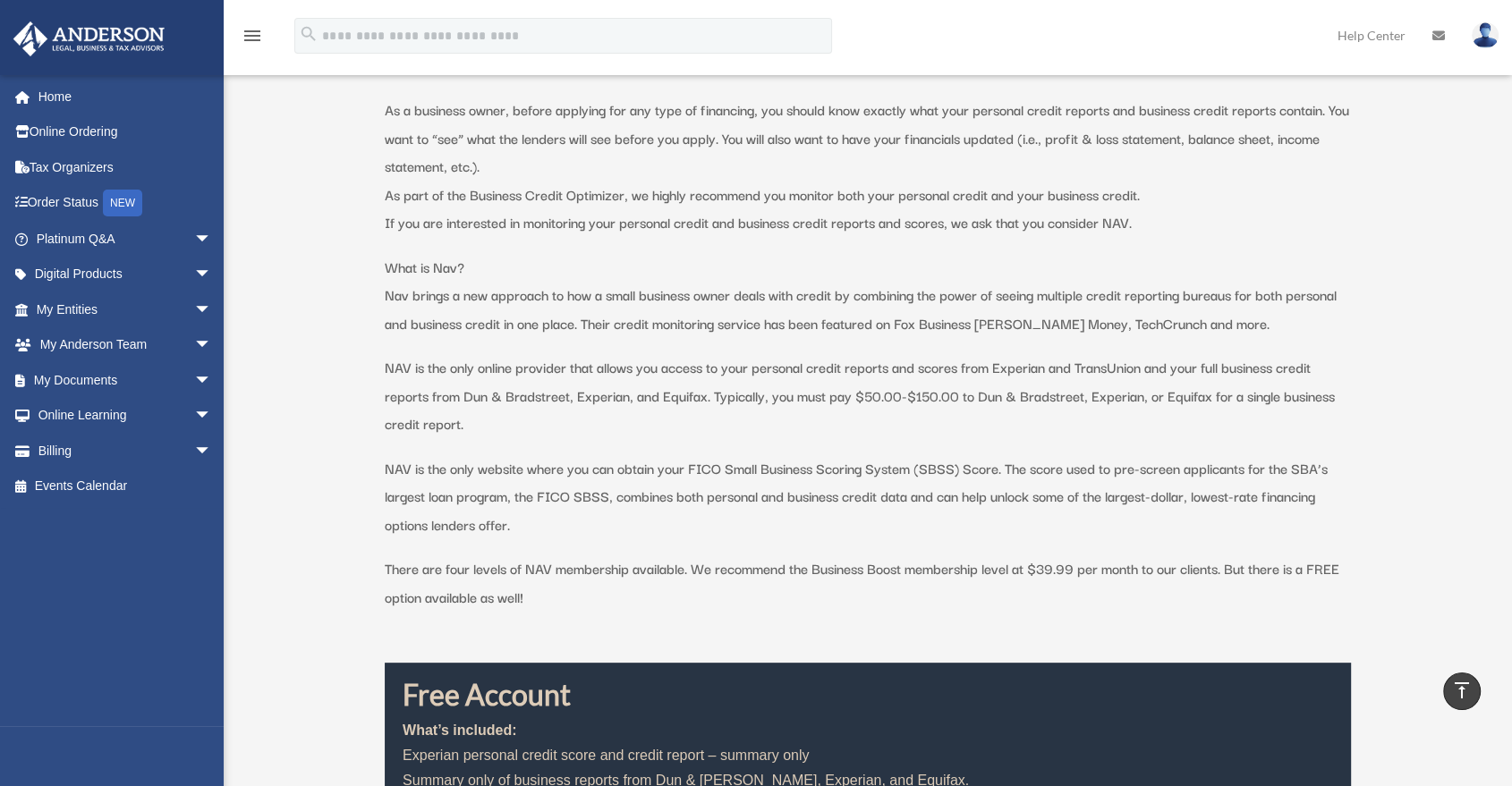
scroll to position [461, 0]
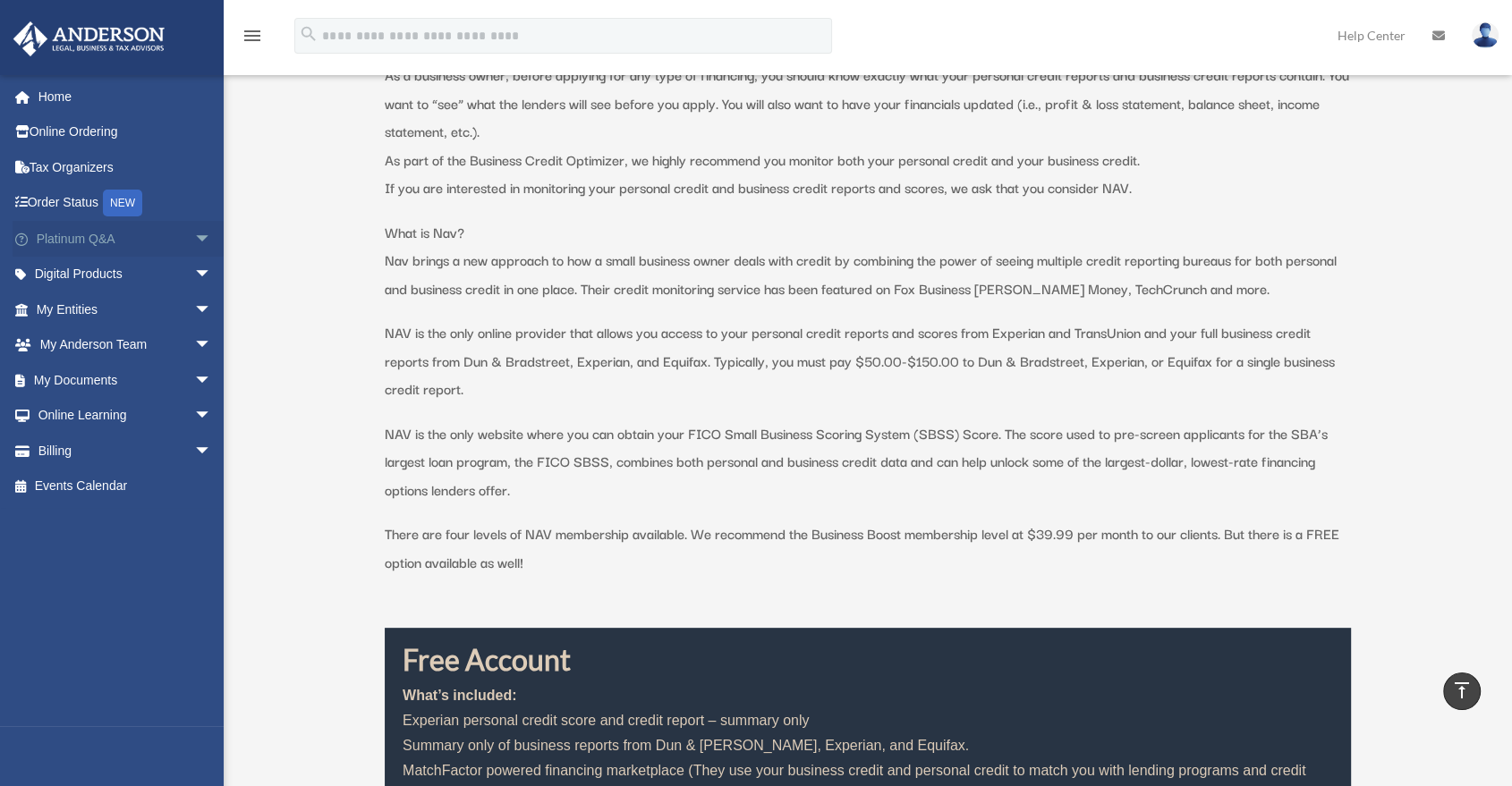
click at [194, 238] on span "arrow_drop_down" at bounding box center [211, 239] width 36 height 37
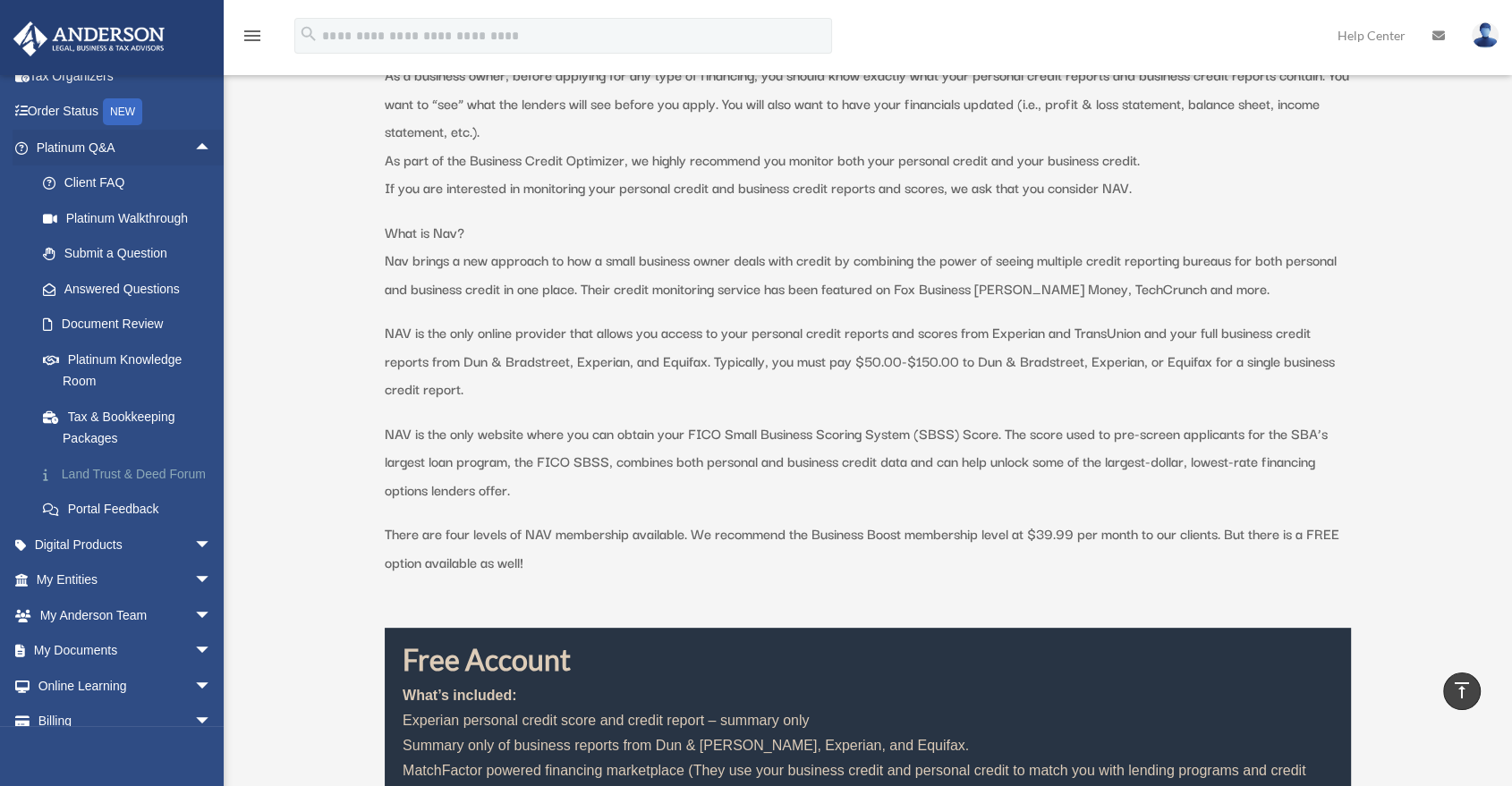
scroll to position [164, 0]
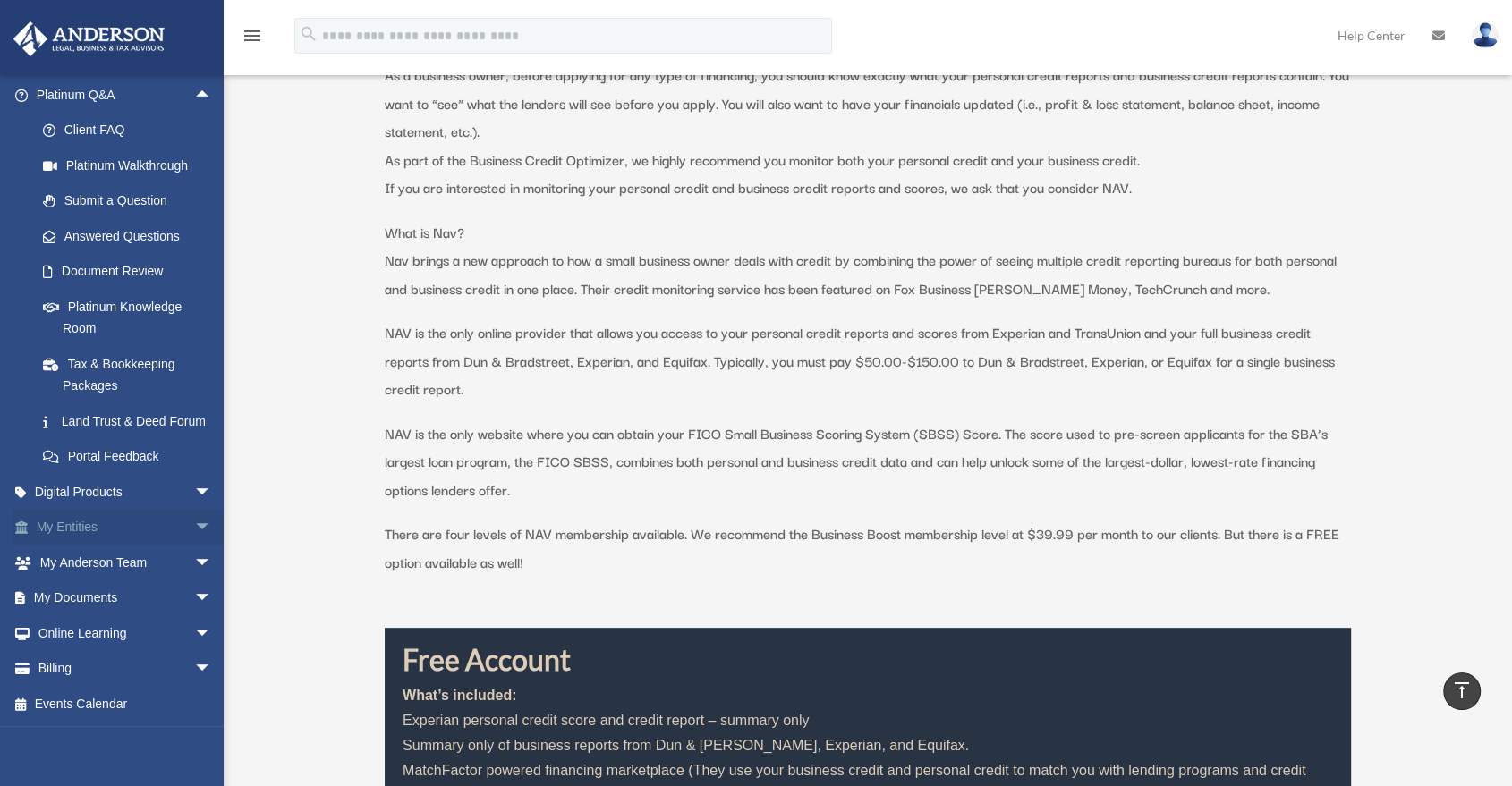
click at [194, 518] on span "arrow_drop_down" at bounding box center [211, 528] width 36 height 37
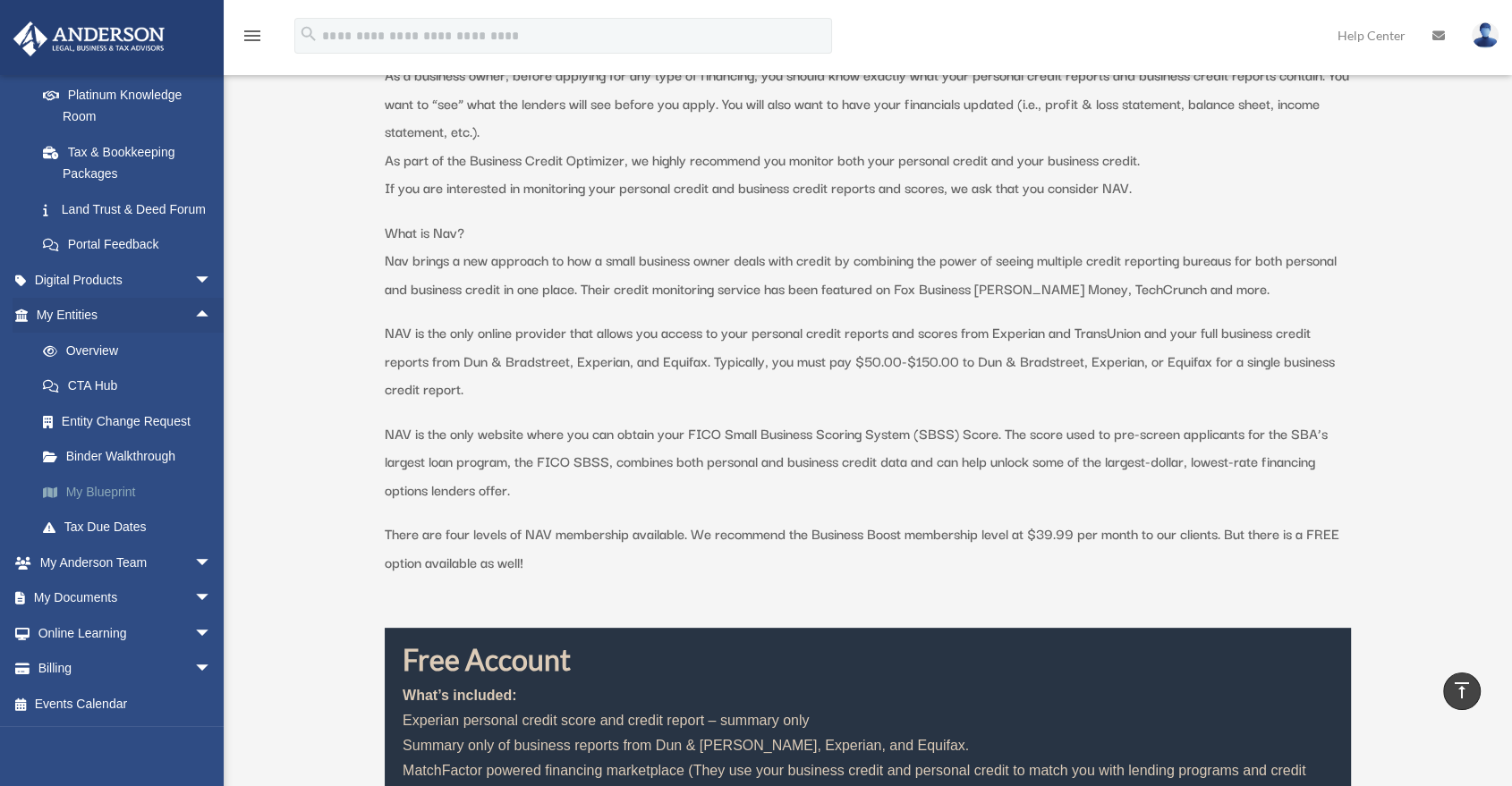
scroll to position [377, 0]
click at [194, 560] on span "arrow_drop_down" at bounding box center [211, 563] width 36 height 37
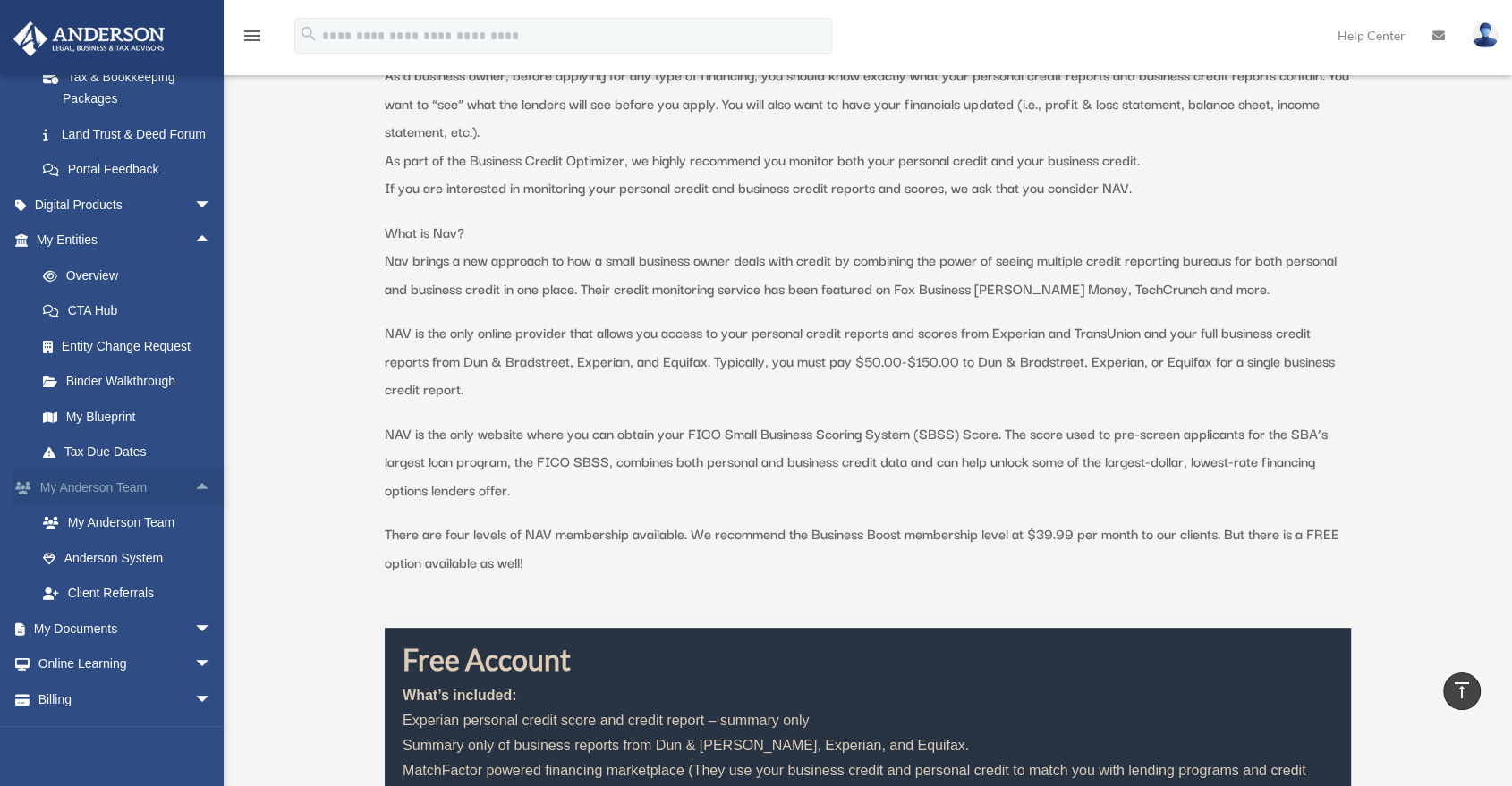
scroll to position [482, 0]
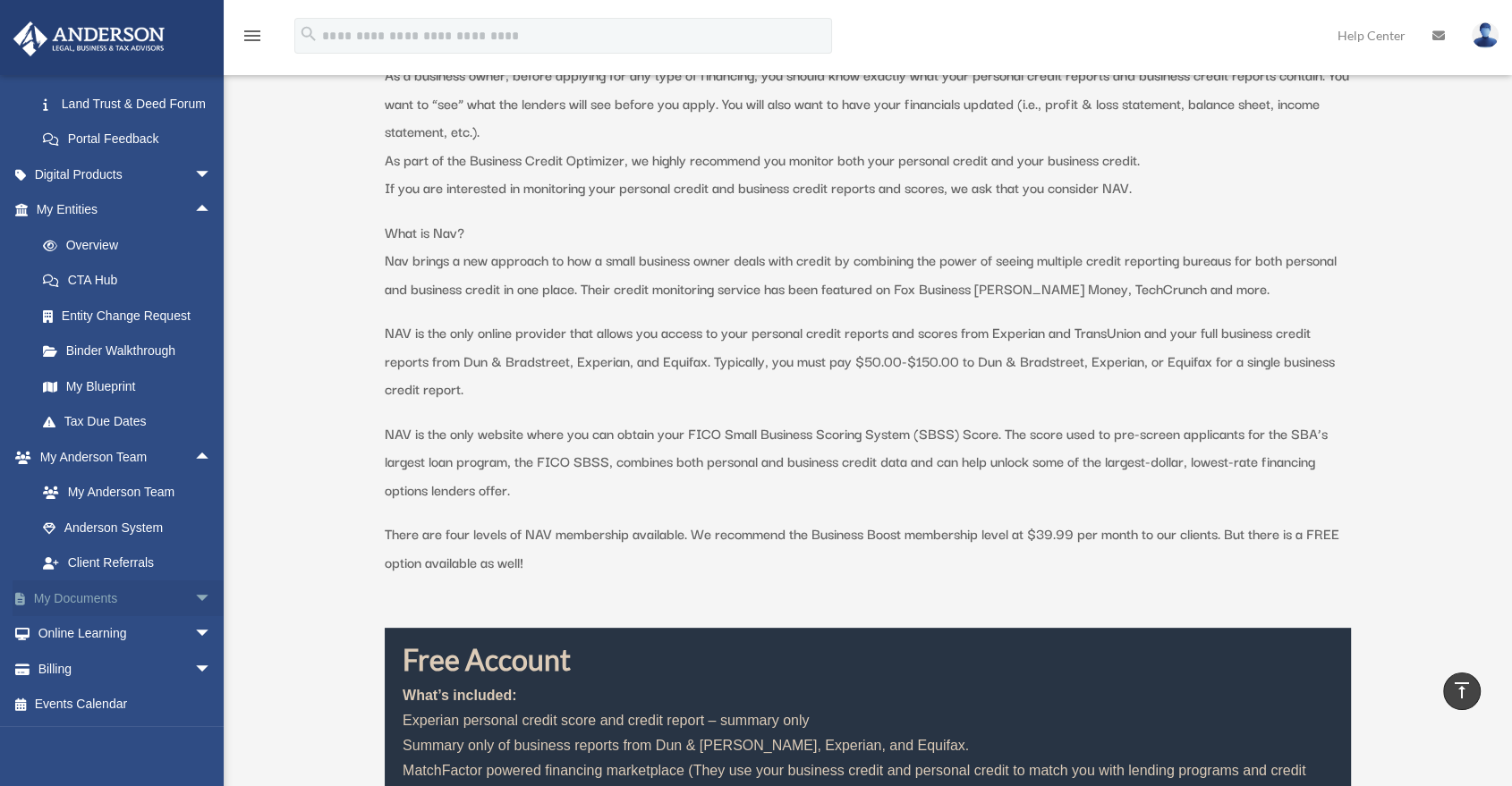
click at [194, 596] on span "arrow_drop_down" at bounding box center [211, 599] width 36 height 37
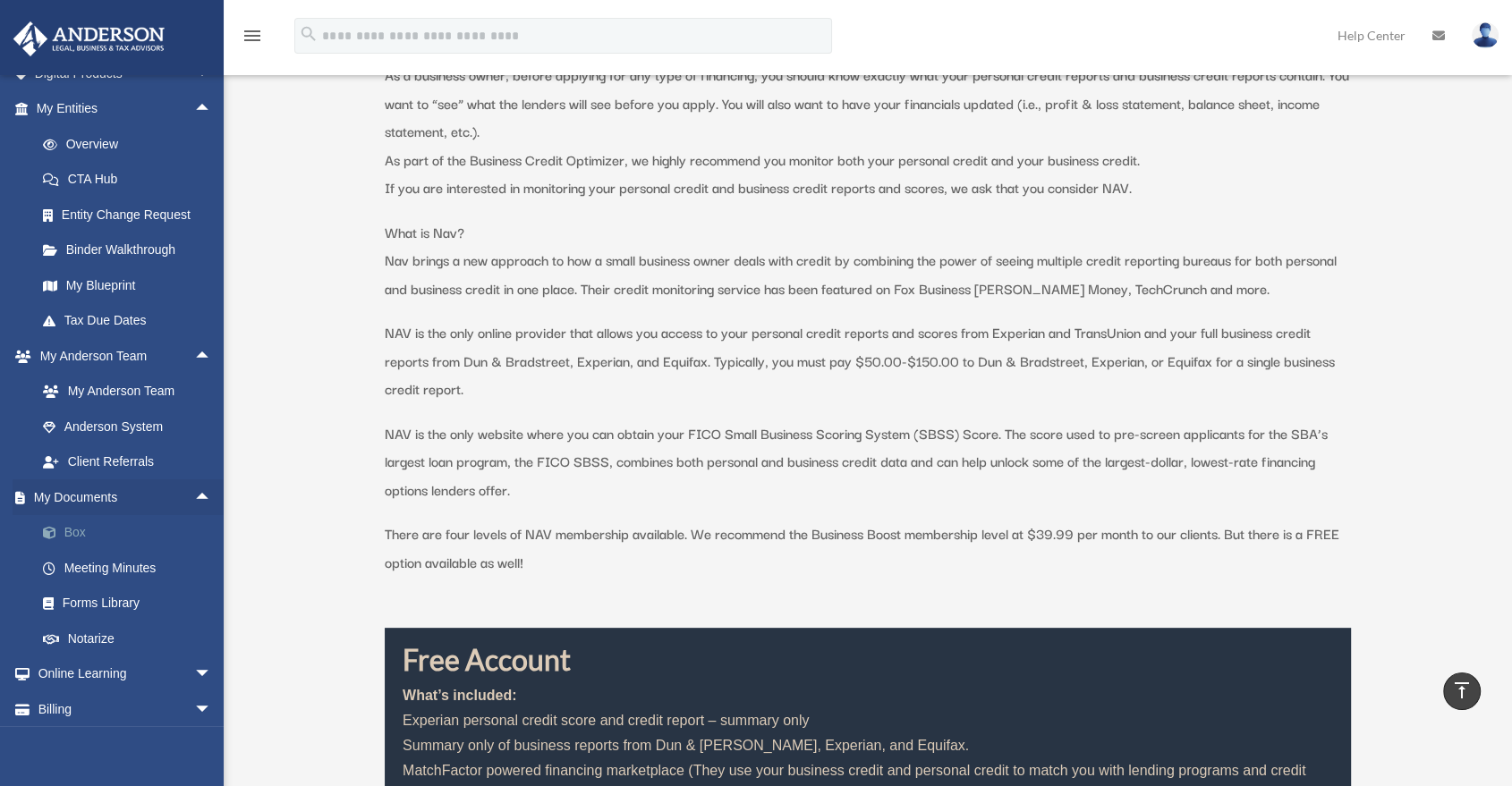
scroll to position [624, 0]
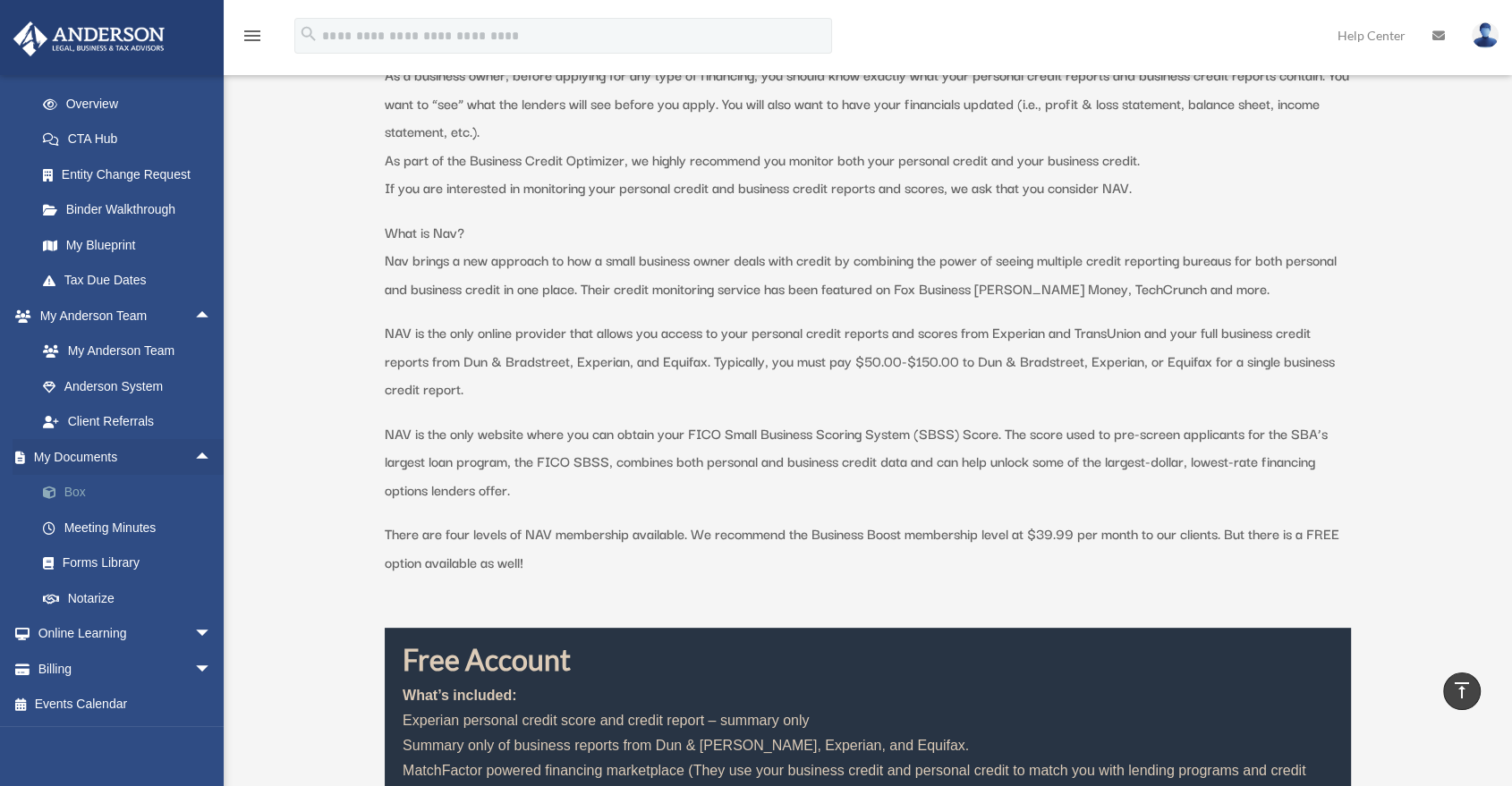
click at [194, 628] on span "arrow_drop_down" at bounding box center [211, 634] width 36 height 37
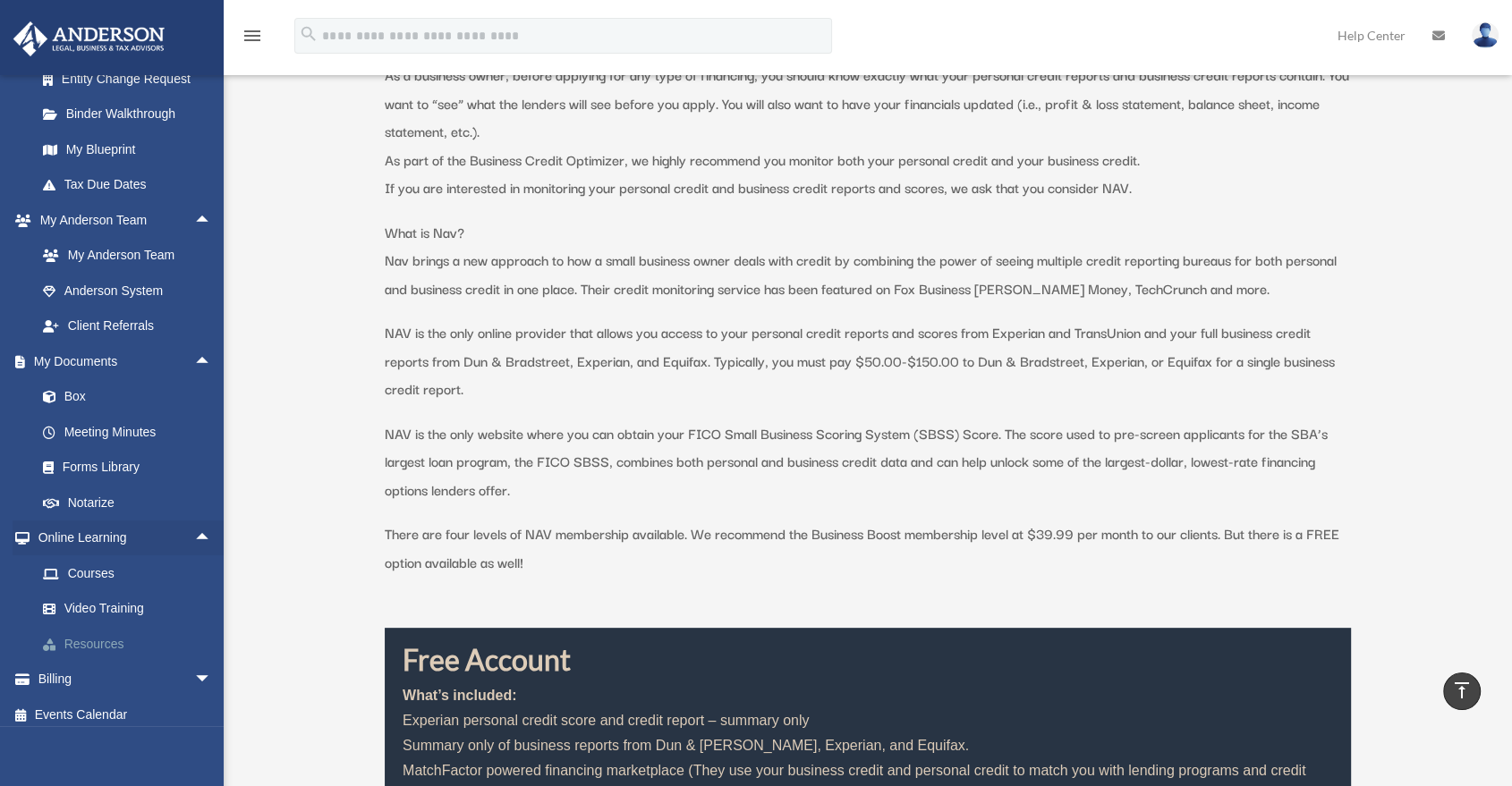
scroll to position [730, 0]
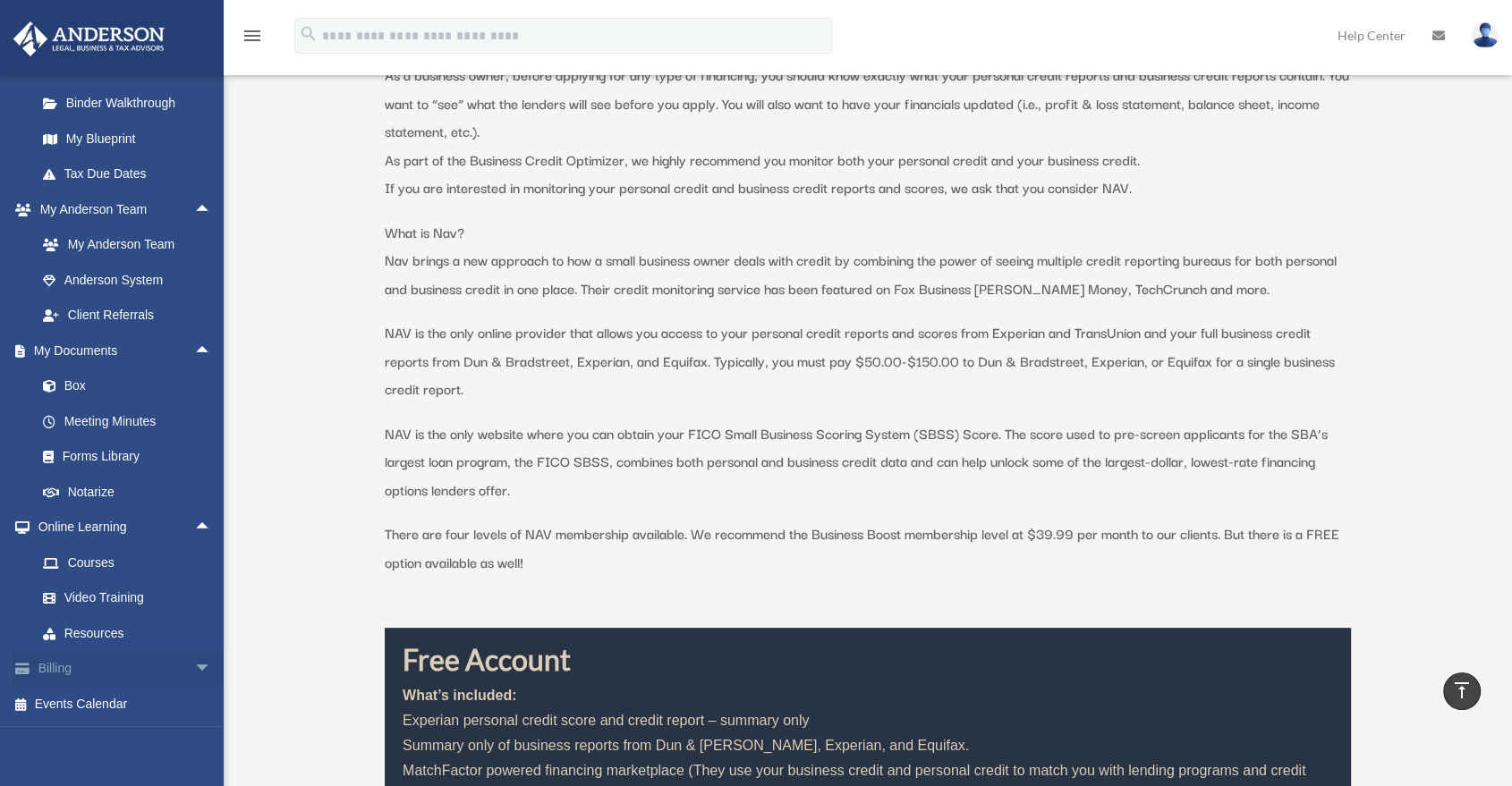
click at [195, 671] on span "arrow_drop_down" at bounding box center [211, 670] width 36 height 37
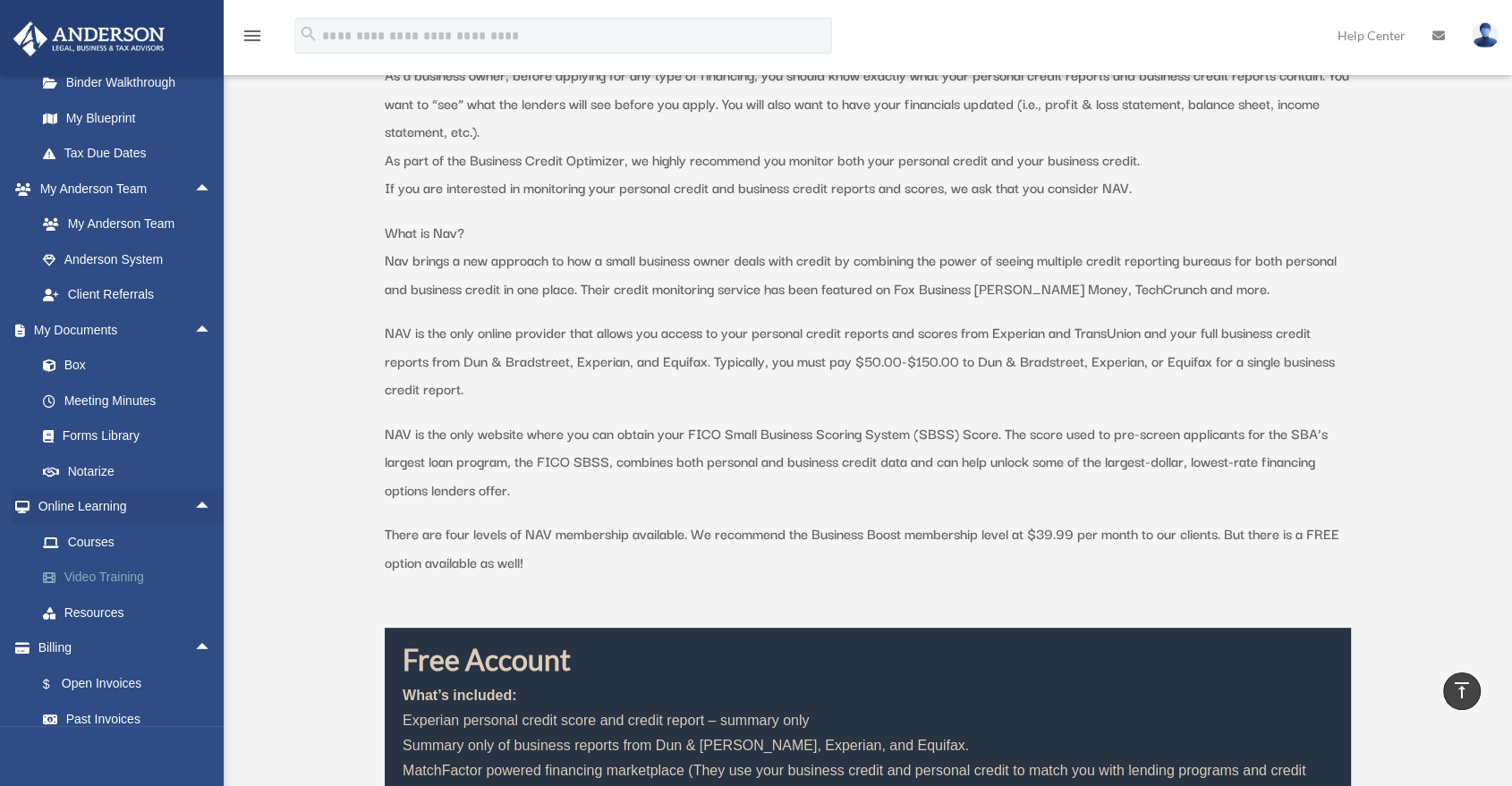
scroll to position [433, 0]
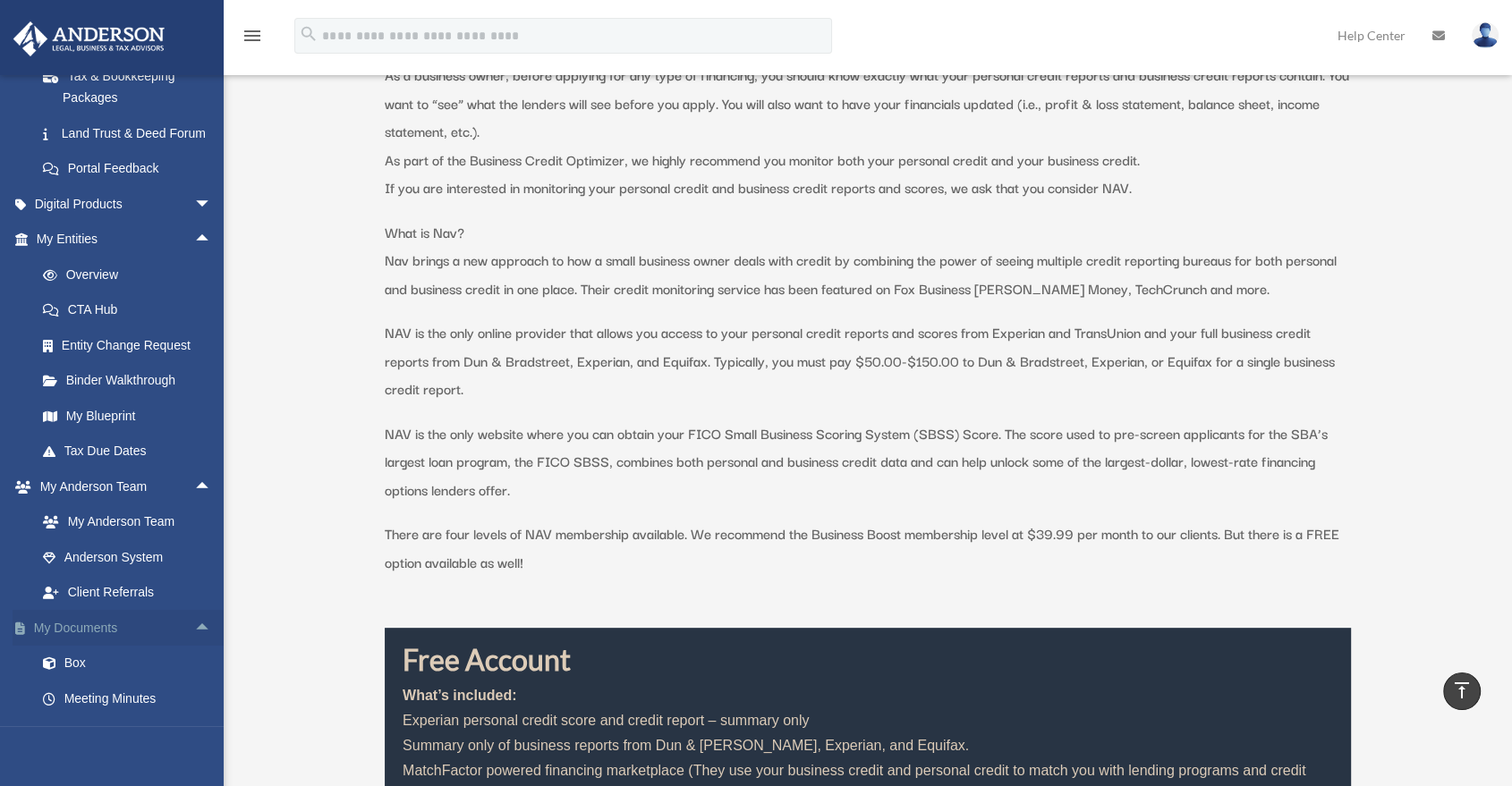
click at [195, 644] on span "arrow_drop_up" at bounding box center [211, 629] width 36 height 37
click at [195, 505] on span "arrow_drop_up" at bounding box center [211, 488] width 36 height 37
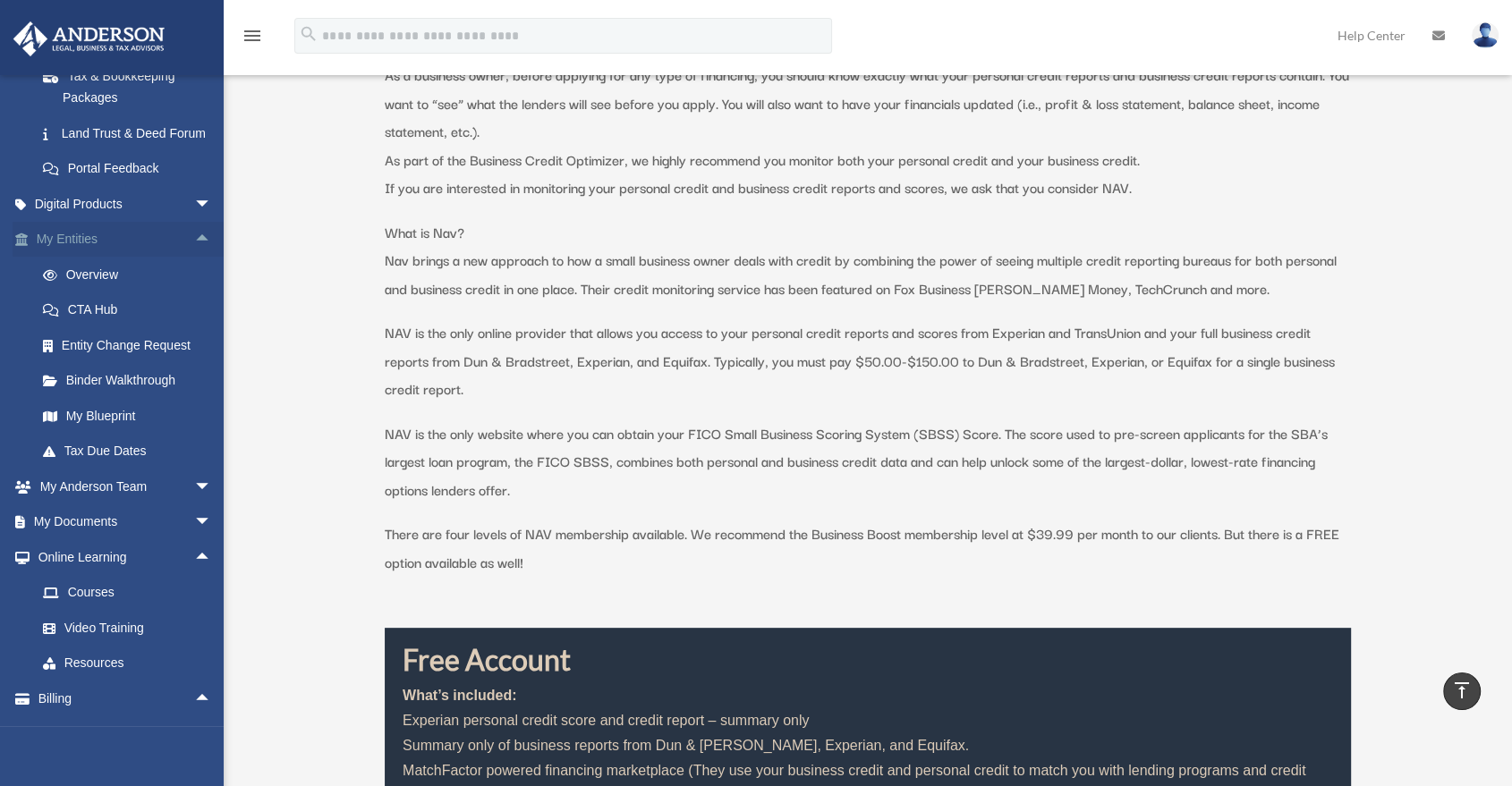
click at [194, 254] on span "arrow_drop_up" at bounding box center [211, 240] width 36 height 37
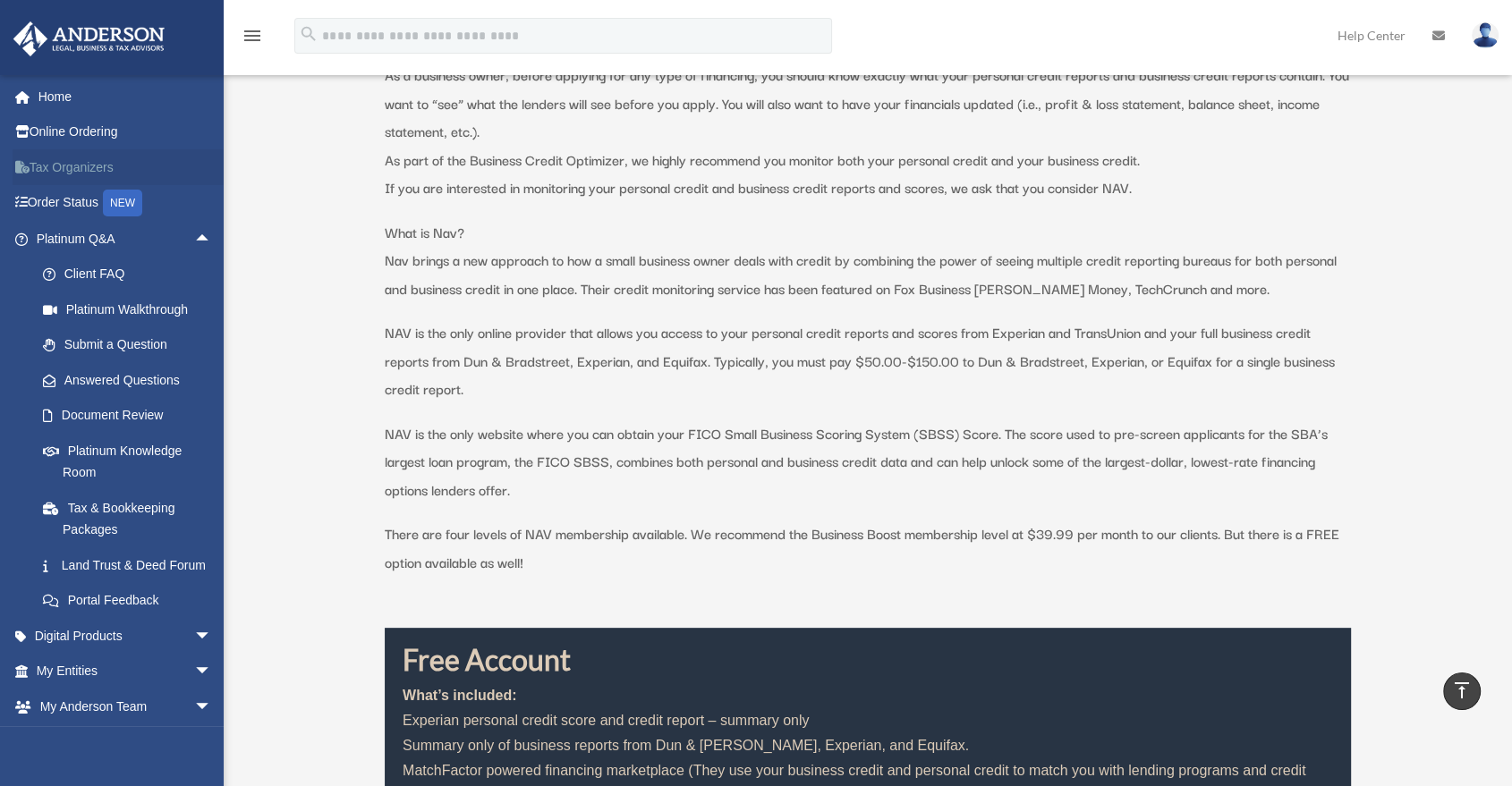
scroll to position [0, 0]
click at [194, 236] on span "arrow_drop_up" at bounding box center [211, 239] width 36 height 37
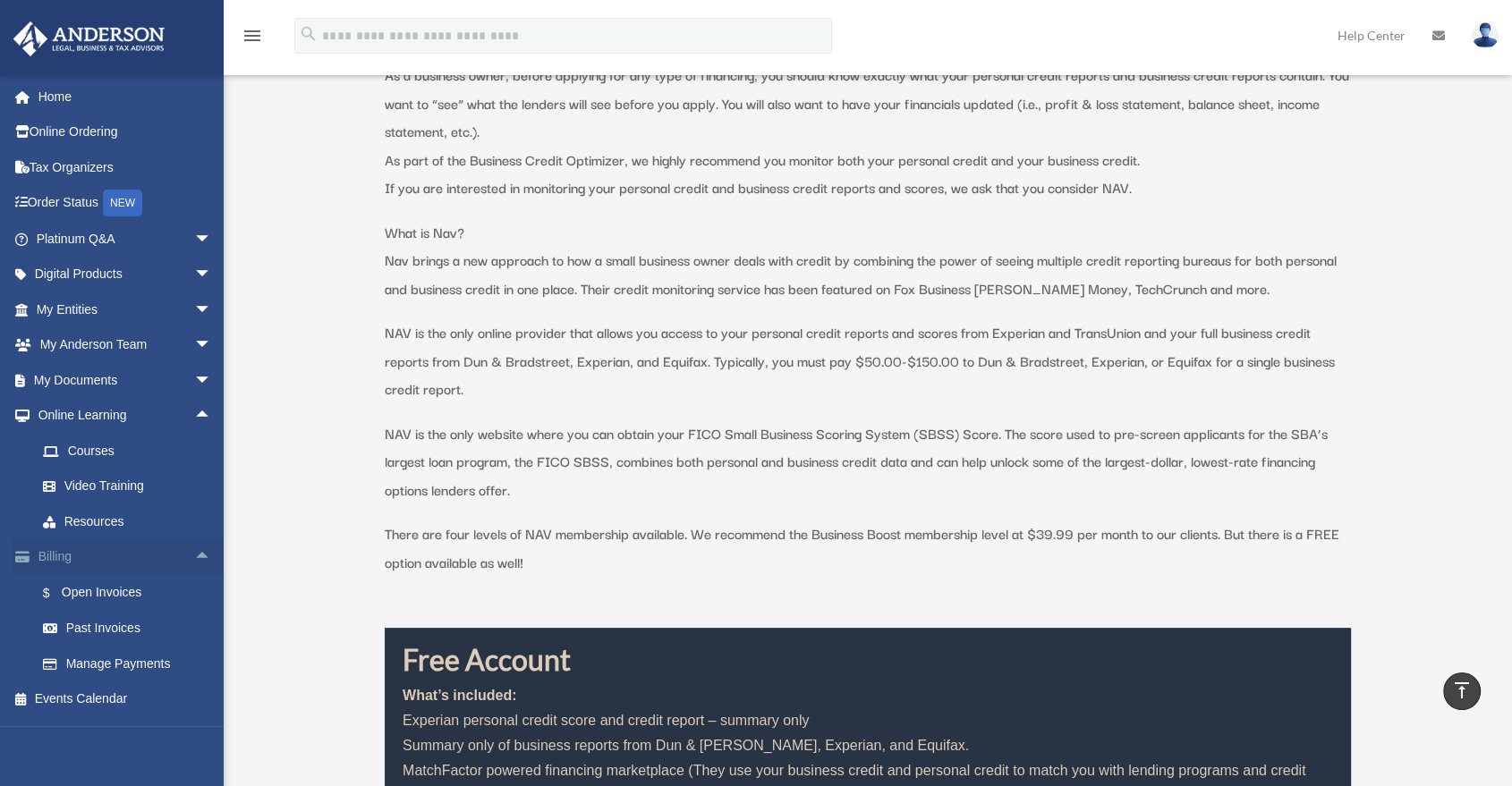
click at [194, 564] on span "arrow_drop_up" at bounding box center [211, 558] width 36 height 37
click at [194, 414] on span "arrow_drop_up" at bounding box center [211, 416] width 36 height 37
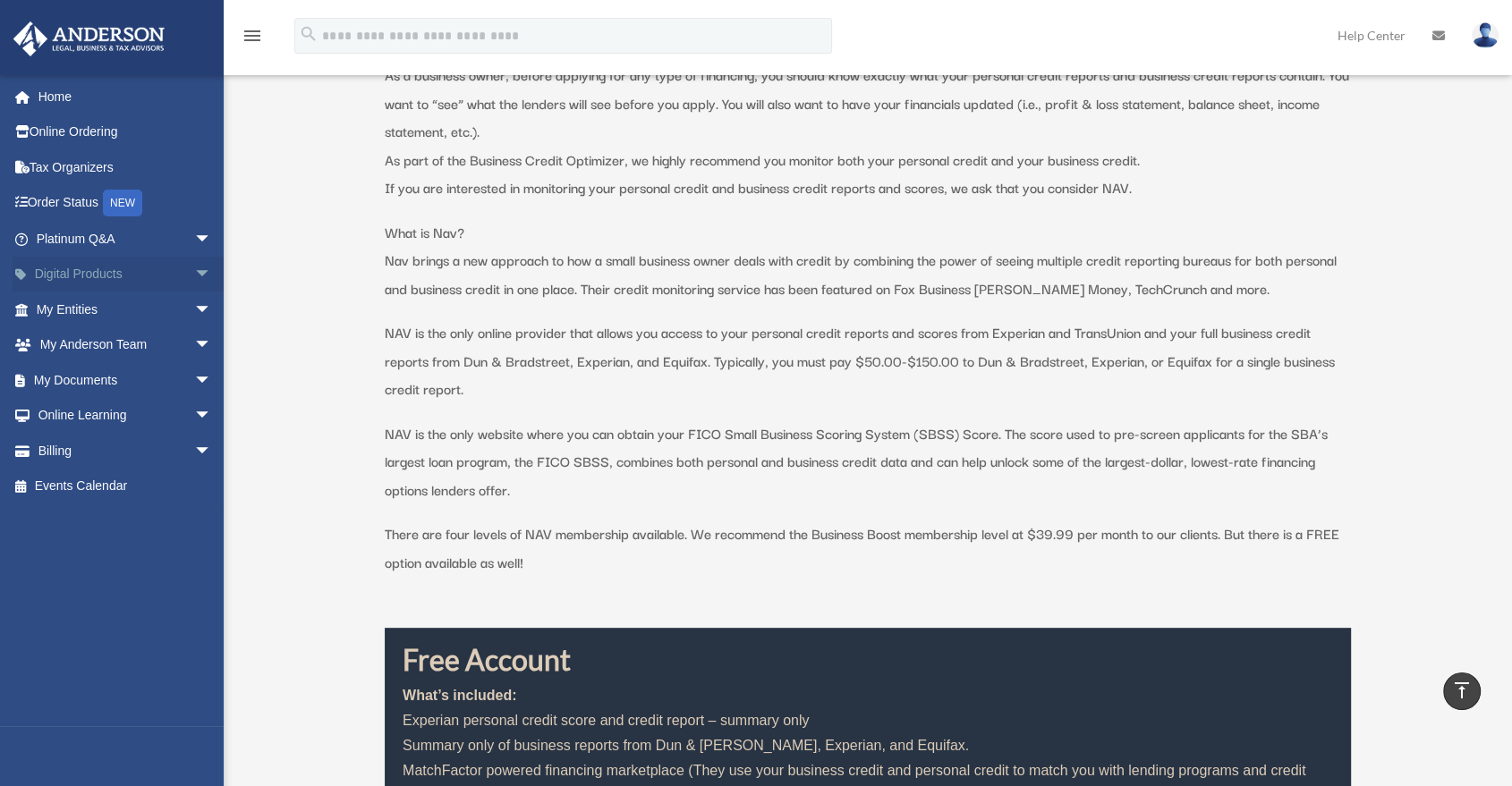
click at [194, 277] on span "arrow_drop_down" at bounding box center [211, 275] width 36 height 37
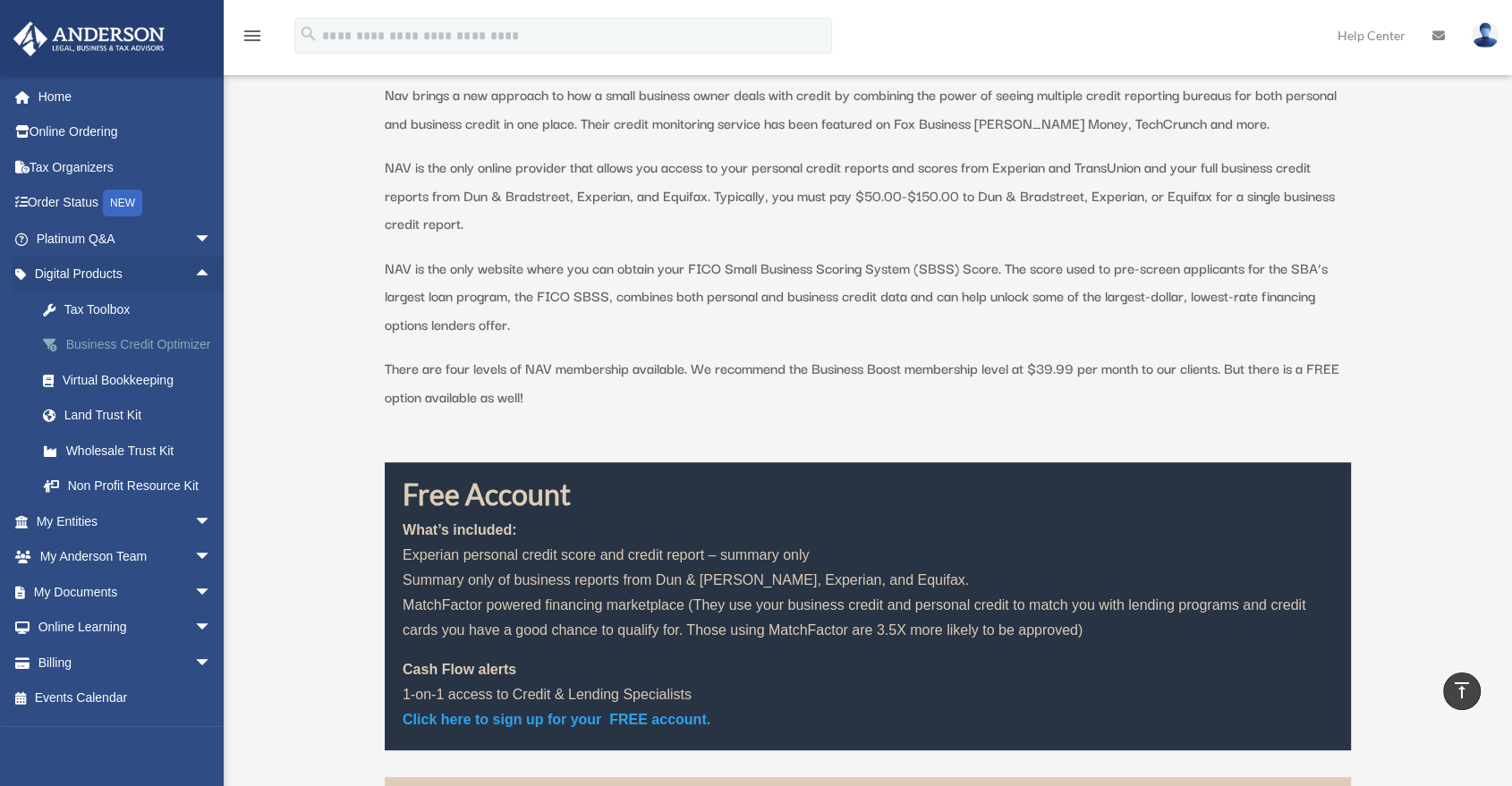
scroll to position [660, 0]
